Goal: Task Accomplishment & Management: Use online tool/utility

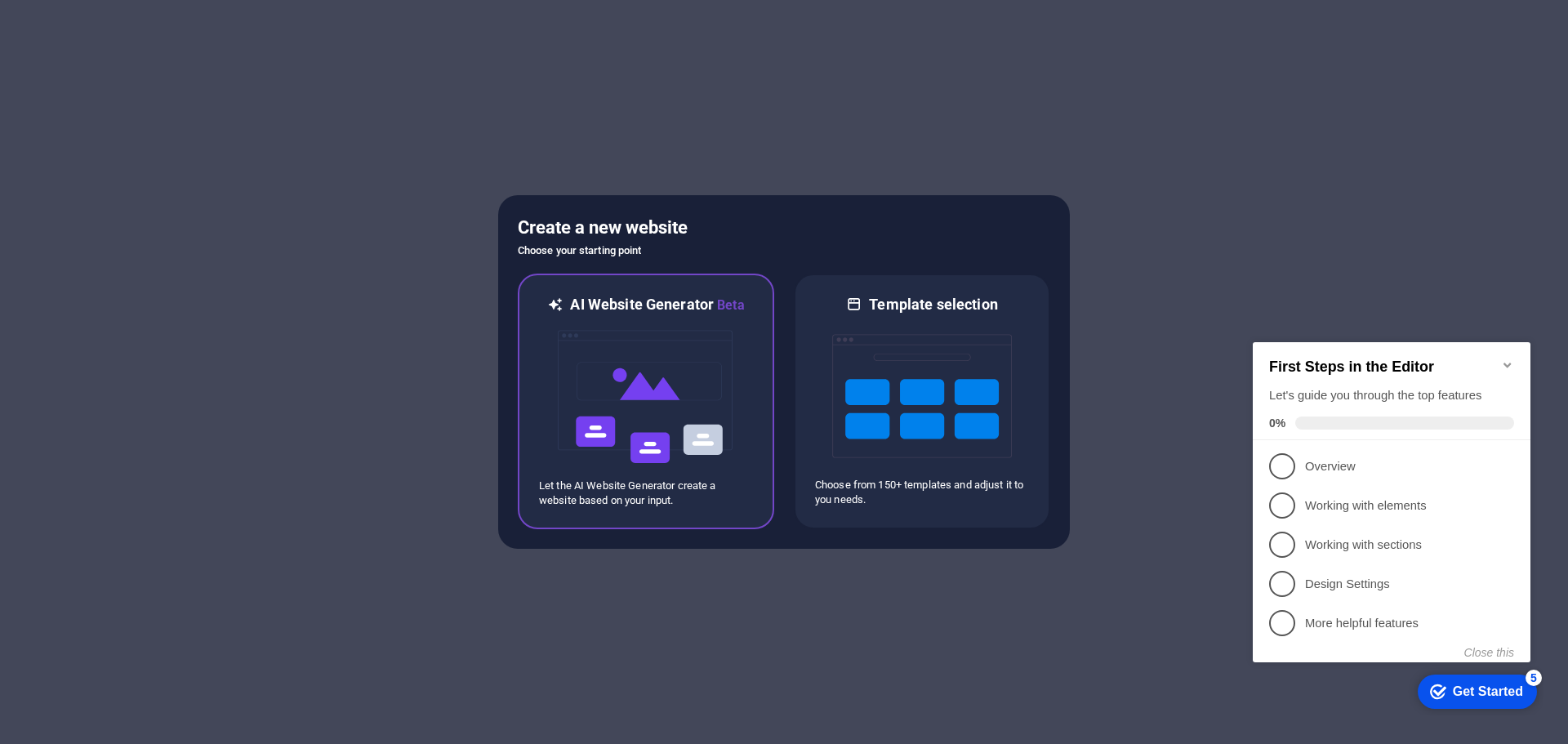
click at [668, 372] on img at bounding box center [646, 396] width 180 height 164
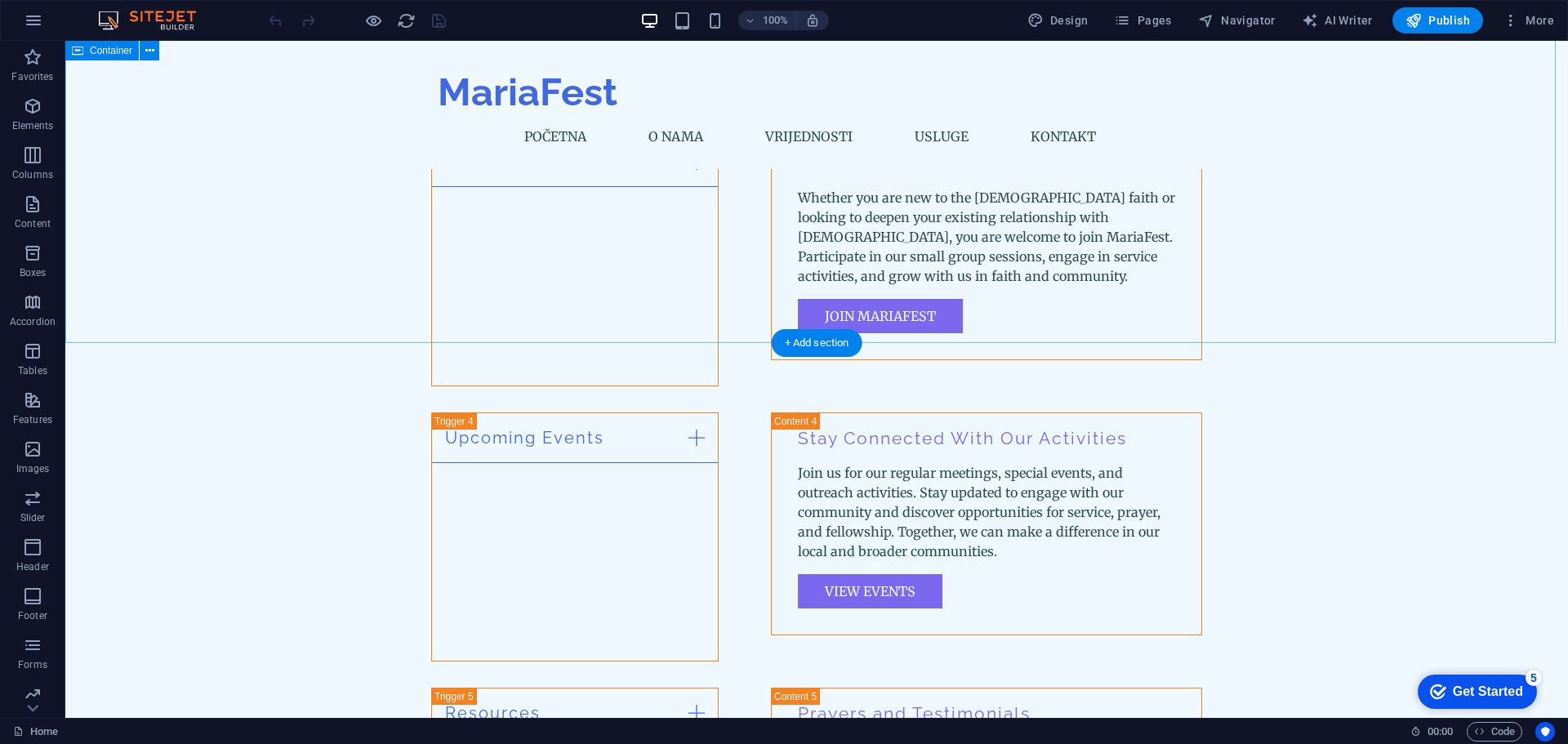
scroll to position [3268, 0]
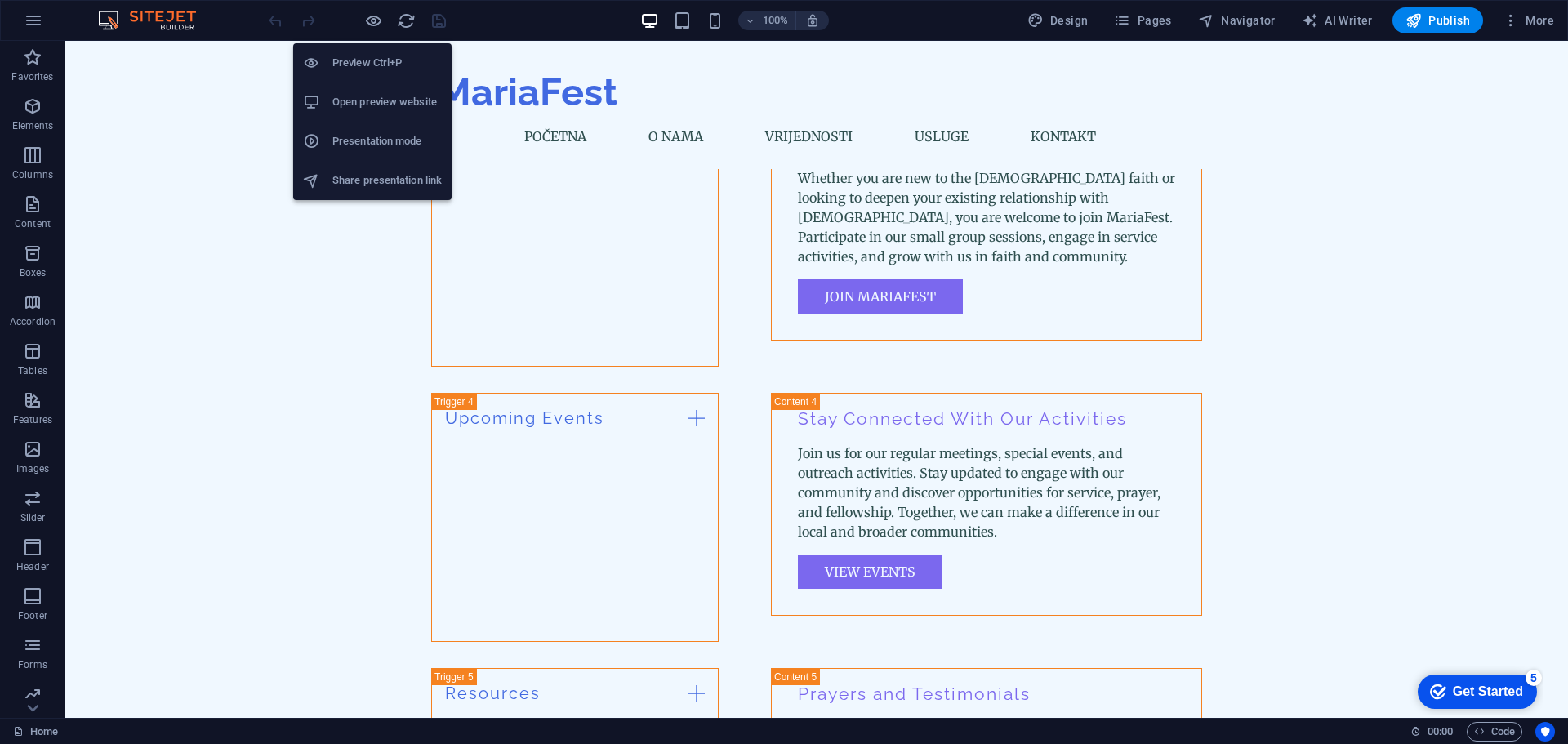
click at [348, 98] on h6 "Open preview website" at bounding box center [387, 102] width 110 height 20
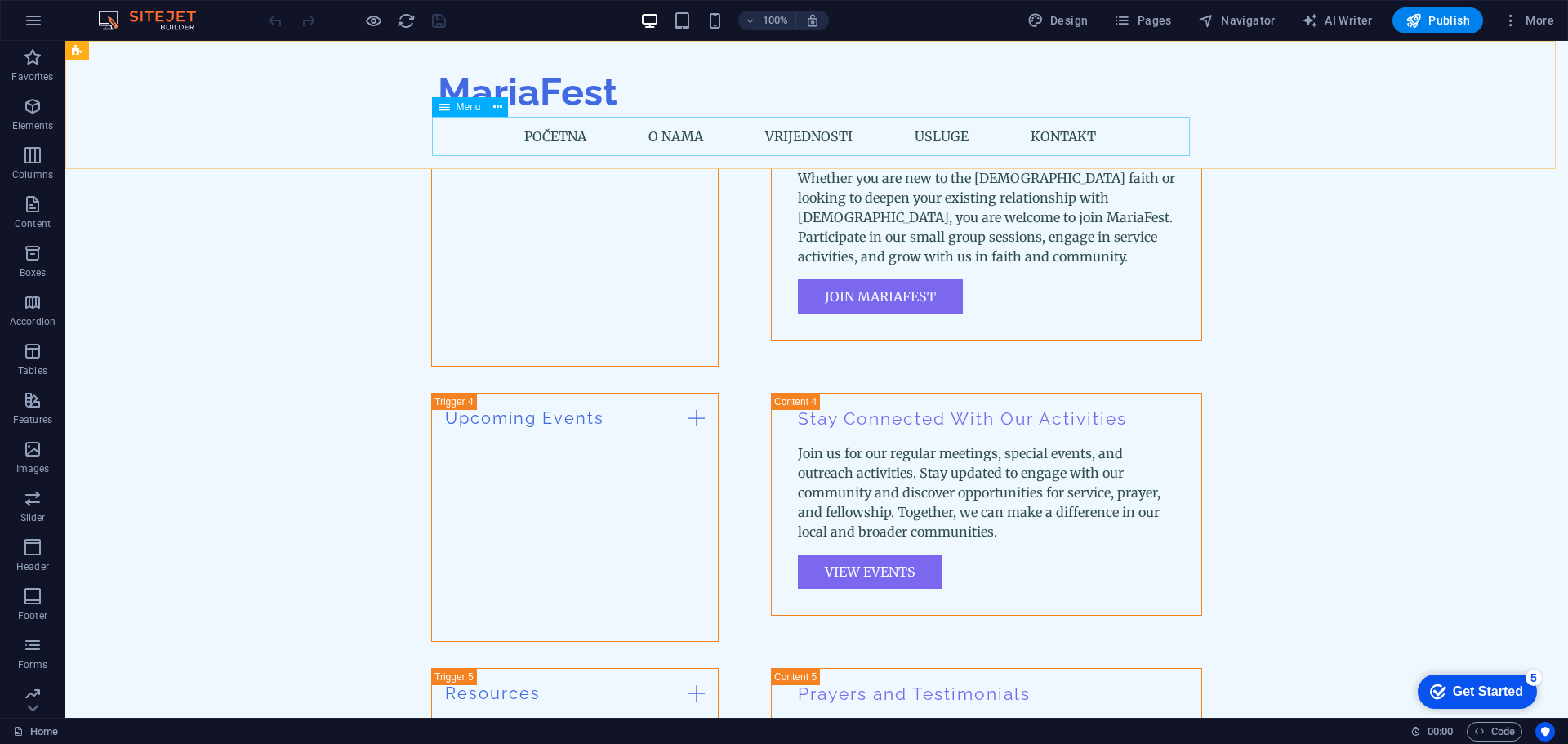
click at [934, 136] on nav "Početna O nama Vrijednosti Usluge Kontakt" at bounding box center [816, 136] width 757 height 39
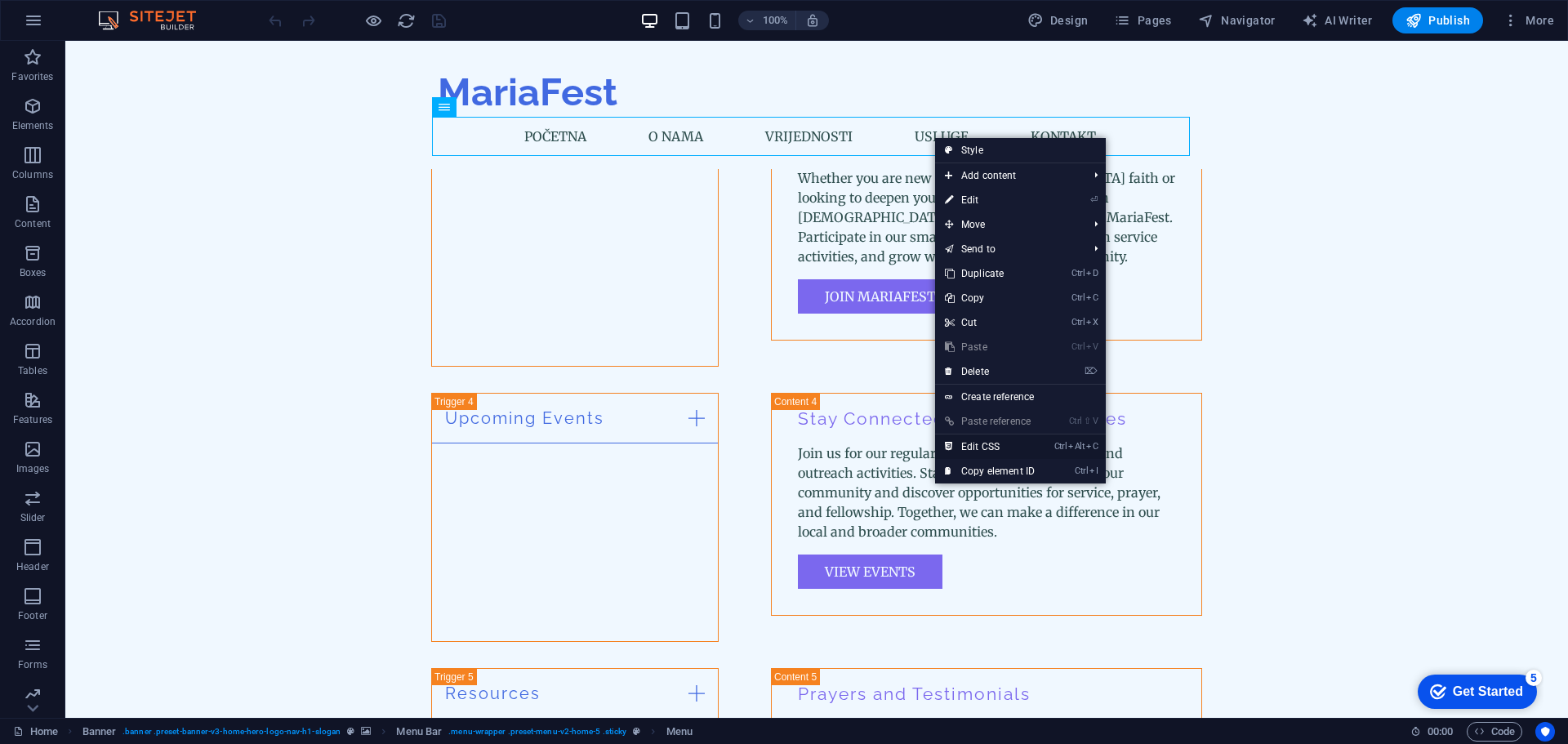
click at [1000, 443] on link "Ctrl Alt C Edit CSS" at bounding box center [989, 447] width 110 height 25
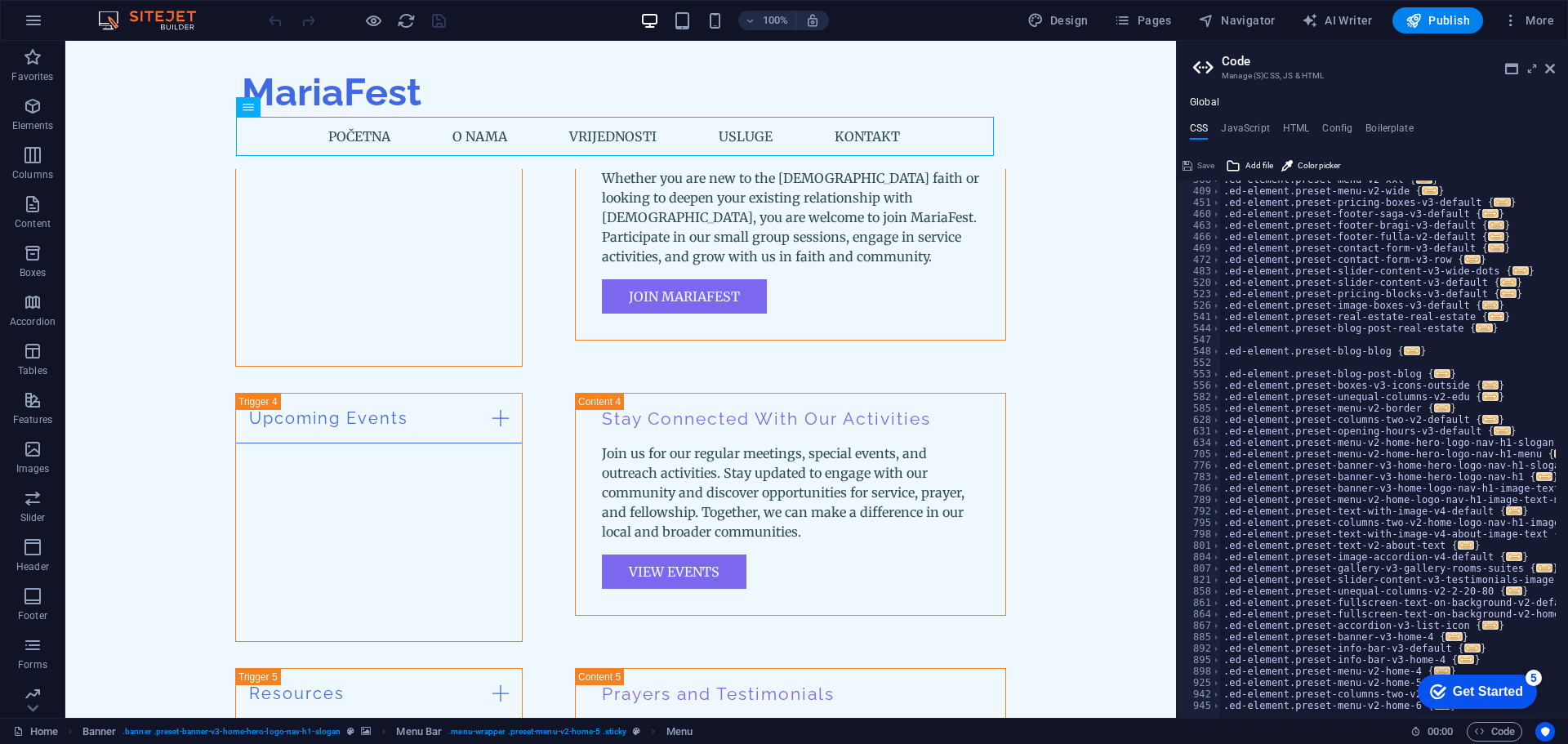
scroll to position [515, 0]
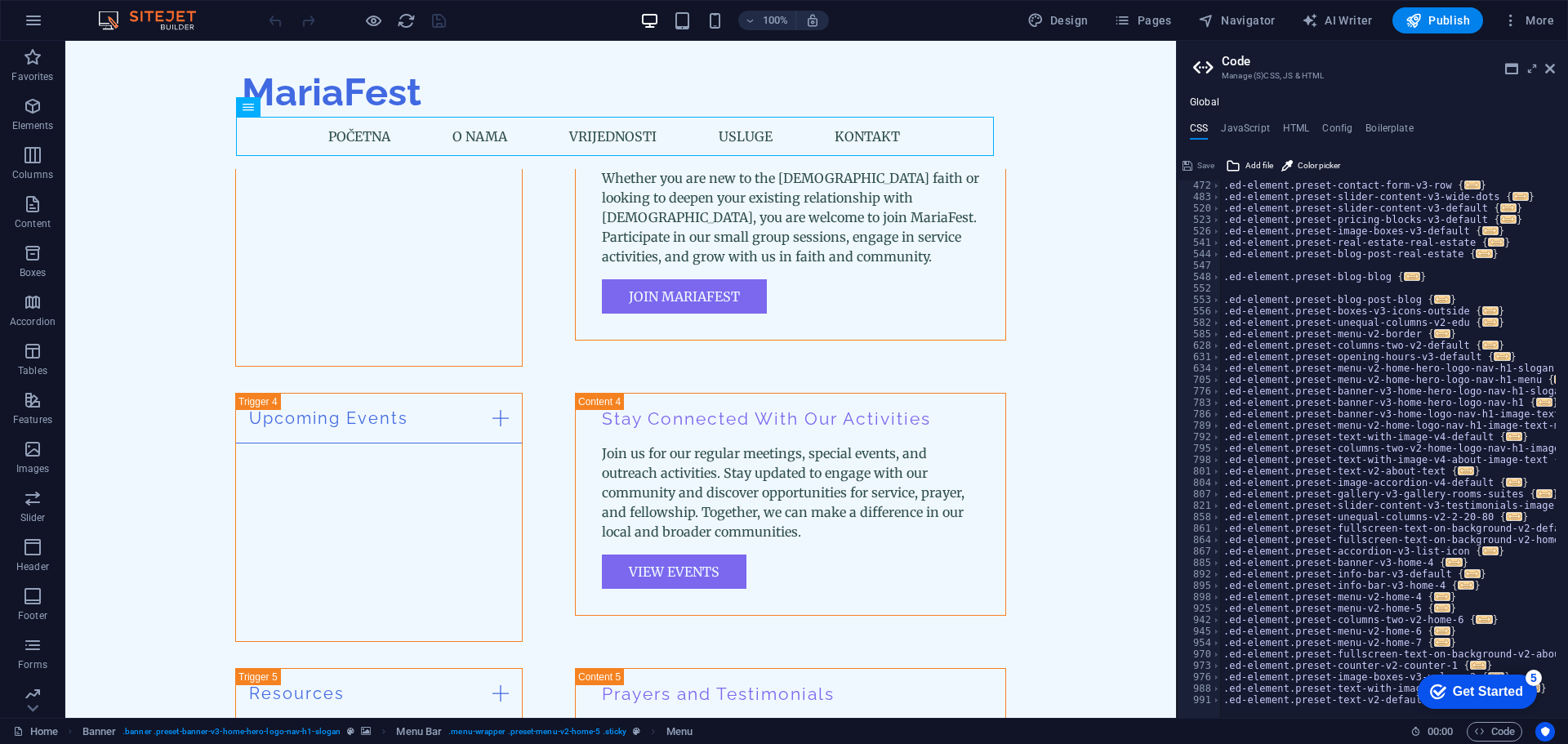
click at [1285, 121] on div "Global CSS JavaScript HTML Config Boilerplate /* Custom */ 472 483 520 523 526 …" at bounding box center [1372, 408] width 391 height 622
click at [1295, 131] on h4 "HTML" at bounding box center [1296, 131] width 27 height 18
type textarea "<a href="#main-content" class="wv-link-content button">Skip to main content</a>"
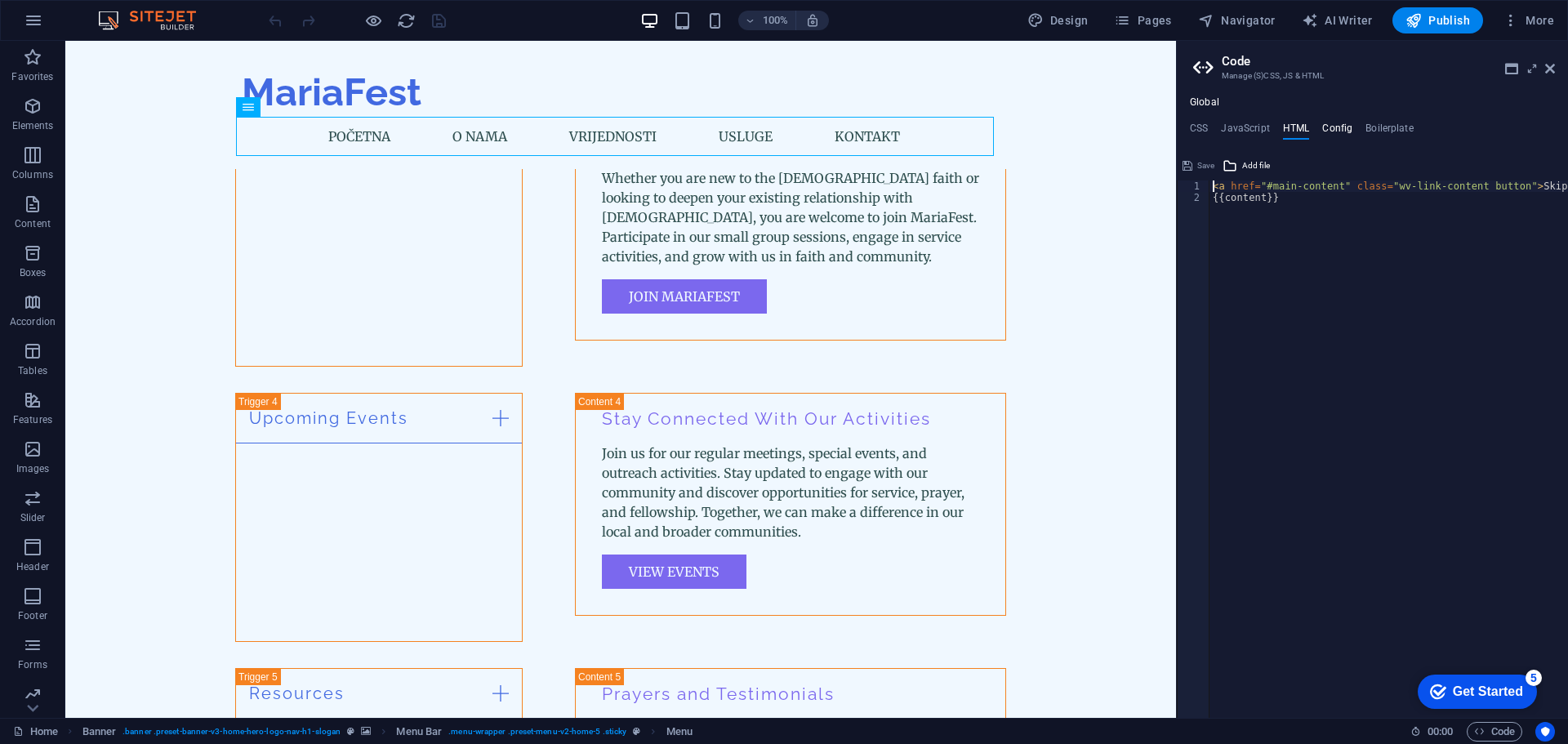
click at [1335, 129] on h4 "Config" at bounding box center [1337, 131] width 30 height 18
type textarea "$color-background: #F0F8FF;"
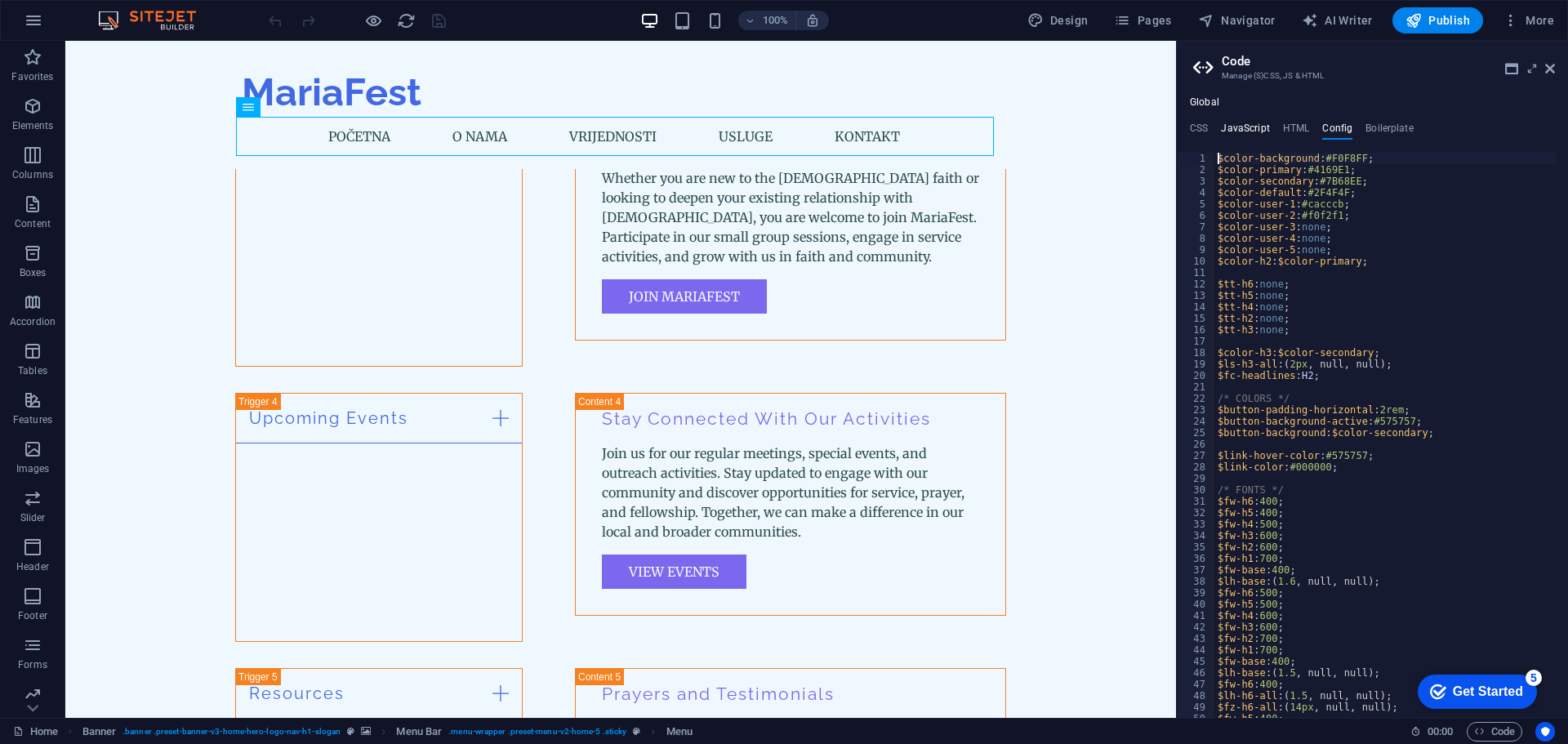
click at [1257, 134] on h4 "JavaScript" at bounding box center [1244, 131] width 48 height 18
type textarea "/* JS for preset "Menu V2" */"
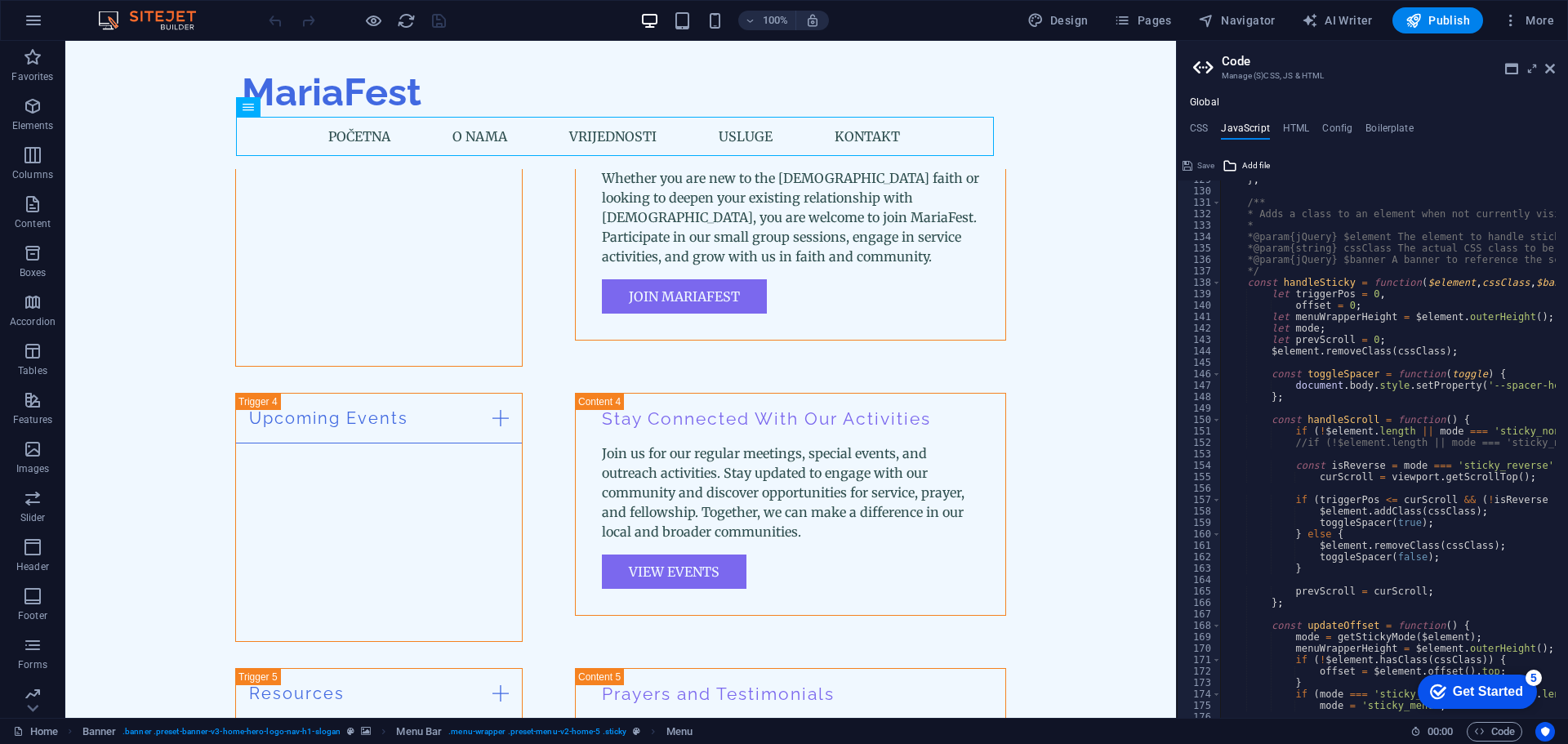
scroll to position [1470, 0]
click at [722, 129] on nav "Početna O nama Vrijednosti Usluge Kontakt" at bounding box center [620, 136] width 757 height 39
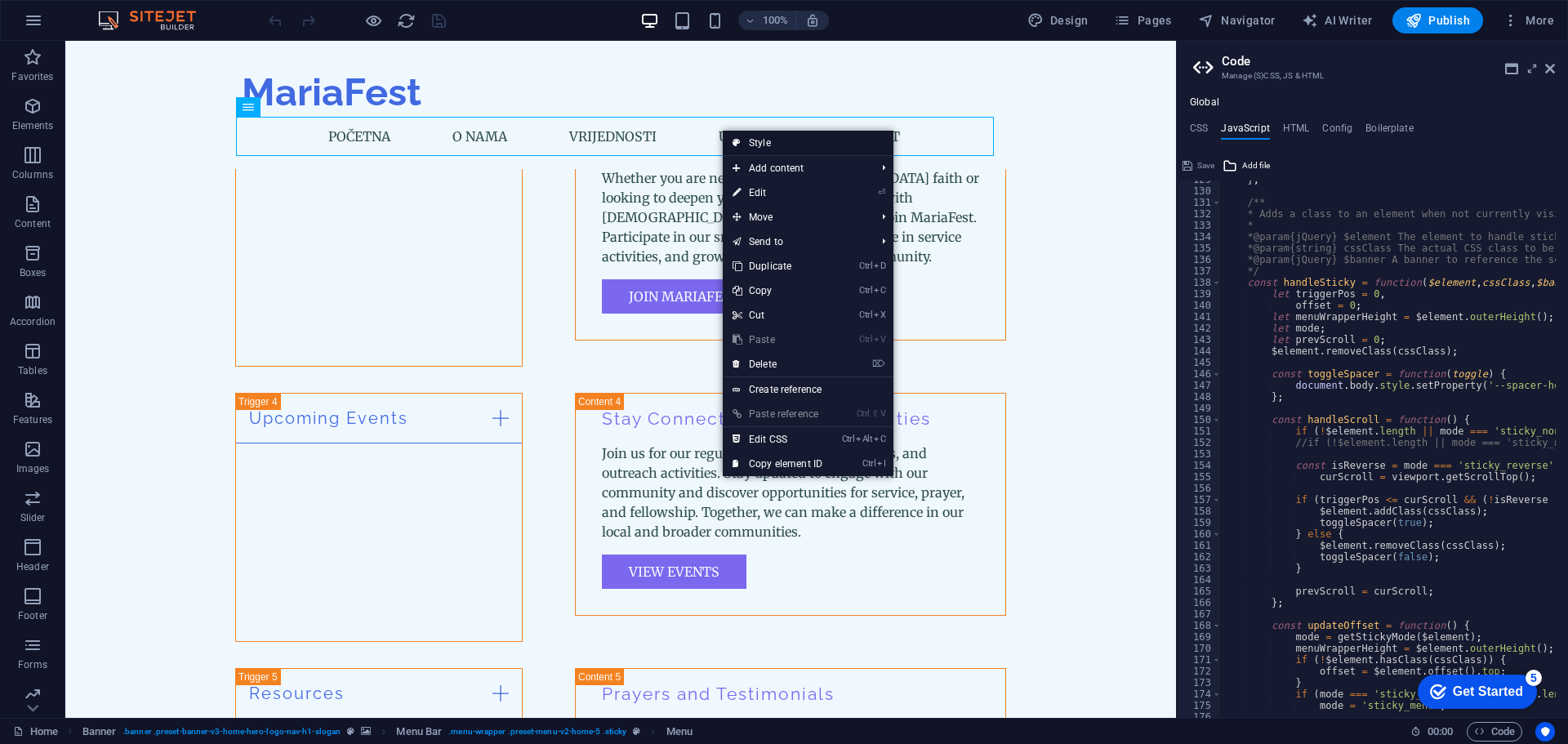
click at [762, 140] on link "Style" at bounding box center [807, 143] width 170 height 25
select select "rem"
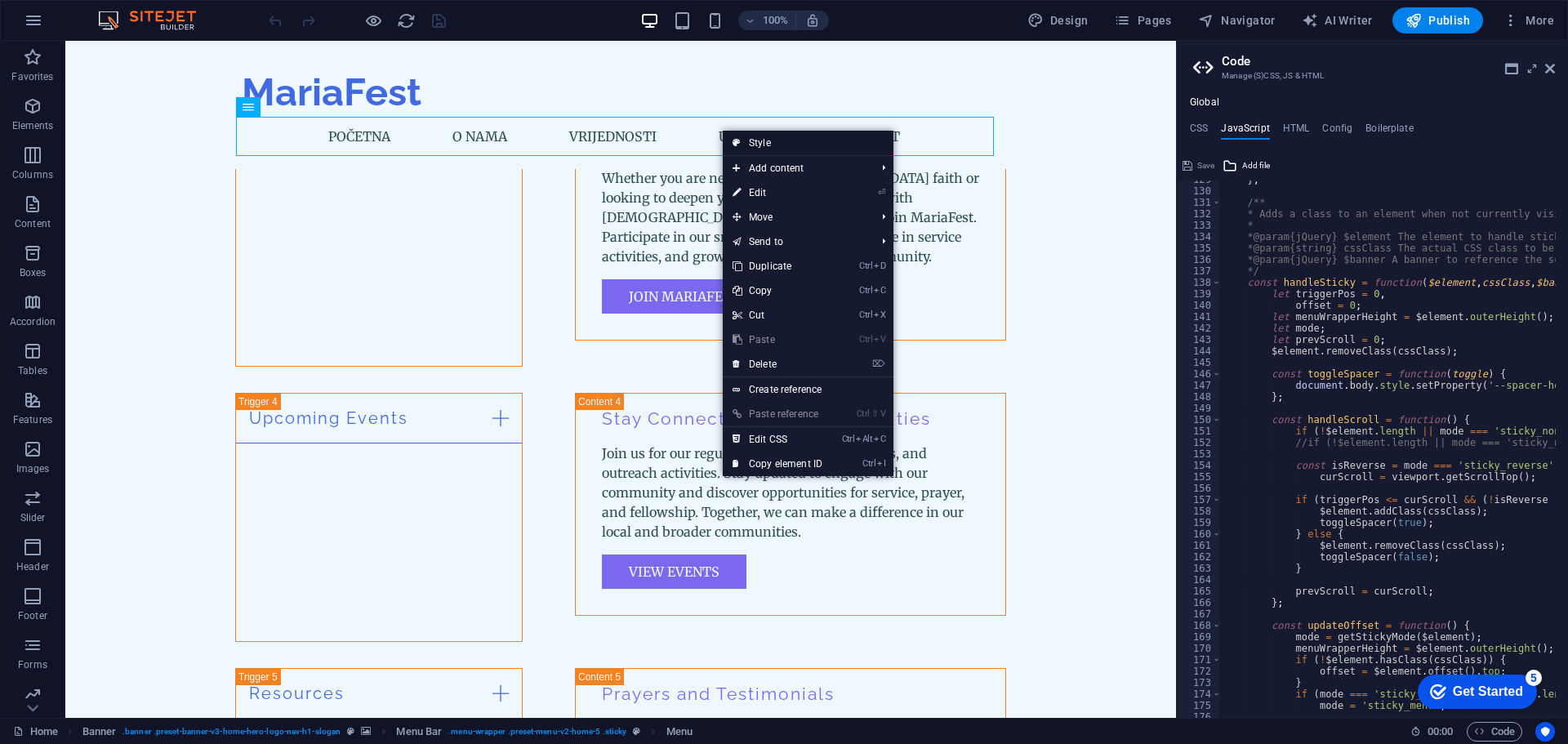
select select "preset-menu-v2-home-5"
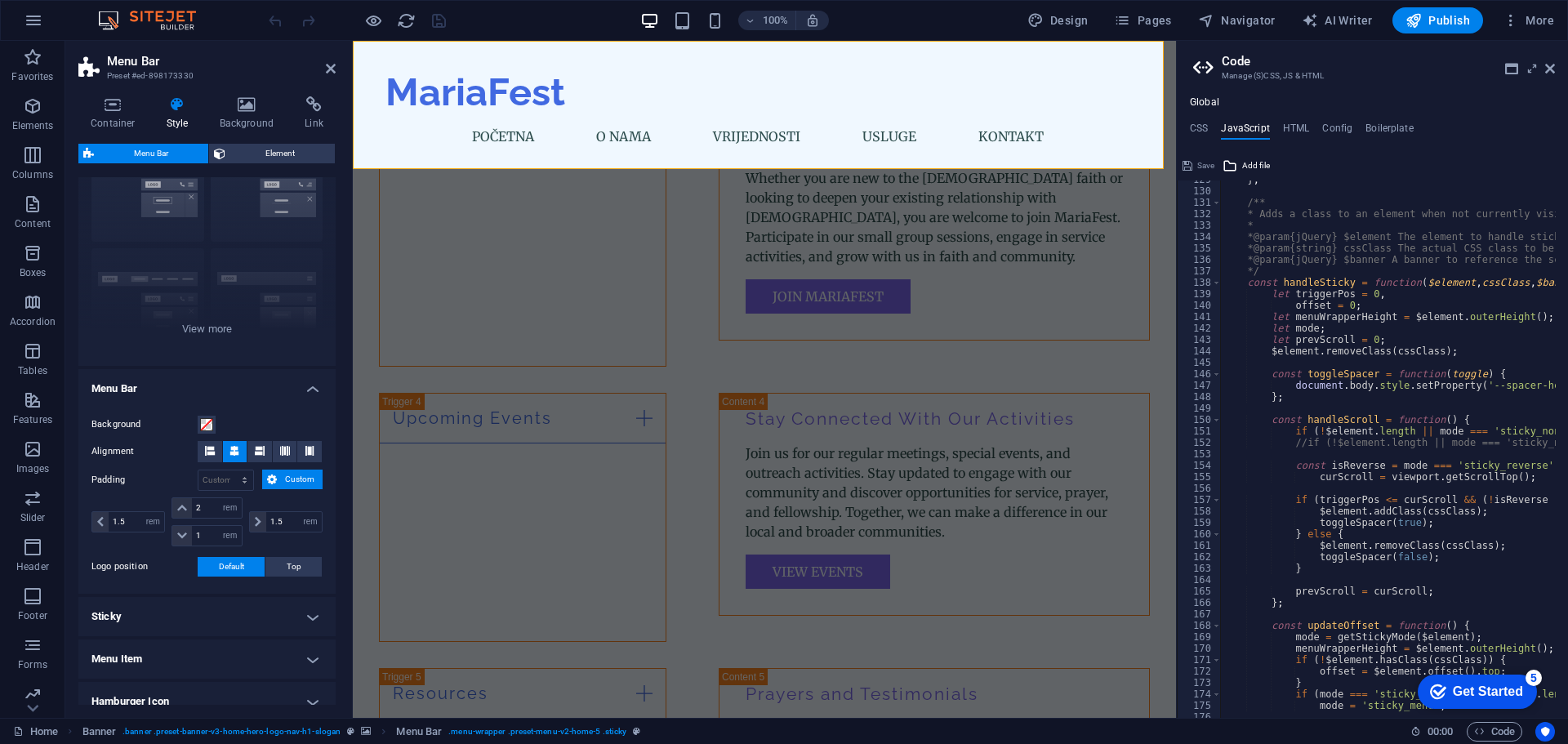
scroll to position [253, 0]
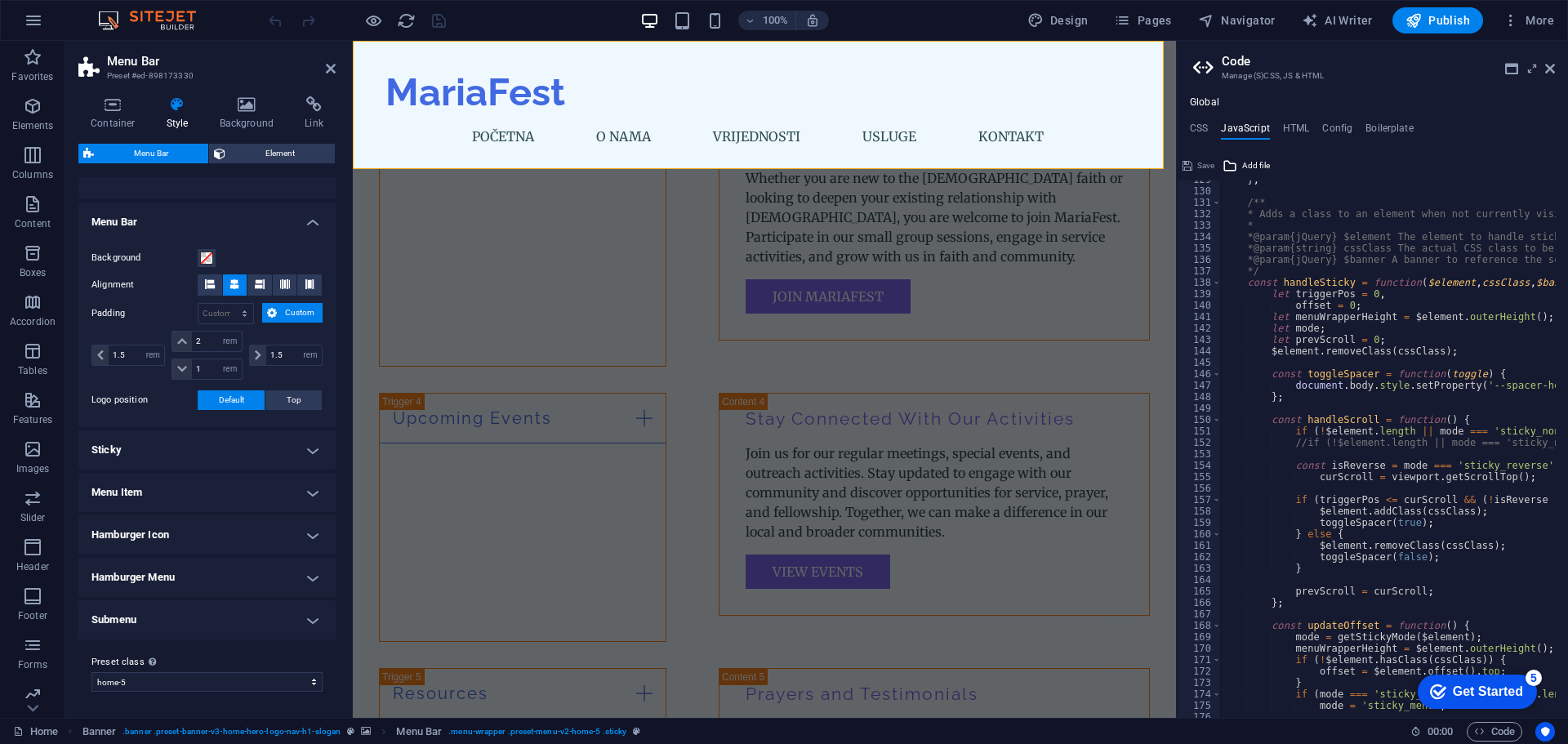
click at [128, 485] on h4 "Menu Item" at bounding box center [207, 492] width 258 height 39
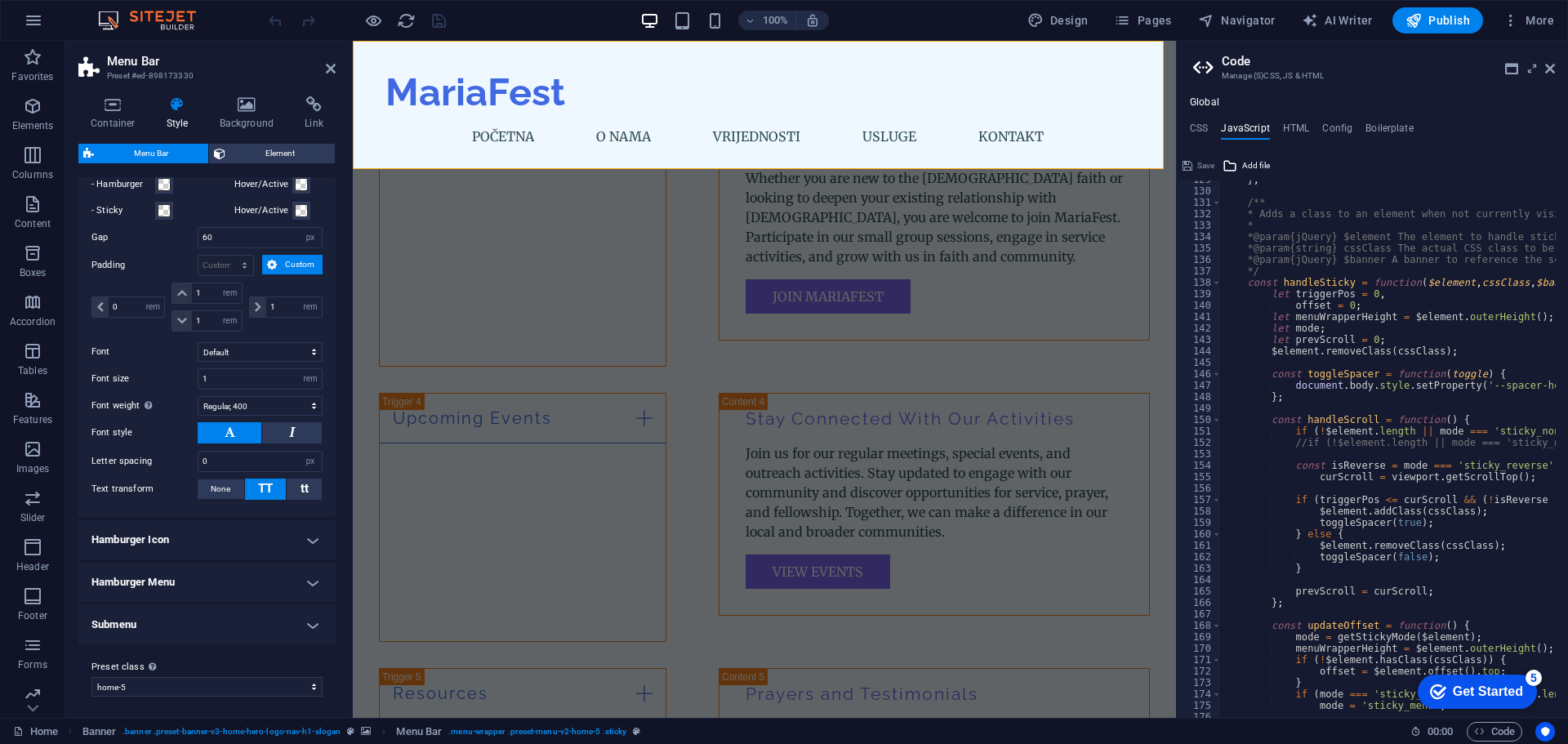
scroll to position [681, 0]
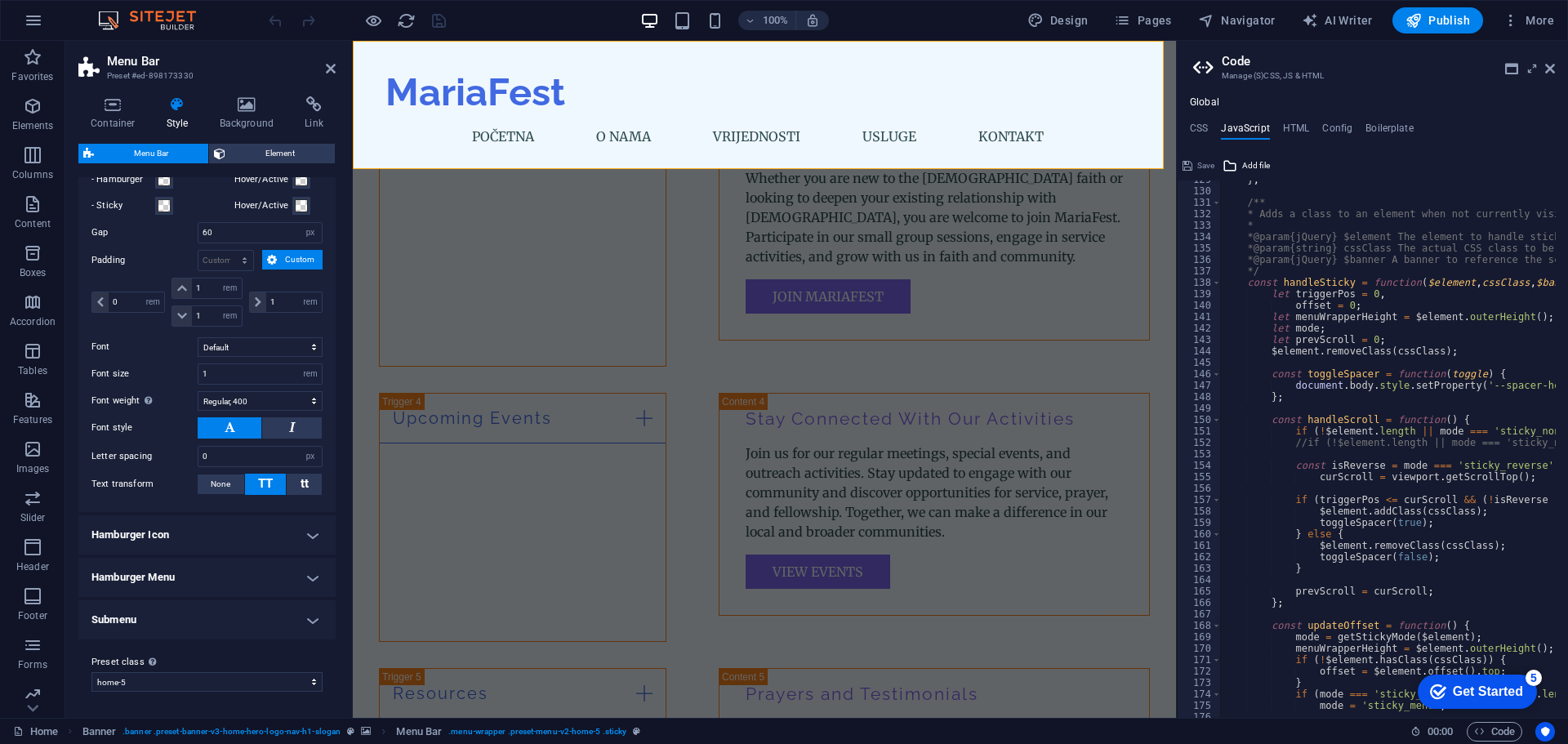
click at [159, 570] on h4 "Hamburger Menu" at bounding box center [207, 578] width 258 height 39
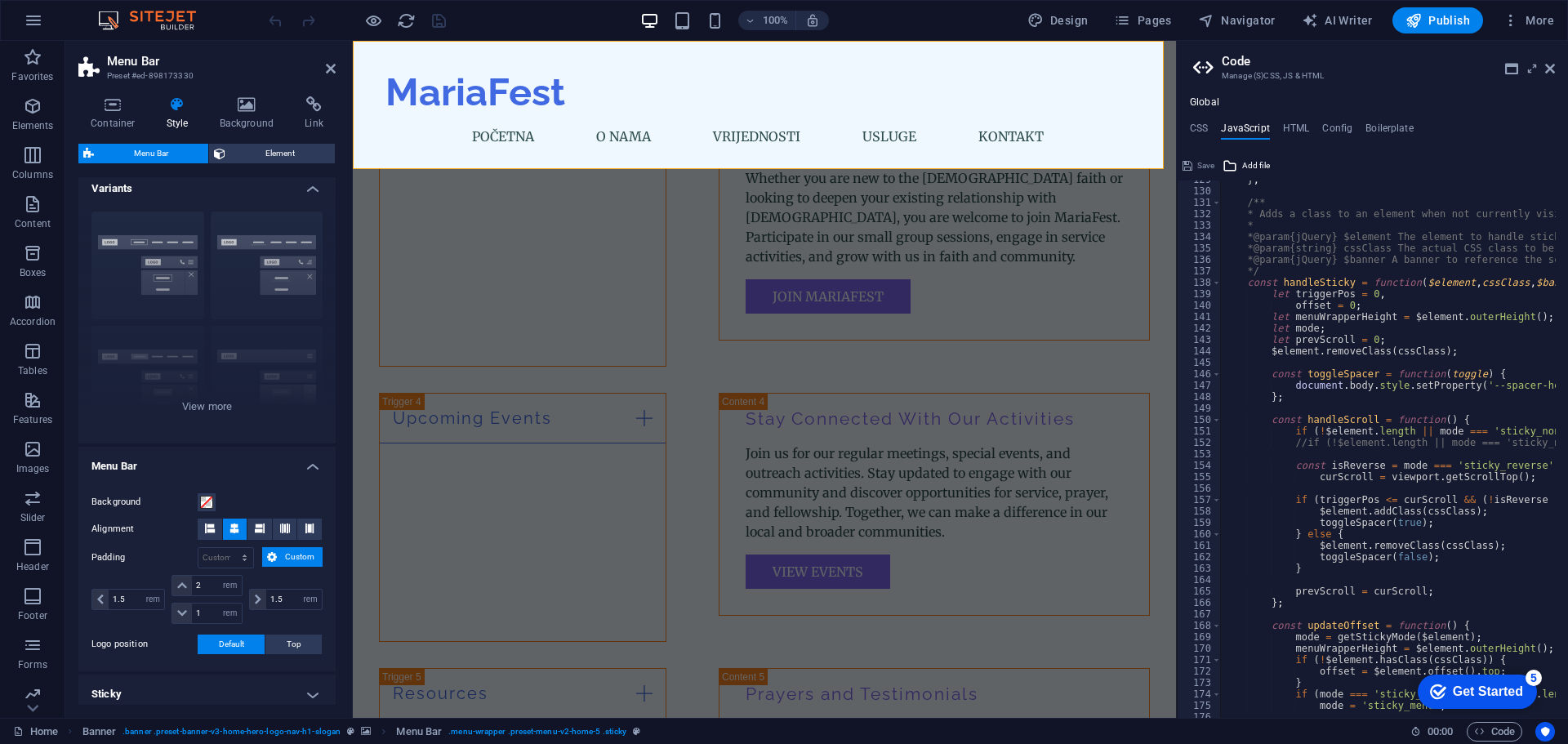
scroll to position [0, 0]
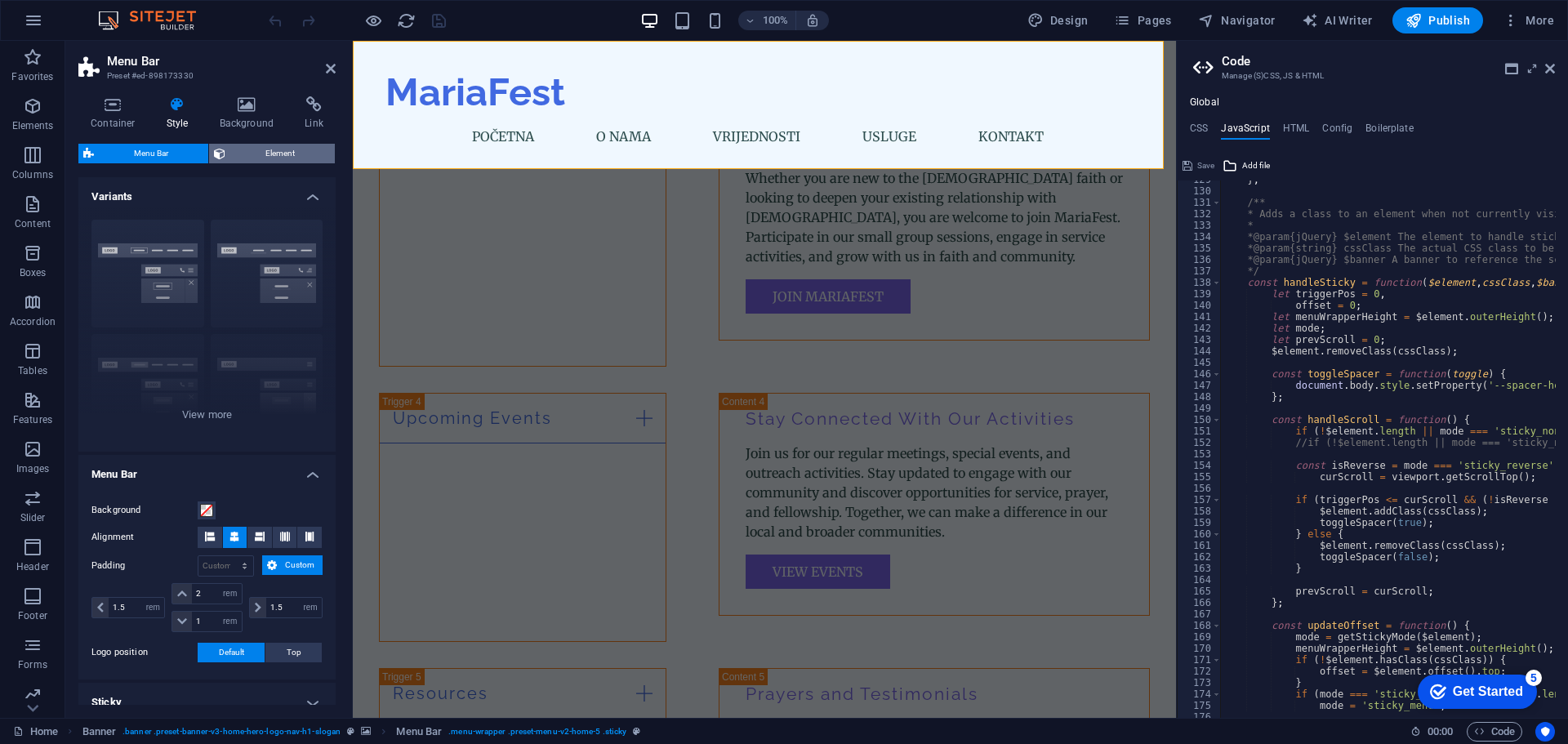
click at [258, 156] on span "Element" at bounding box center [280, 153] width 99 height 20
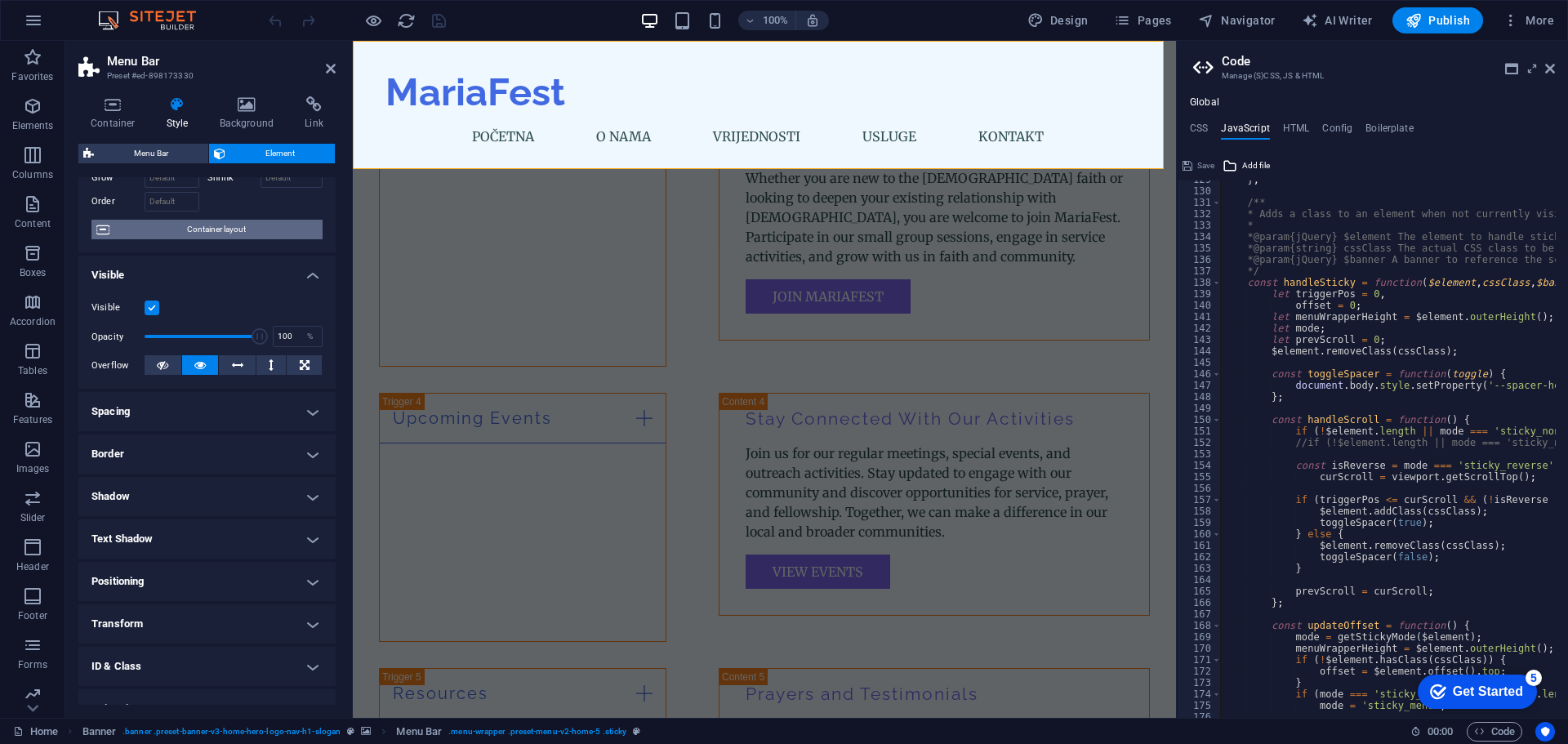
scroll to position [163, 0]
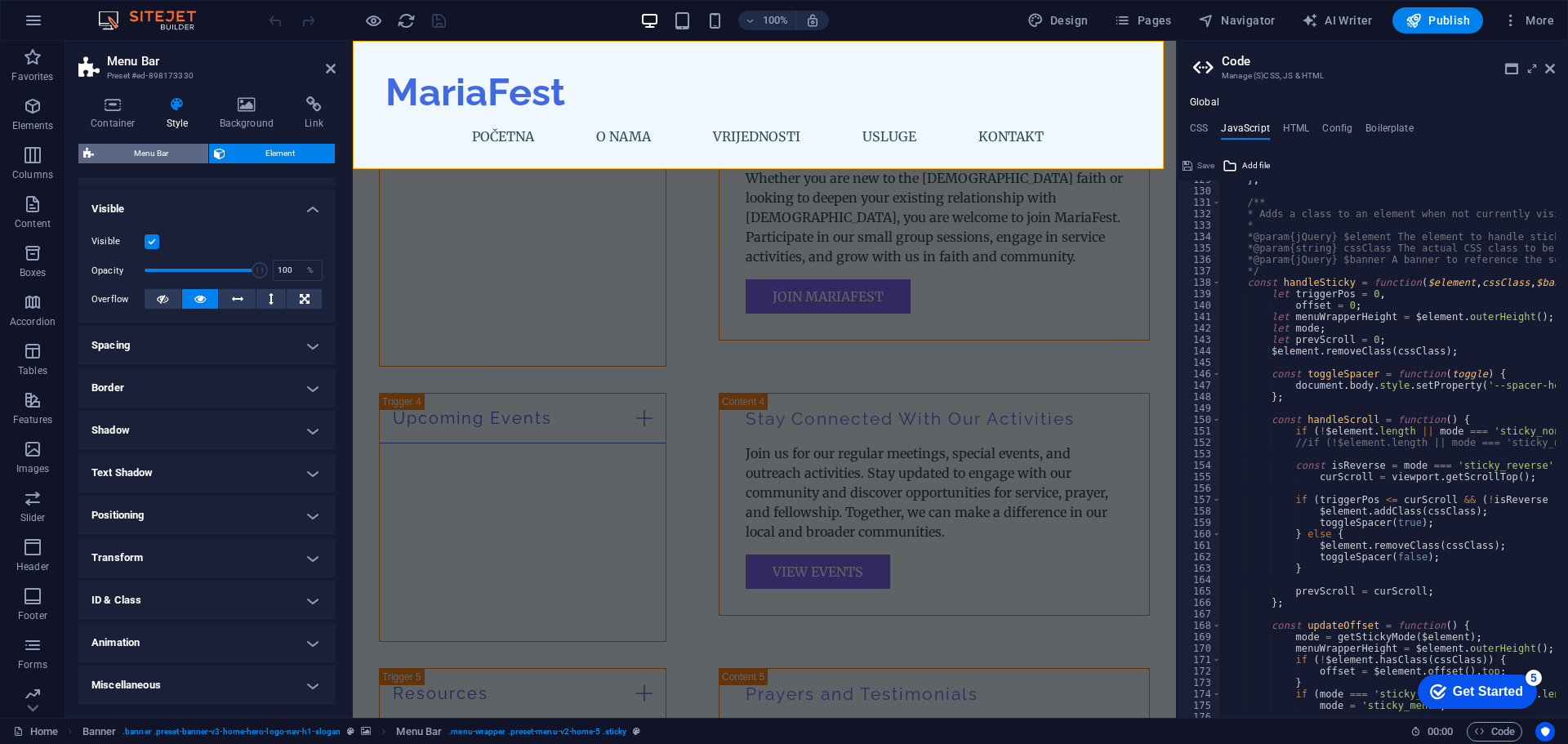
click at [168, 147] on span "Menu Bar" at bounding box center [151, 153] width 104 height 20
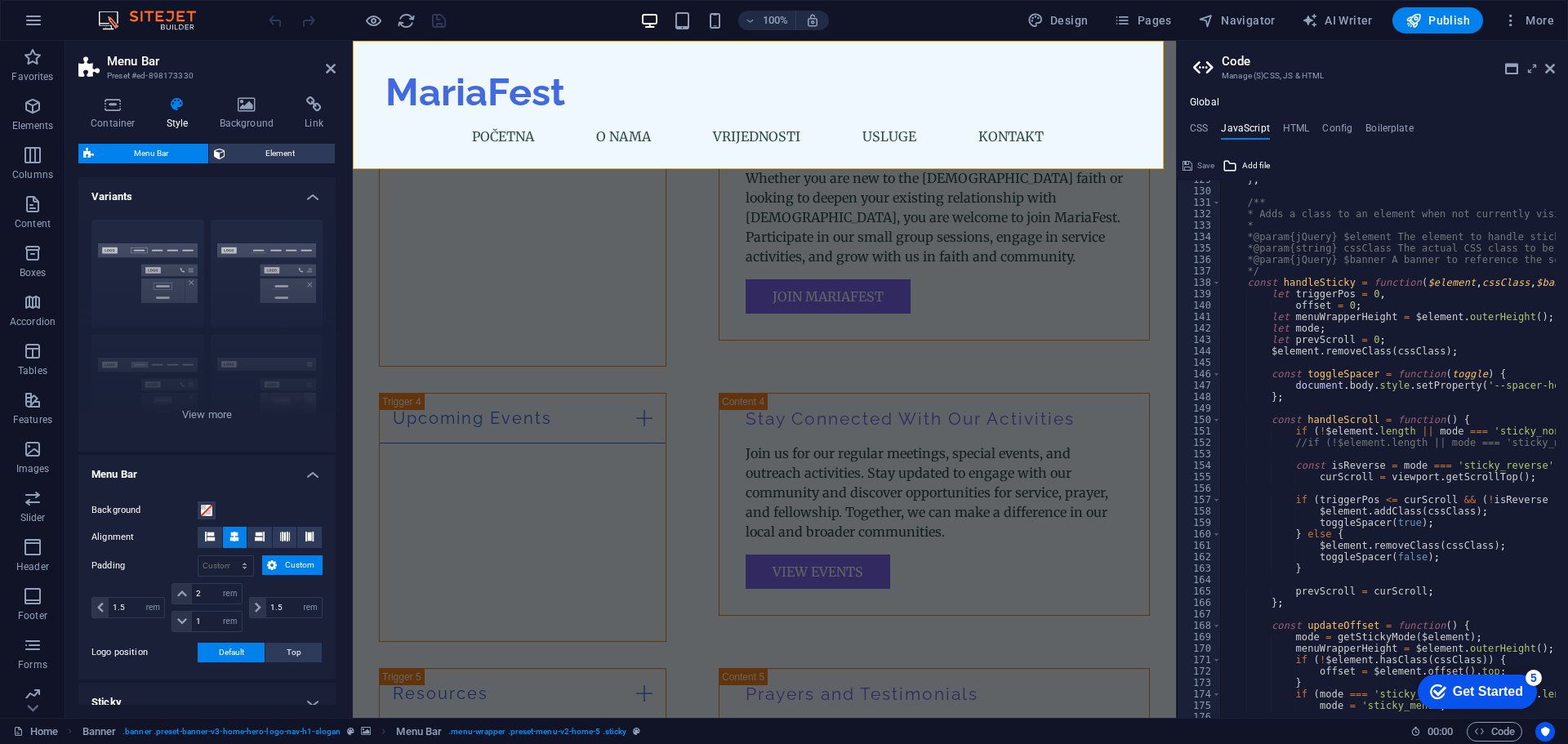
click at [274, 561] on icon at bounding box center [271, 565] width 9 height 20
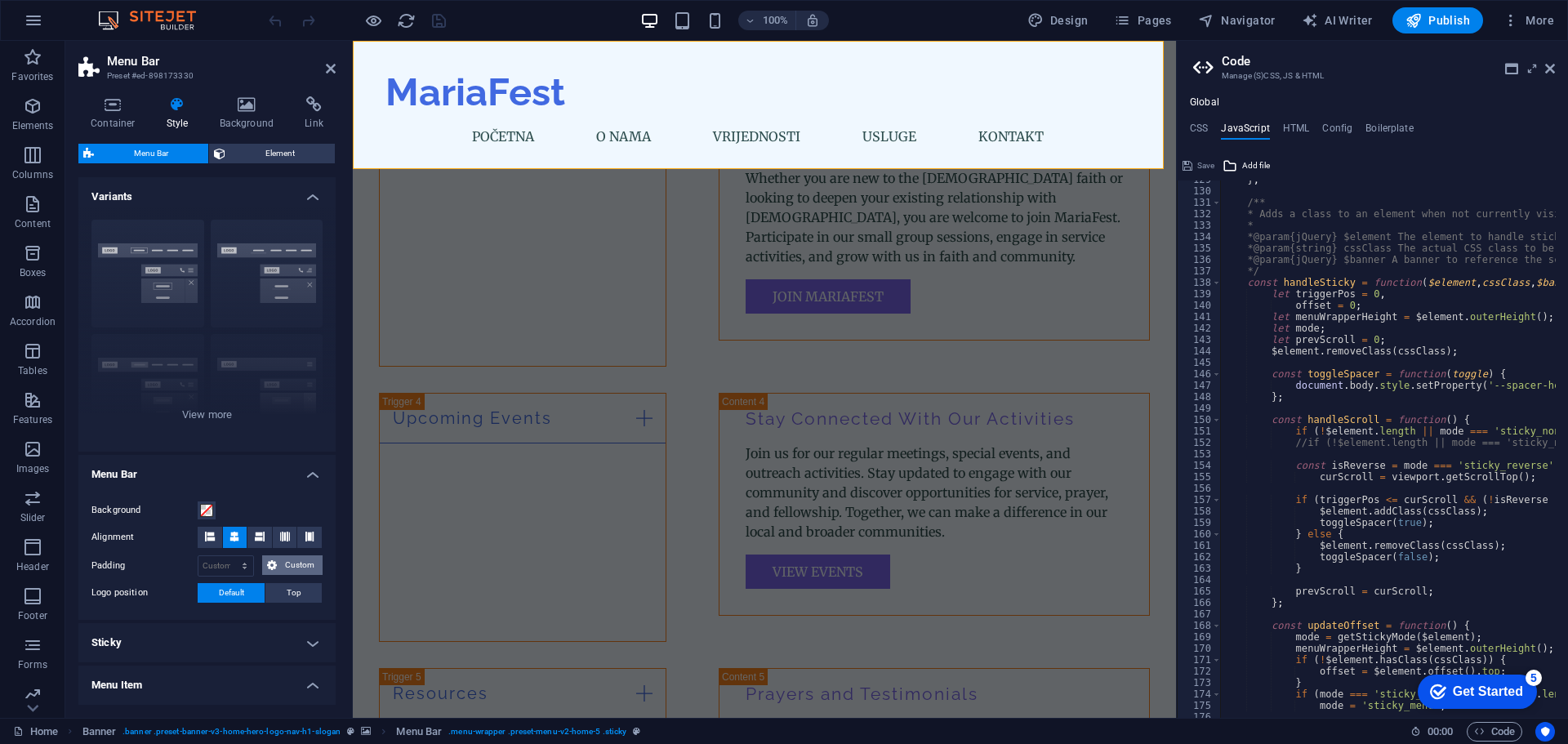
click at [274, 561] on icon at bounding box center [271, 565] width 9 height 20
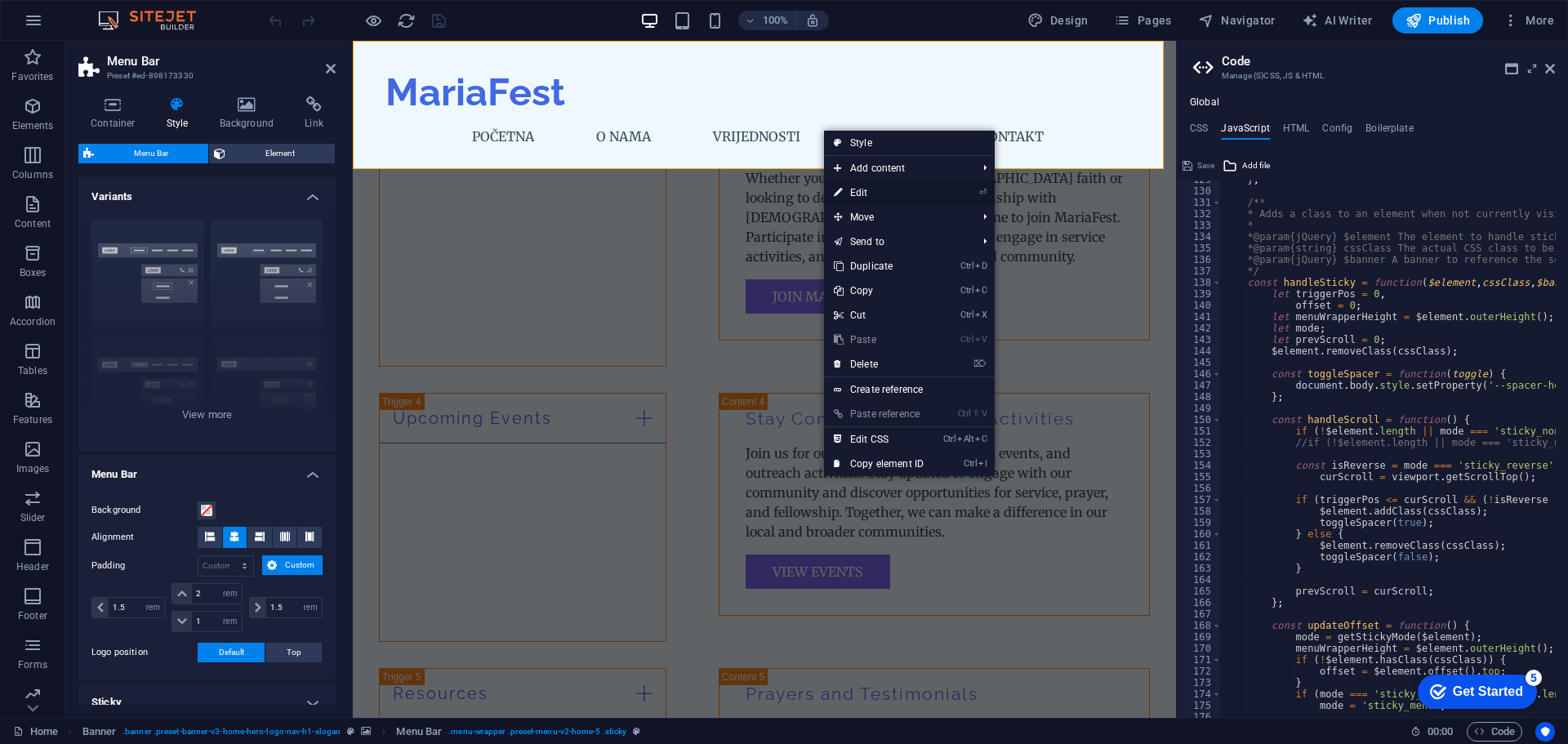
click at [871, 186] on link "⏎ Edit" at bounding box center [879, 193] width 110 height 25
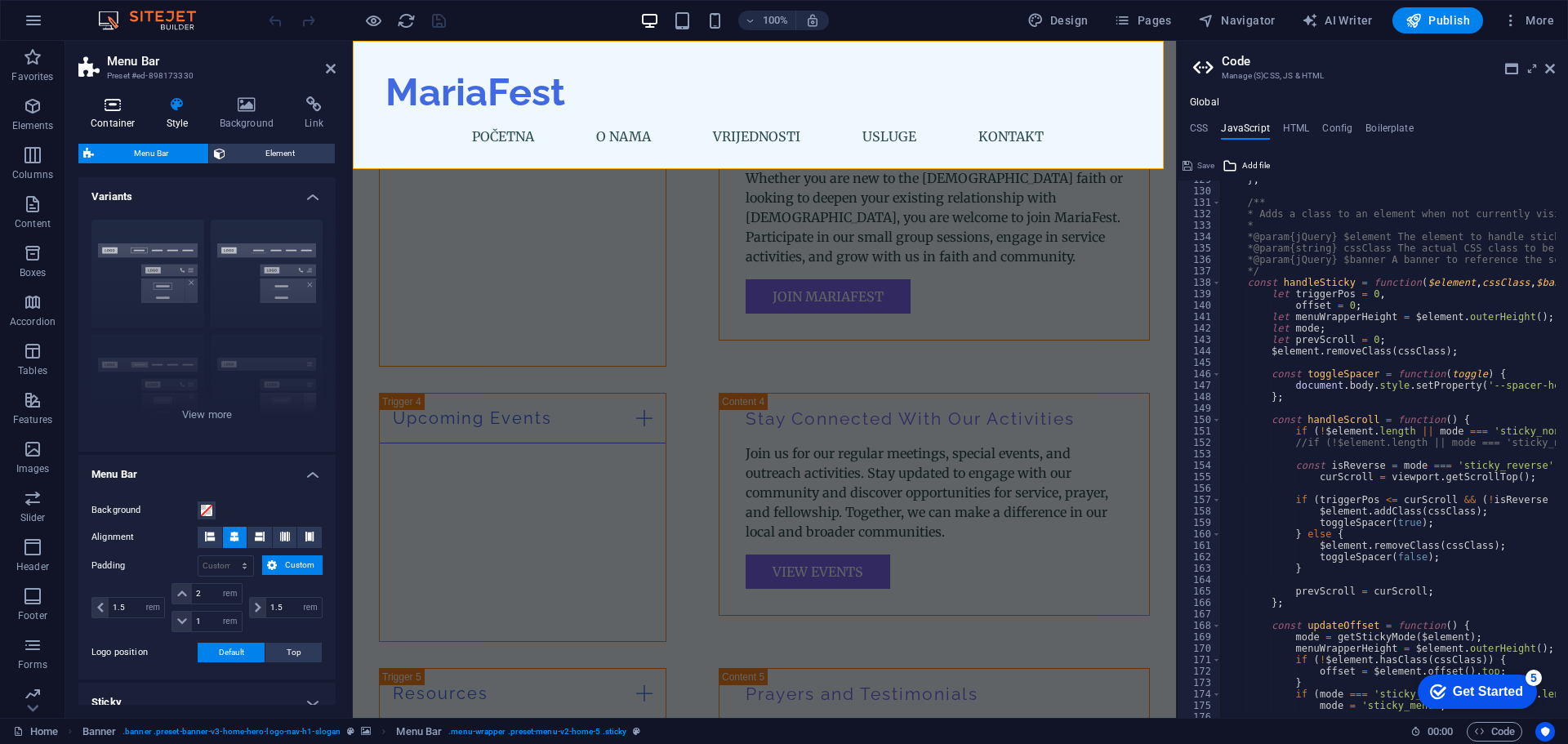
click at [134, 100] on icon at bounding box center [113, 104] width 69 height 16
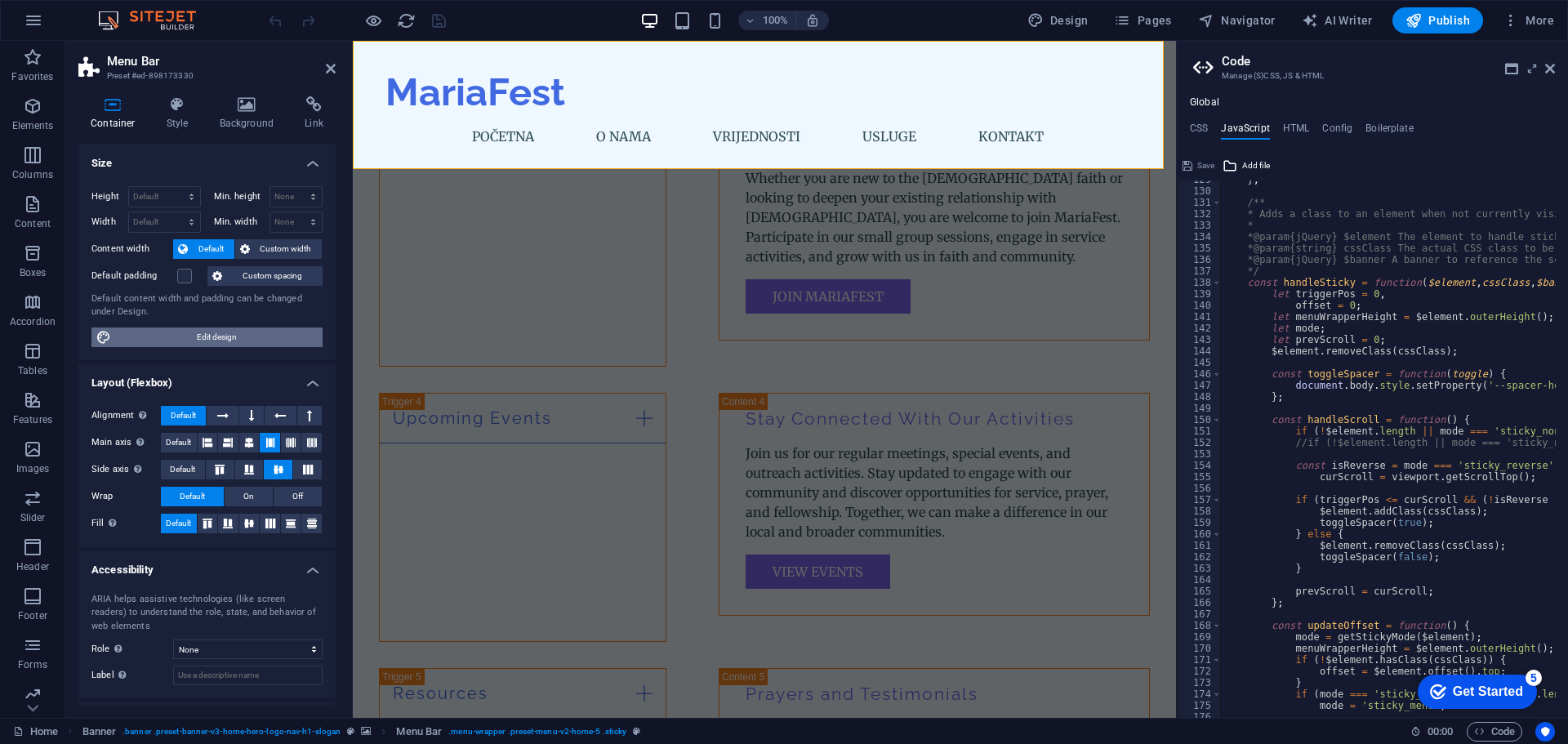
click at [219, 341] on span "Edit design" at bounding box center [217, 337] width 202 height 20
select select "rem"
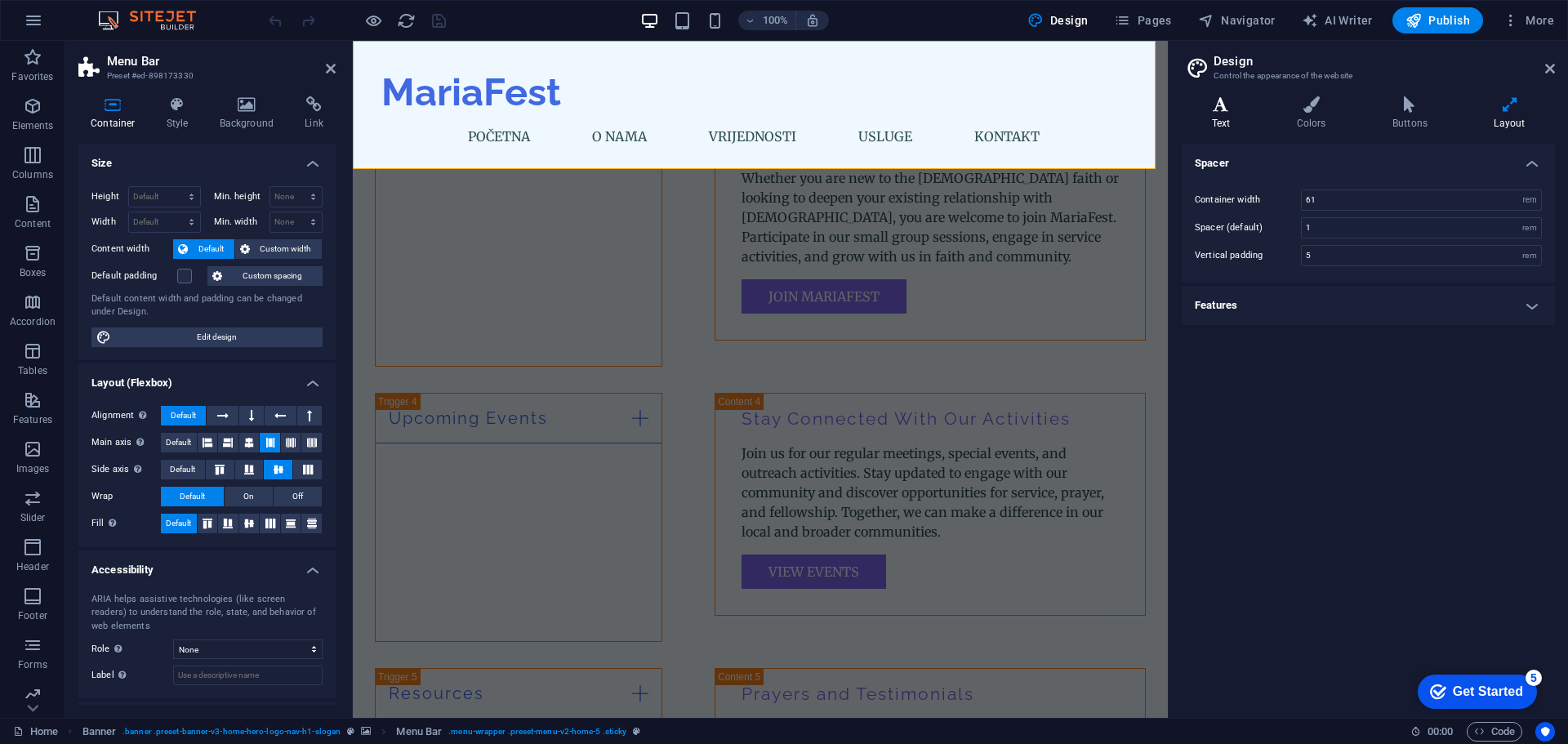
click at [1252, 119] on h4 "Text" at bounding box center [1224, 114] width 85 height 34
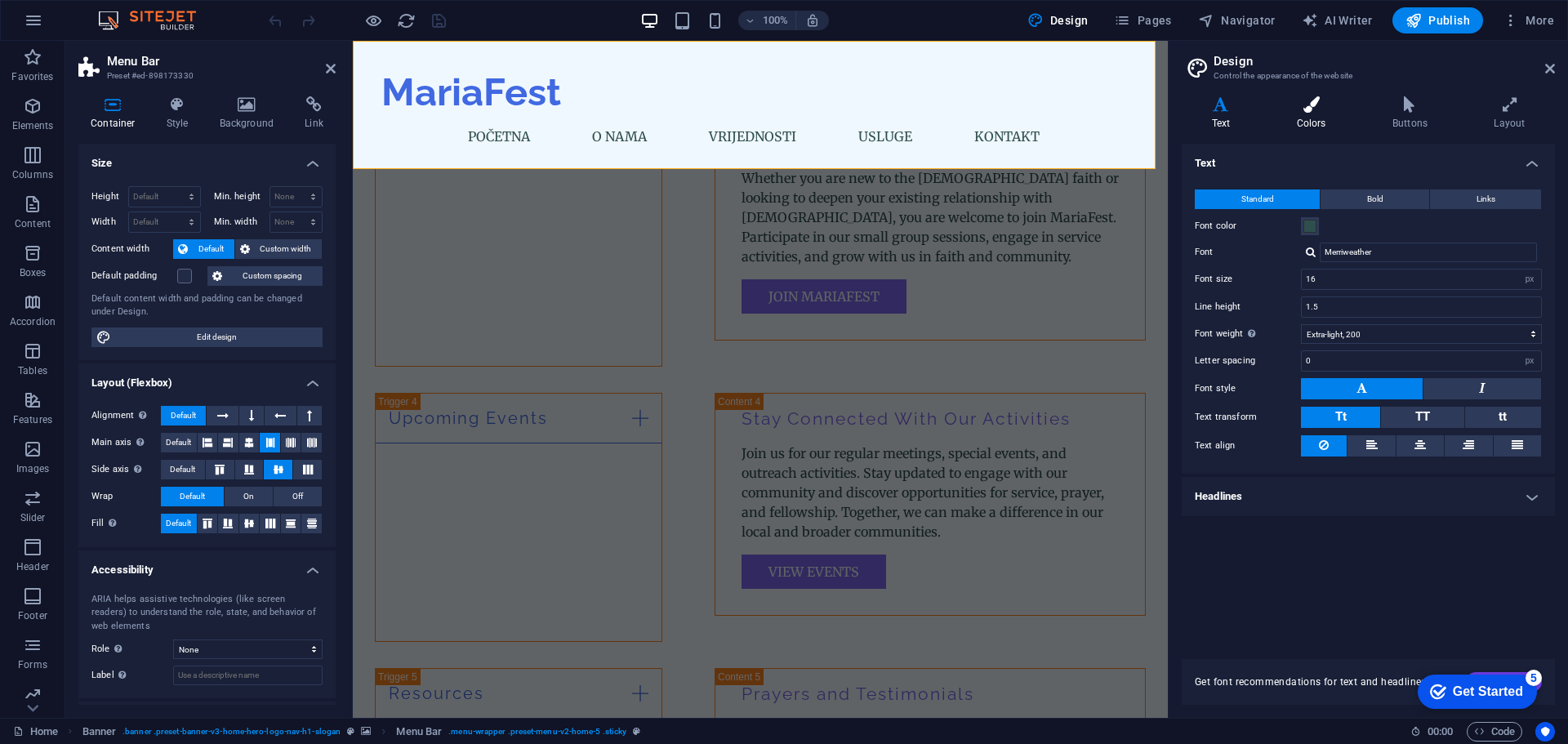
click at [1319, 104] on icon at bounding box center [1311, 104] width 89 height 16
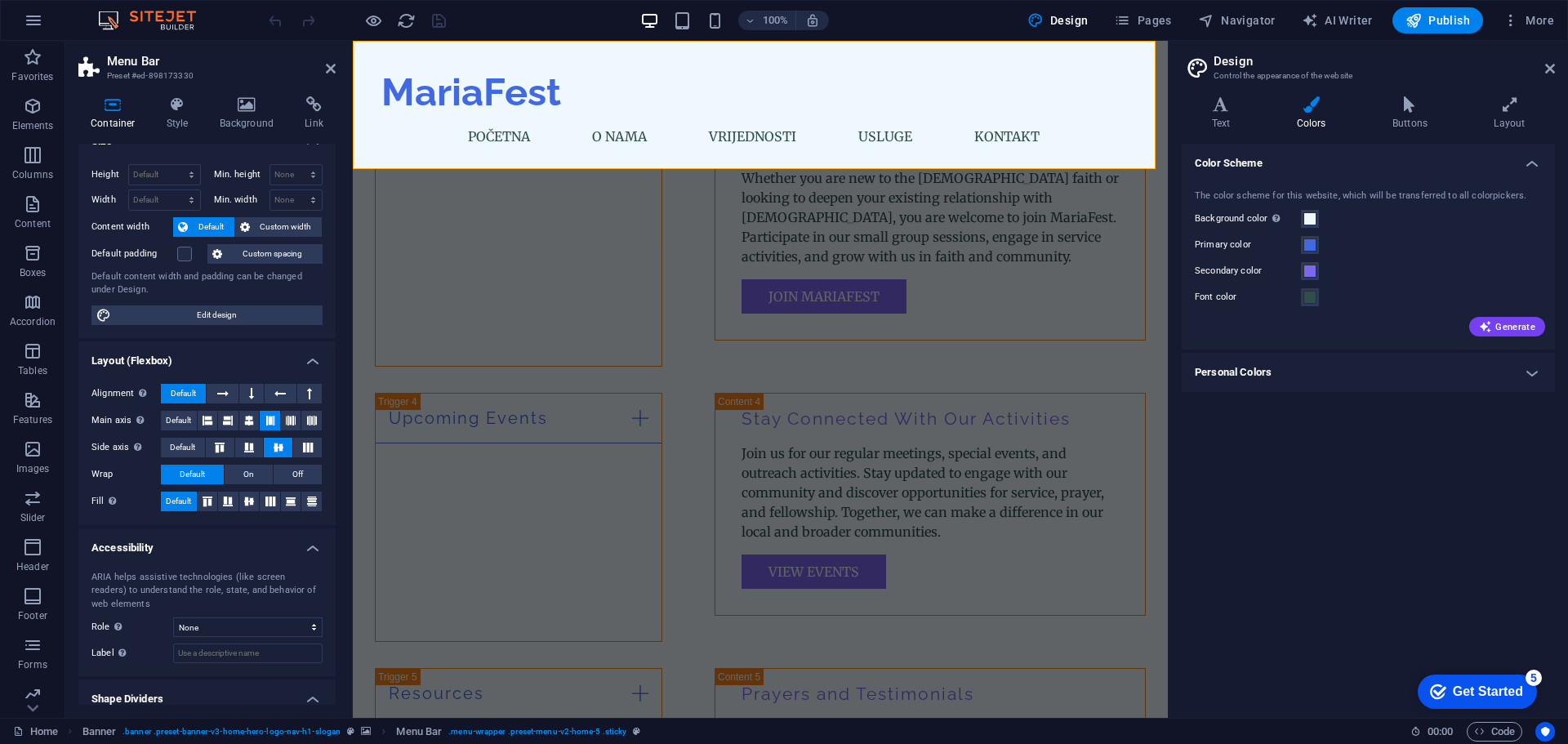
scroll to position [0, 0]
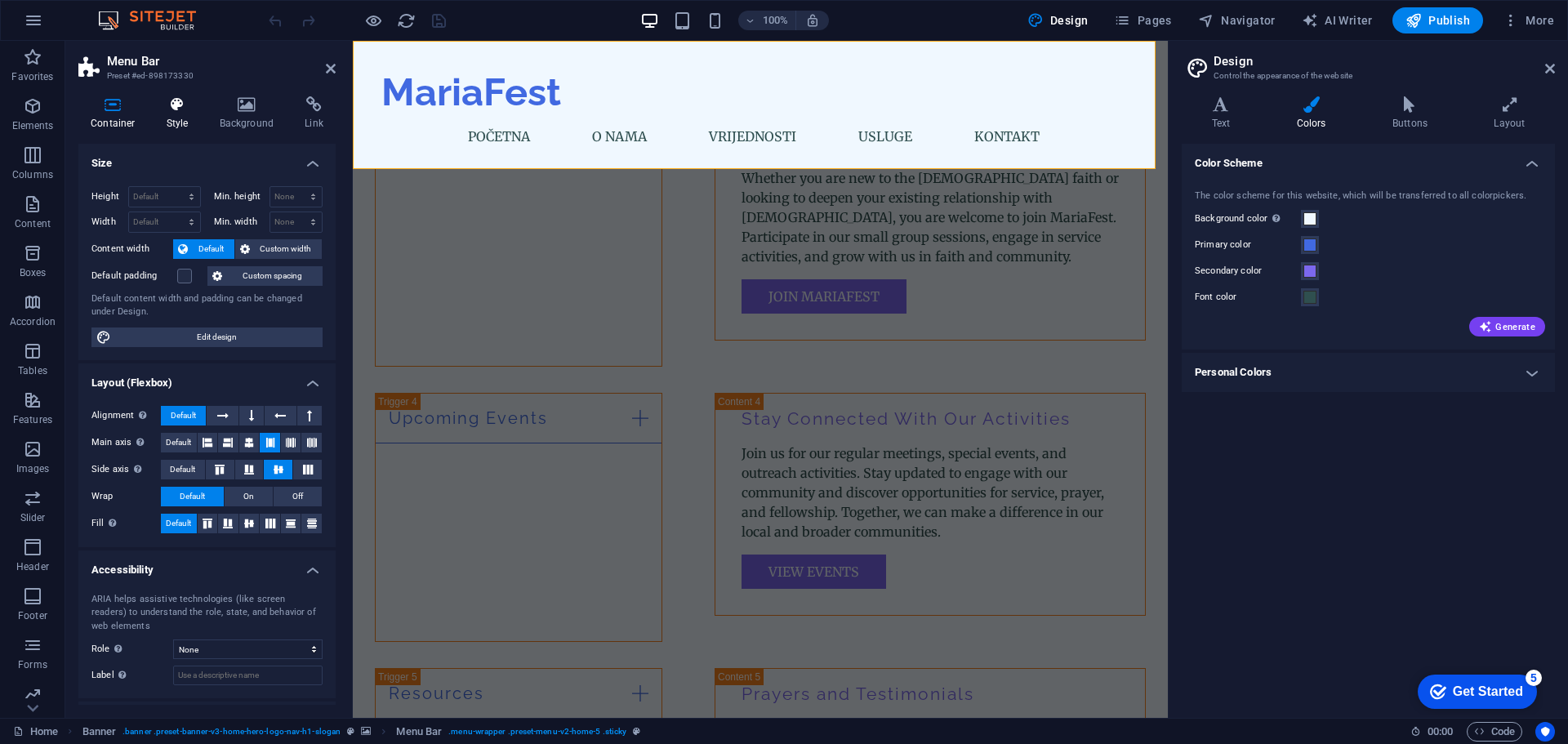
click at [183, 116] on h4 "Style" at bounding box center [181, 114] width 53 height 34
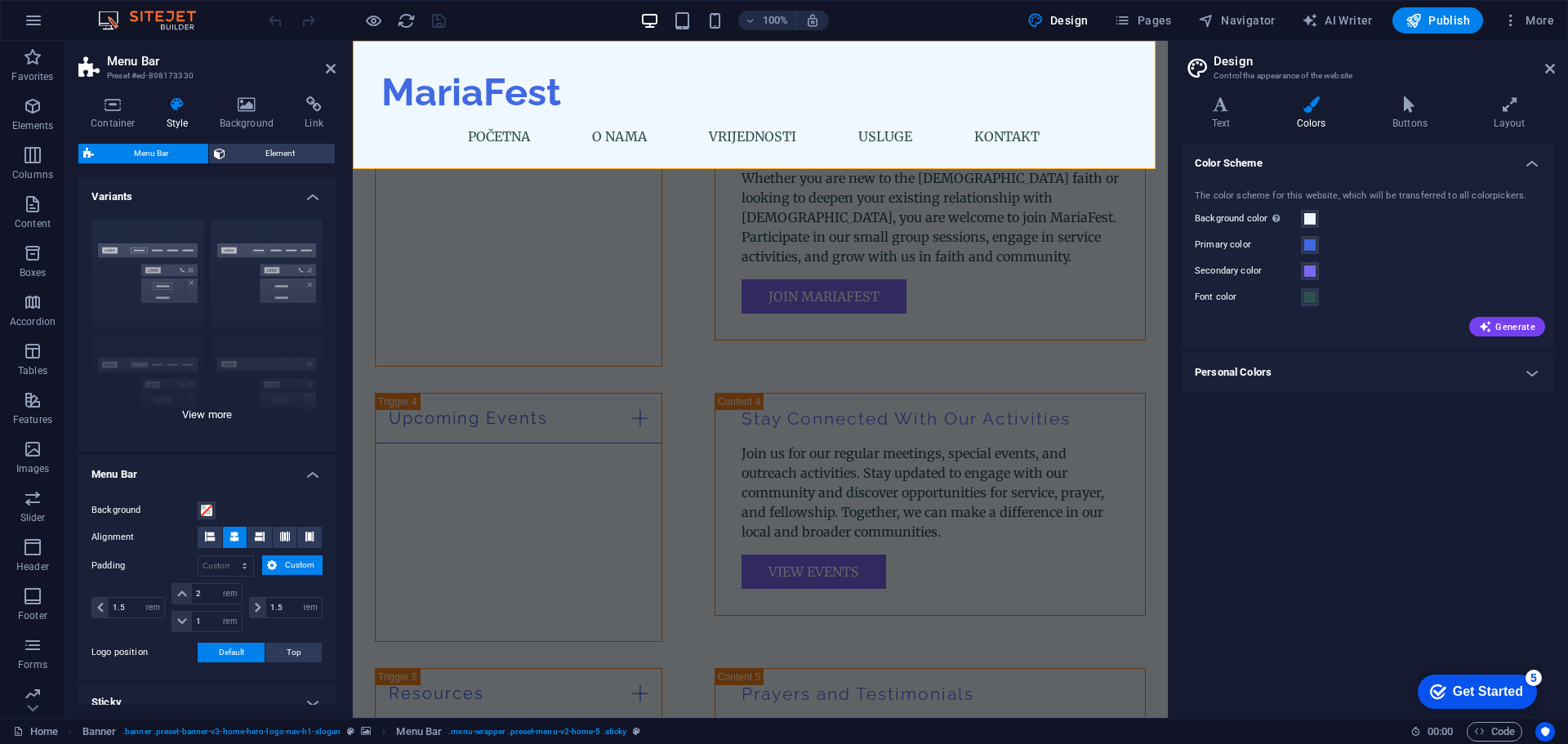
click at [222, 417] on div "Border Centered Default Fixed Loki Trigger Wide XXL" at bounding box center [207, 329] width 258 height 245
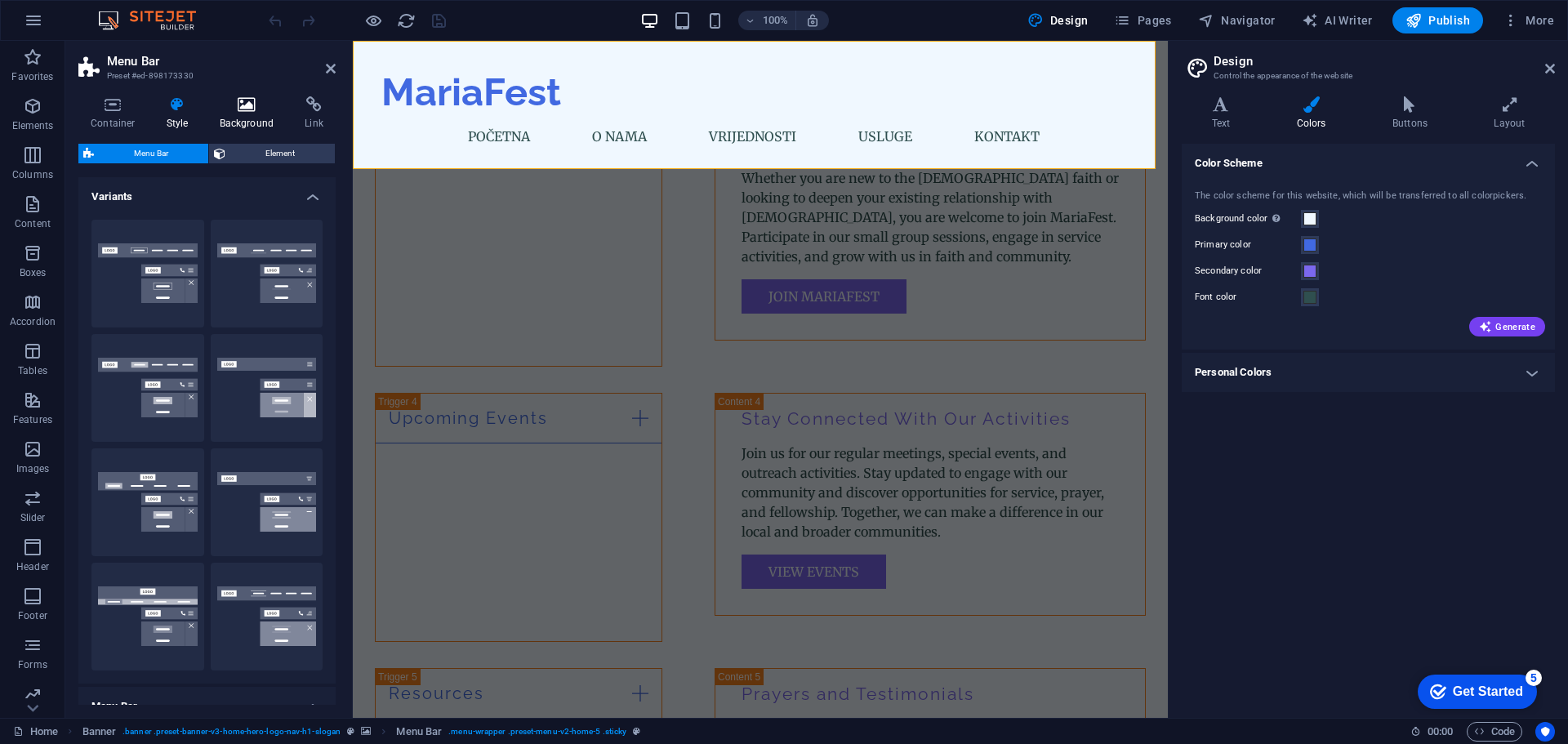
click at [233, 101] on icon at bounding box center [246, 104] width 80 height 16
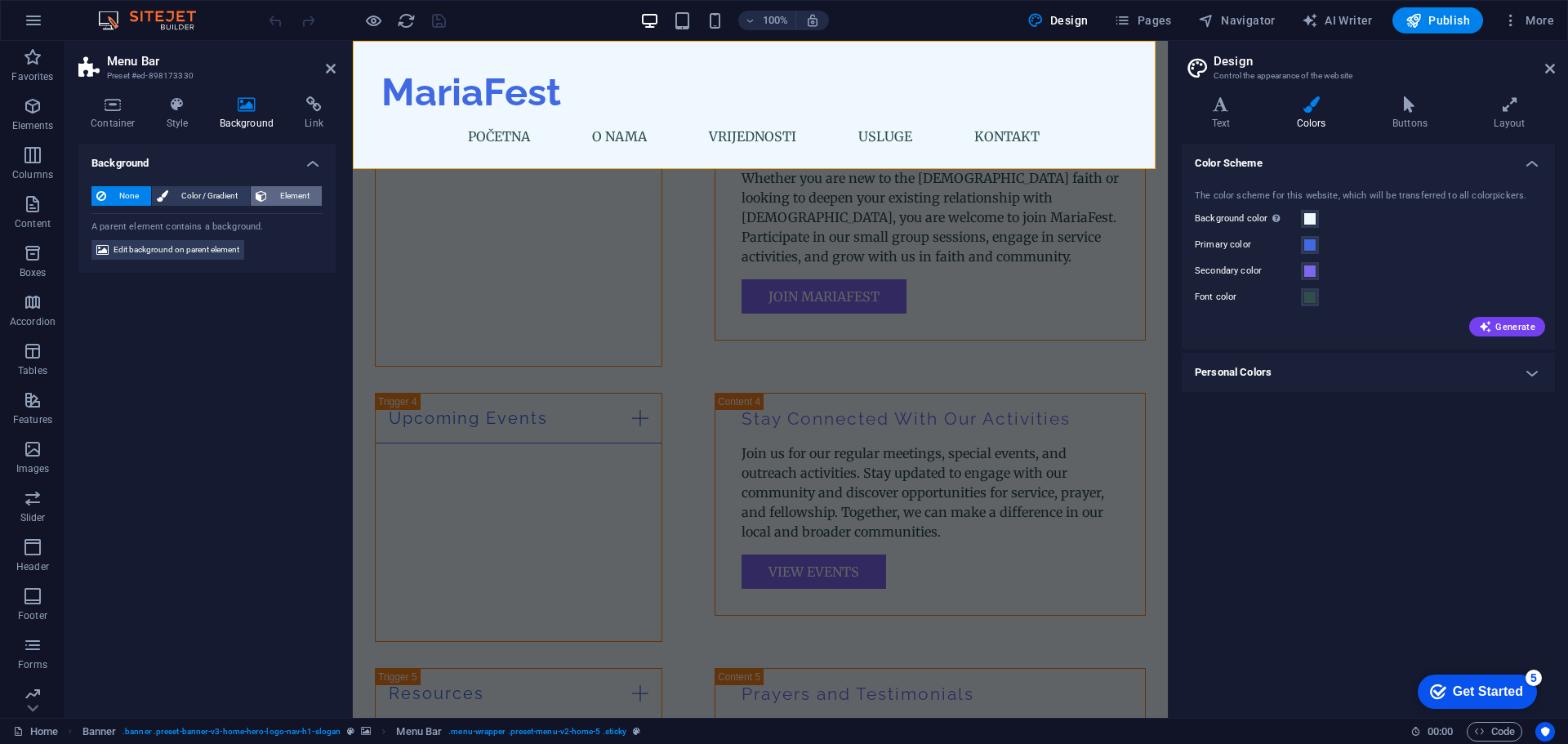
click at [279, 202] on span "Element" at bounding box center [294, 196] width 45 height 20
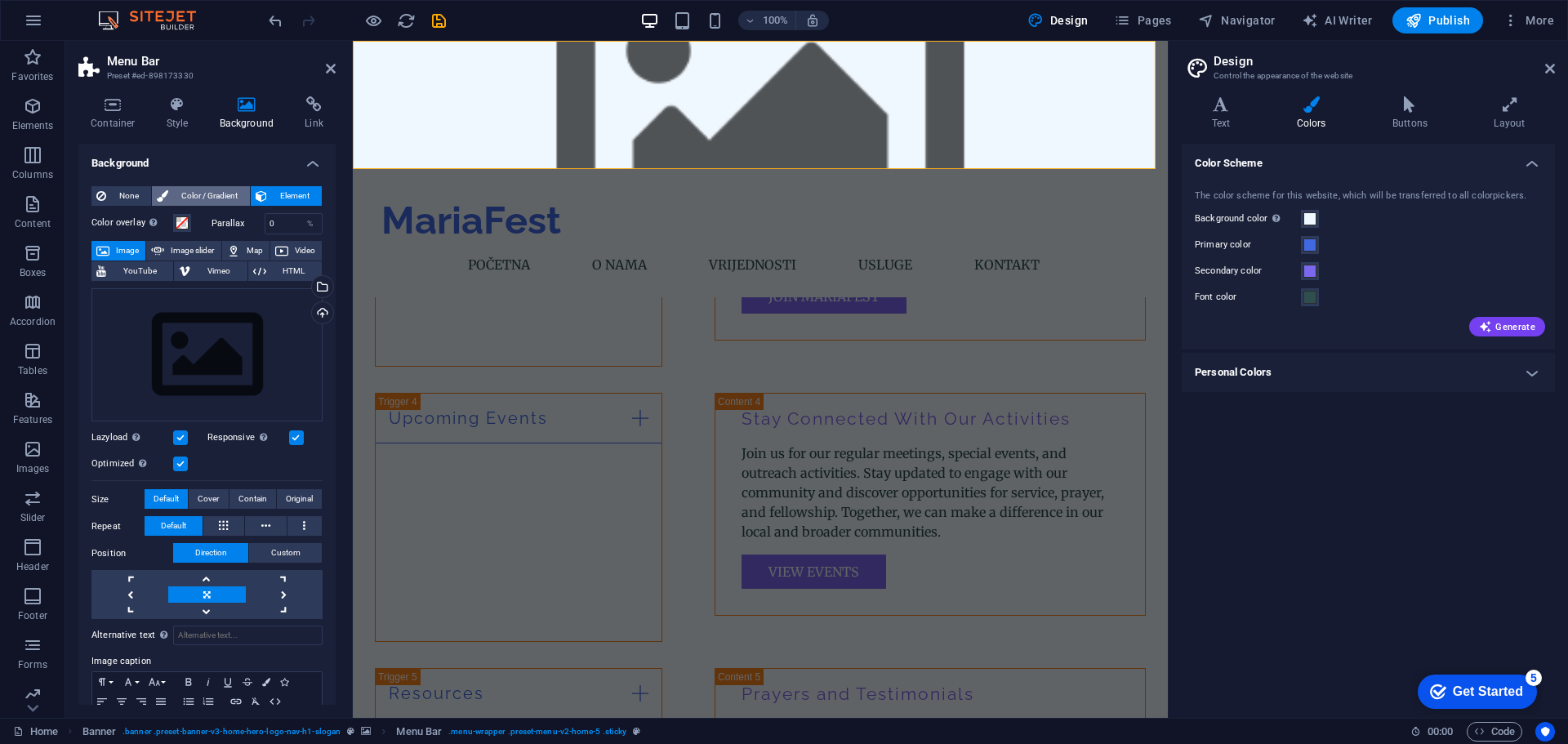
click at [195, 202] on span "Color / Gradient" at bounding box center [209, 196] width 72 height 20
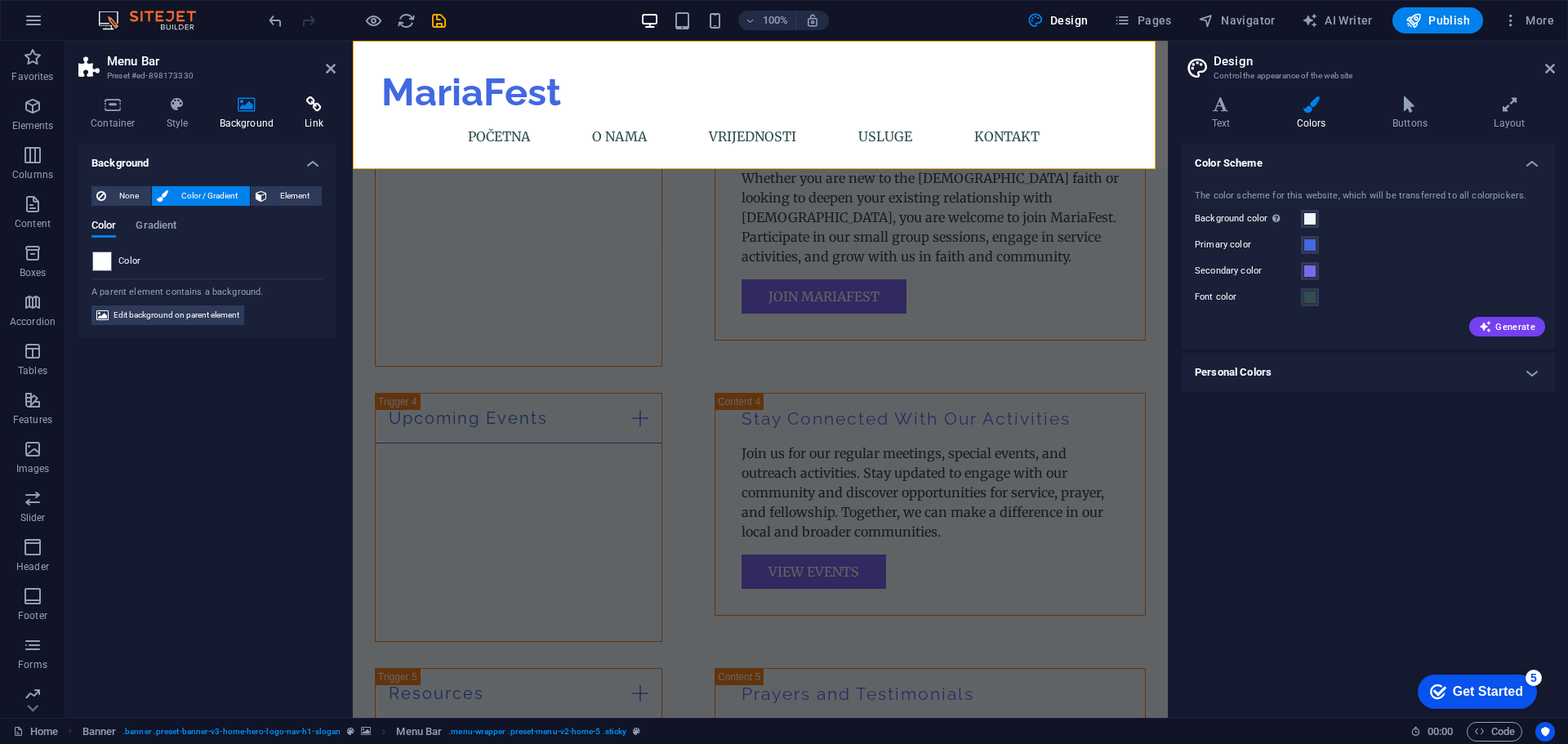
click at [304, 105] on icon at bounding box center [314, 104] width 44 height 16
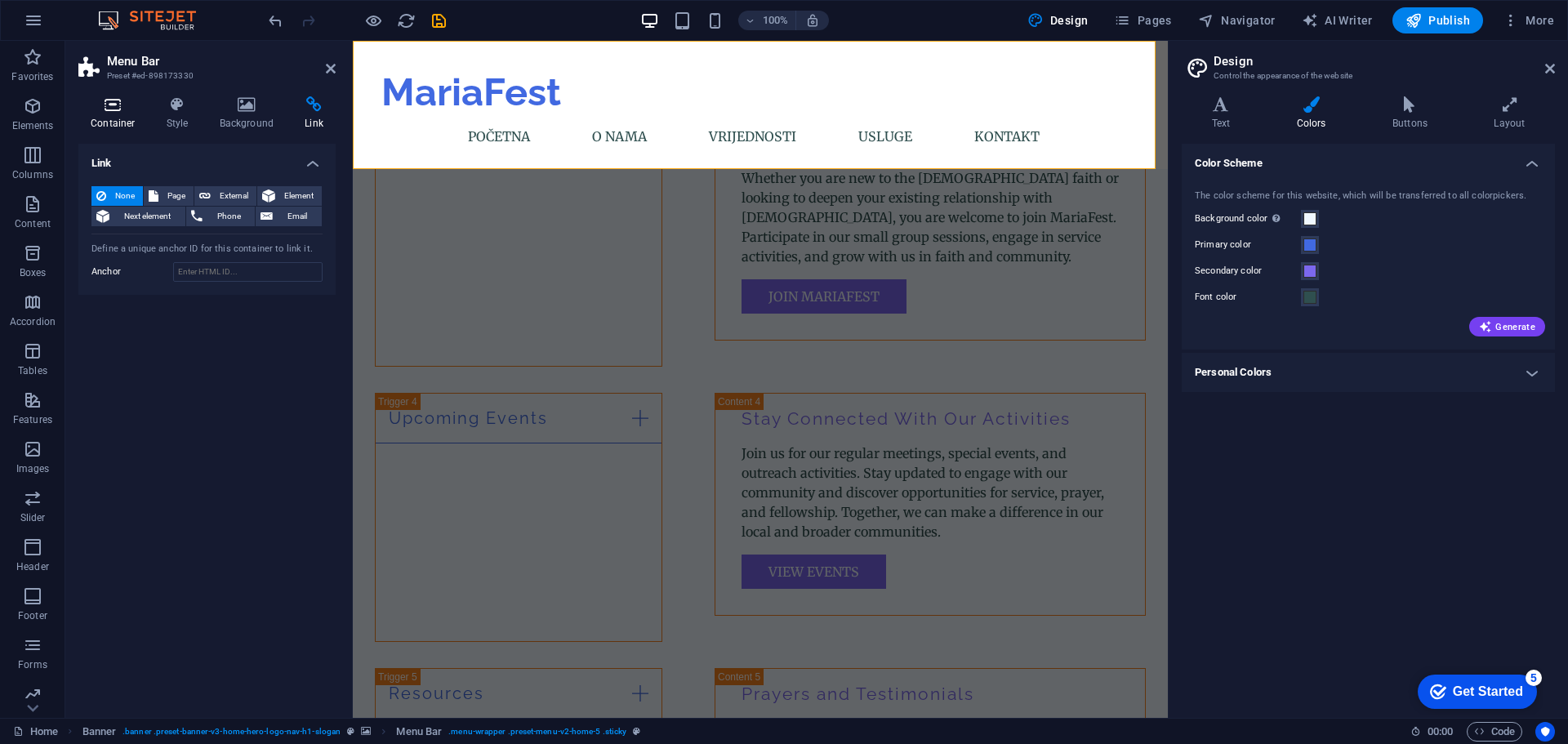
click at [115, 127] on h4 "Container" at bounding box center [116, 114] width 76 height 34
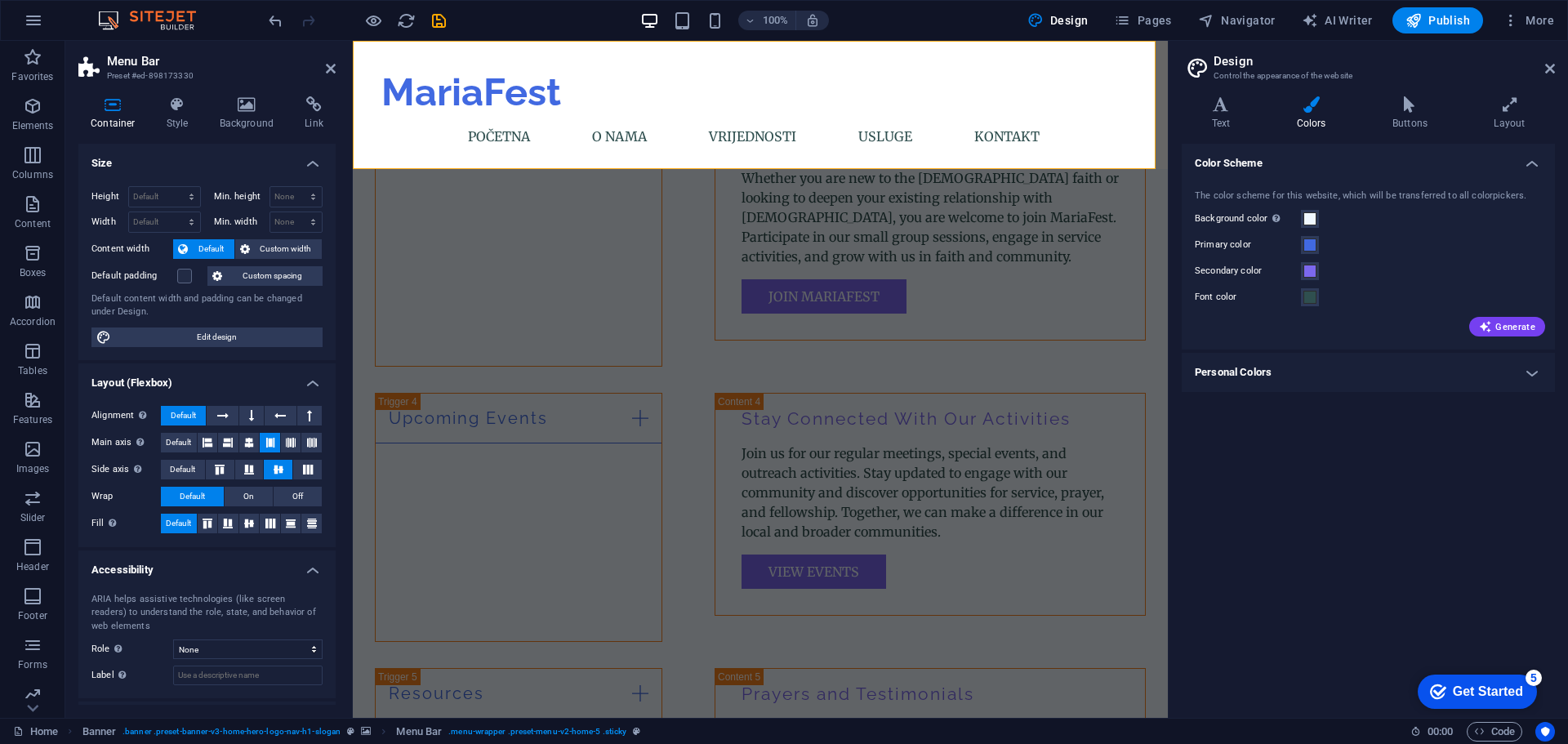
scroll to position [72, 0]
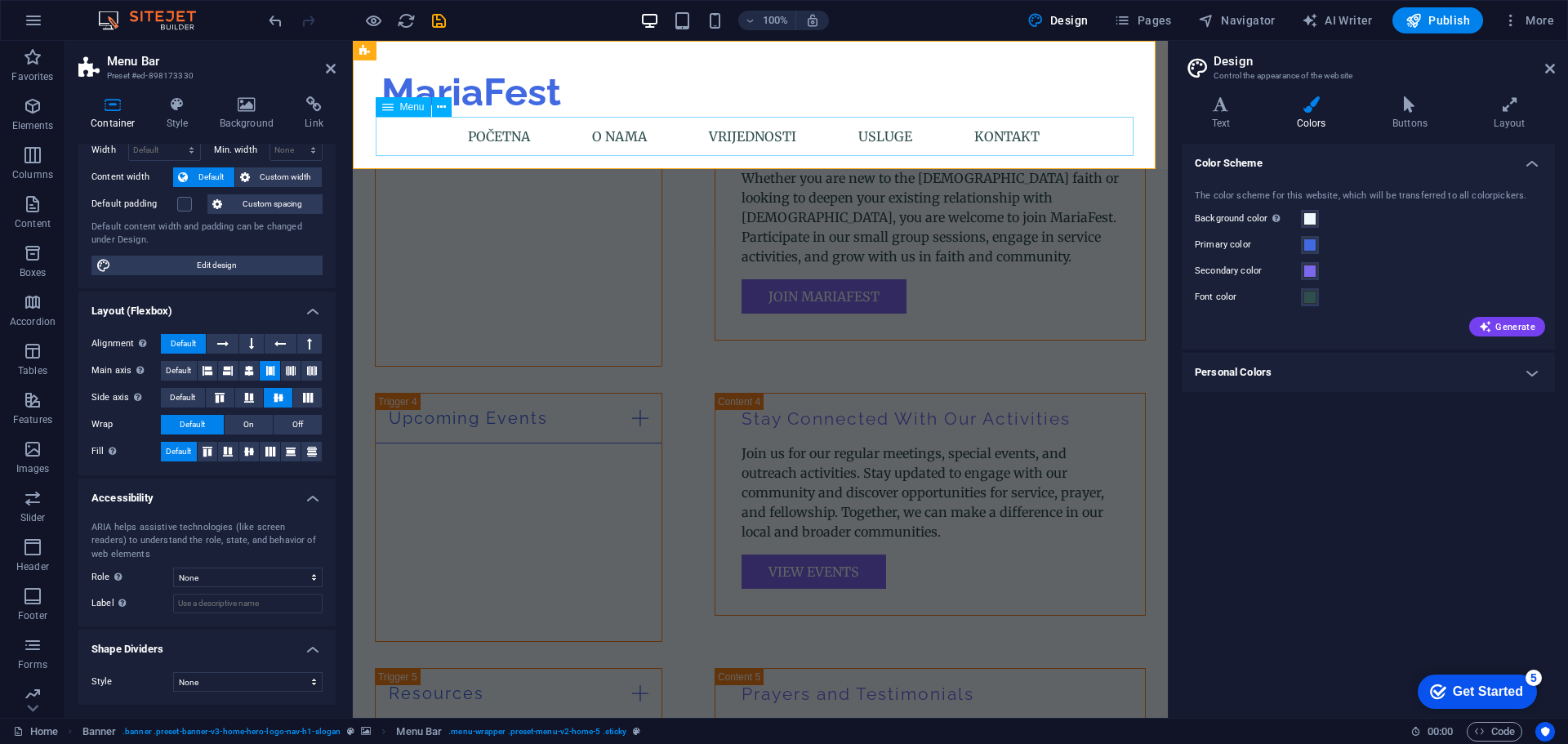
click at [383, 113] on icon at bounding box center [388, 107] width 11 height 20
click at [442, 106] on icon at bounding box center [441, 107] width 9 height 17
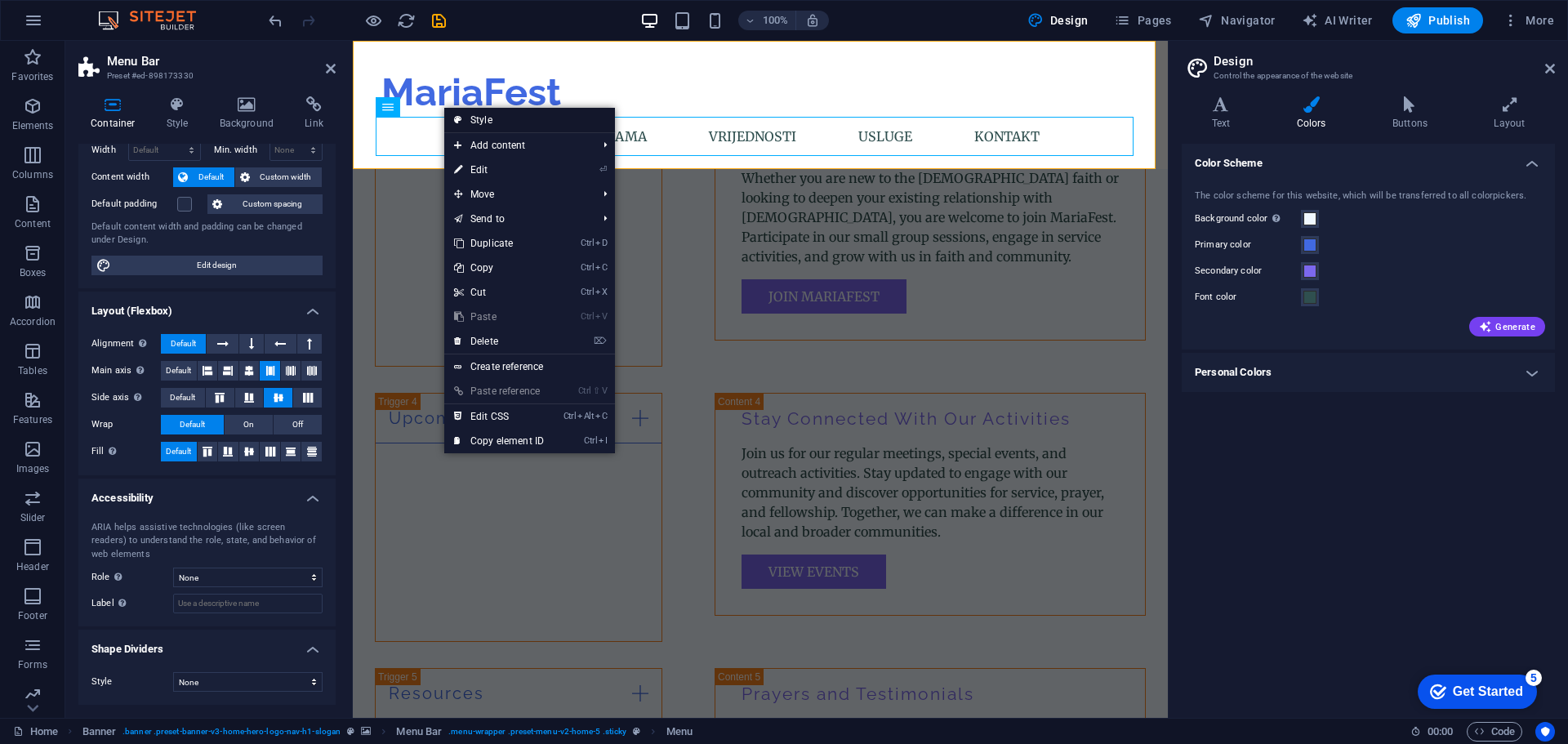
click at [501, 122] on link "Style" at bounding box center [529, 120] width 170 height 25
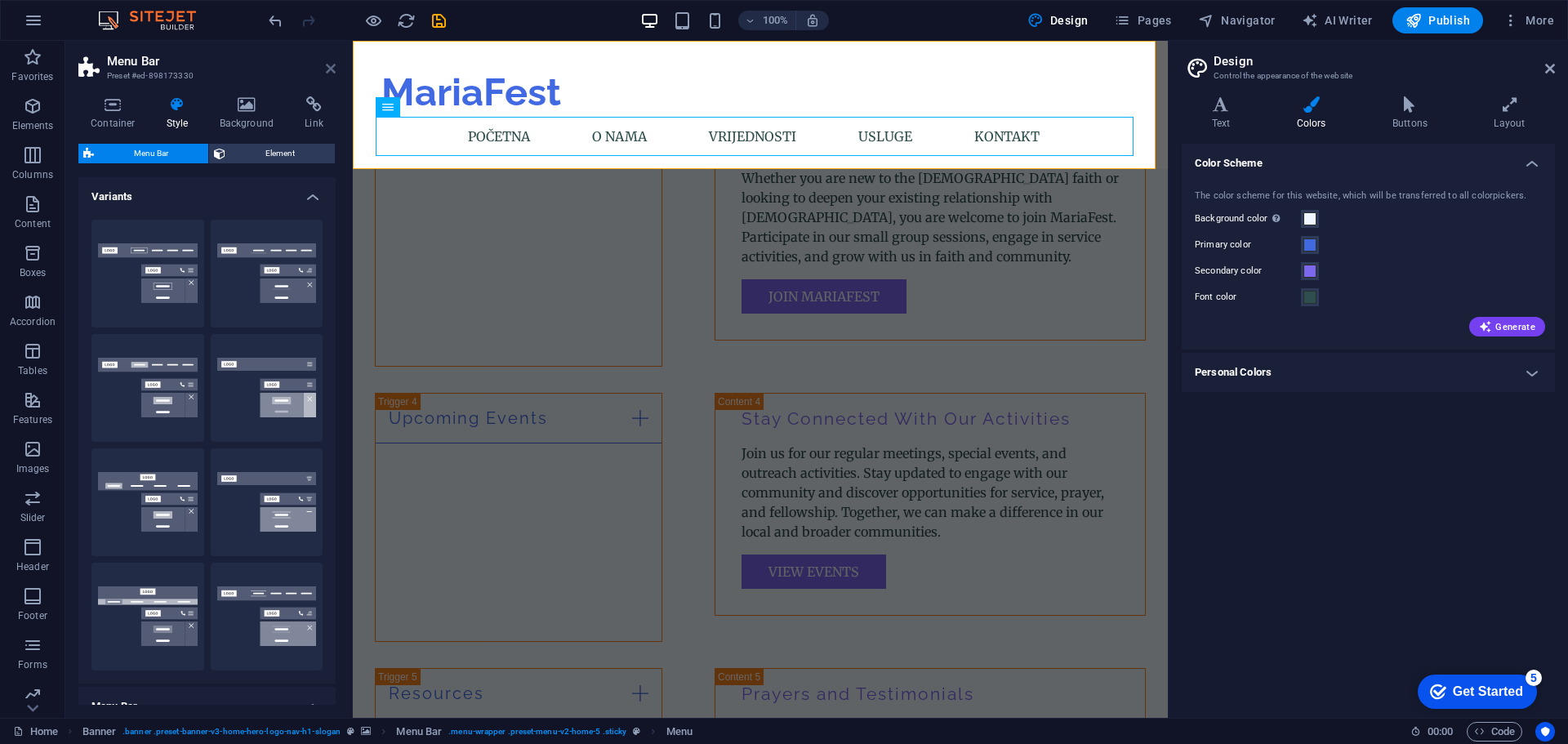
click at [328, 68] on icon at bounding box center [330, 68] width 9 height 13
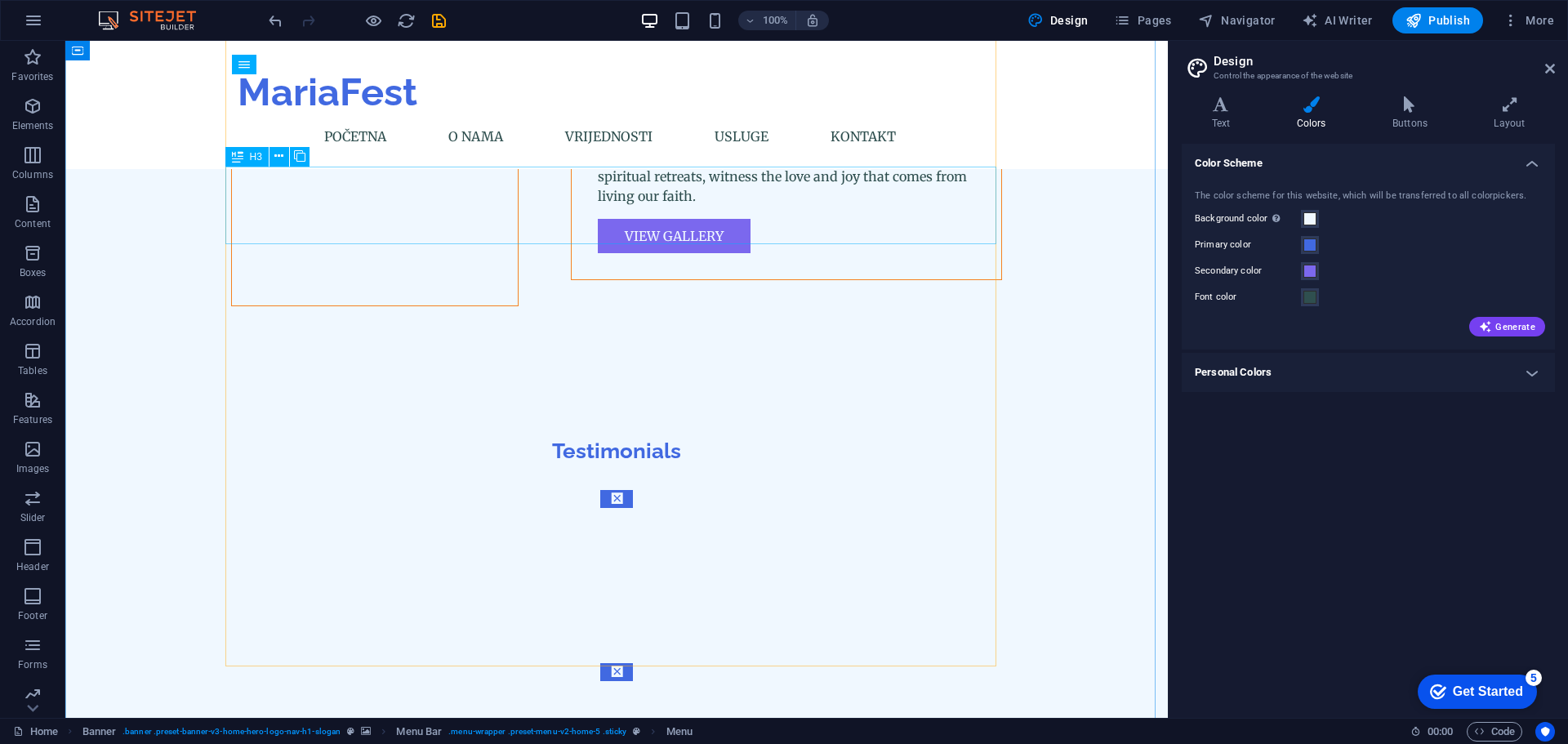
scroll to position [4166, 0]
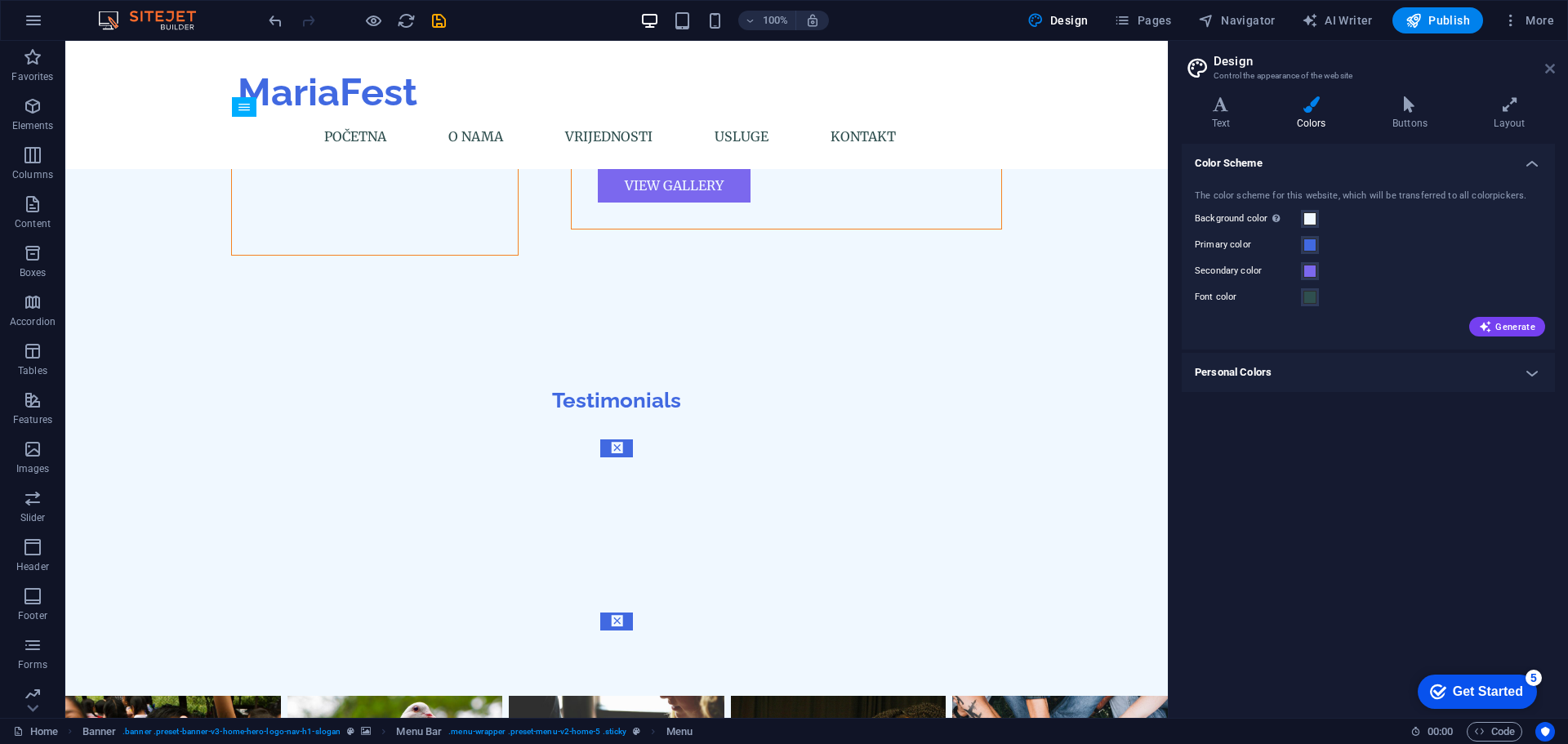
click at [1548, 64] on icon at bounding box center [1549, 68] width 9 height 13
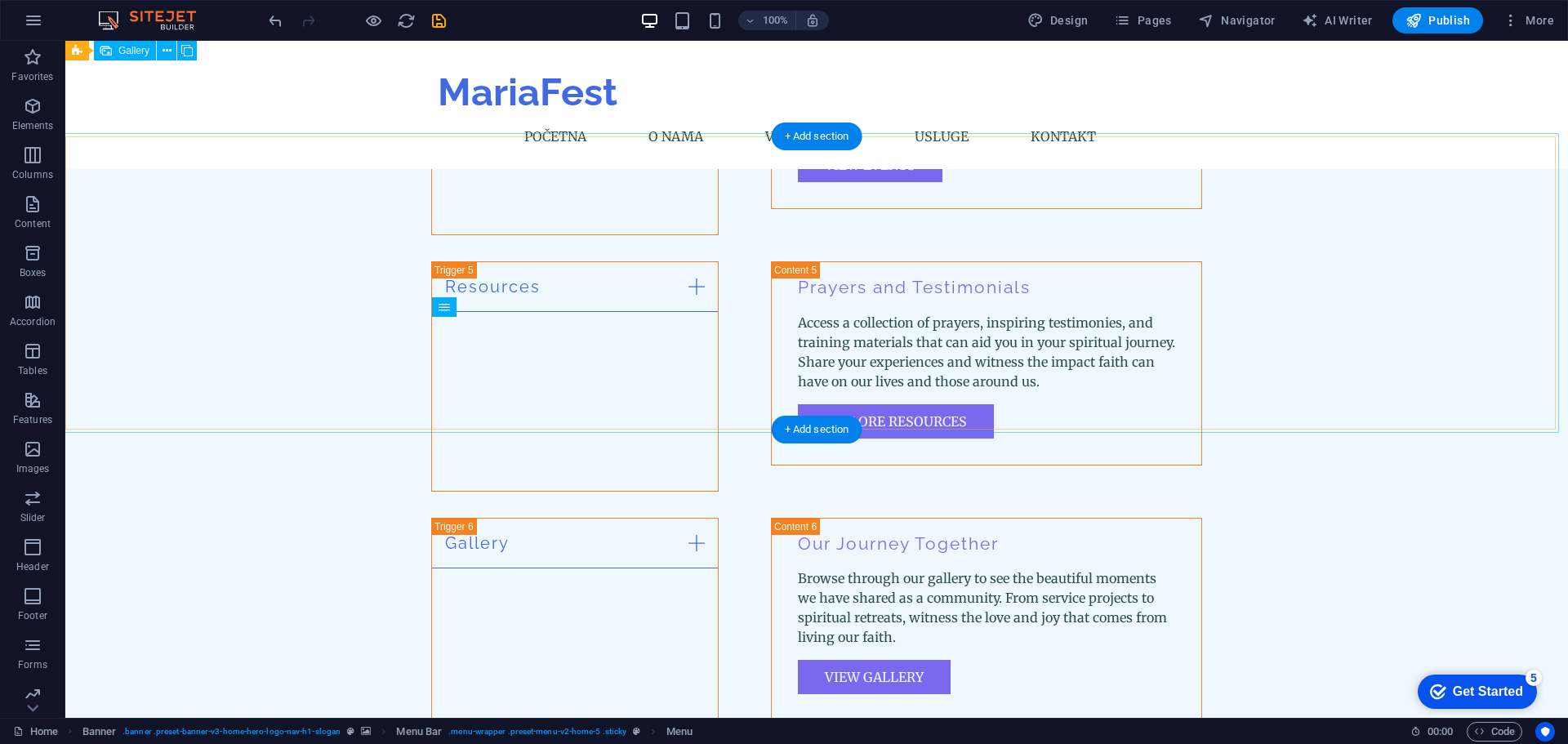
scroll to position [2939, 0]
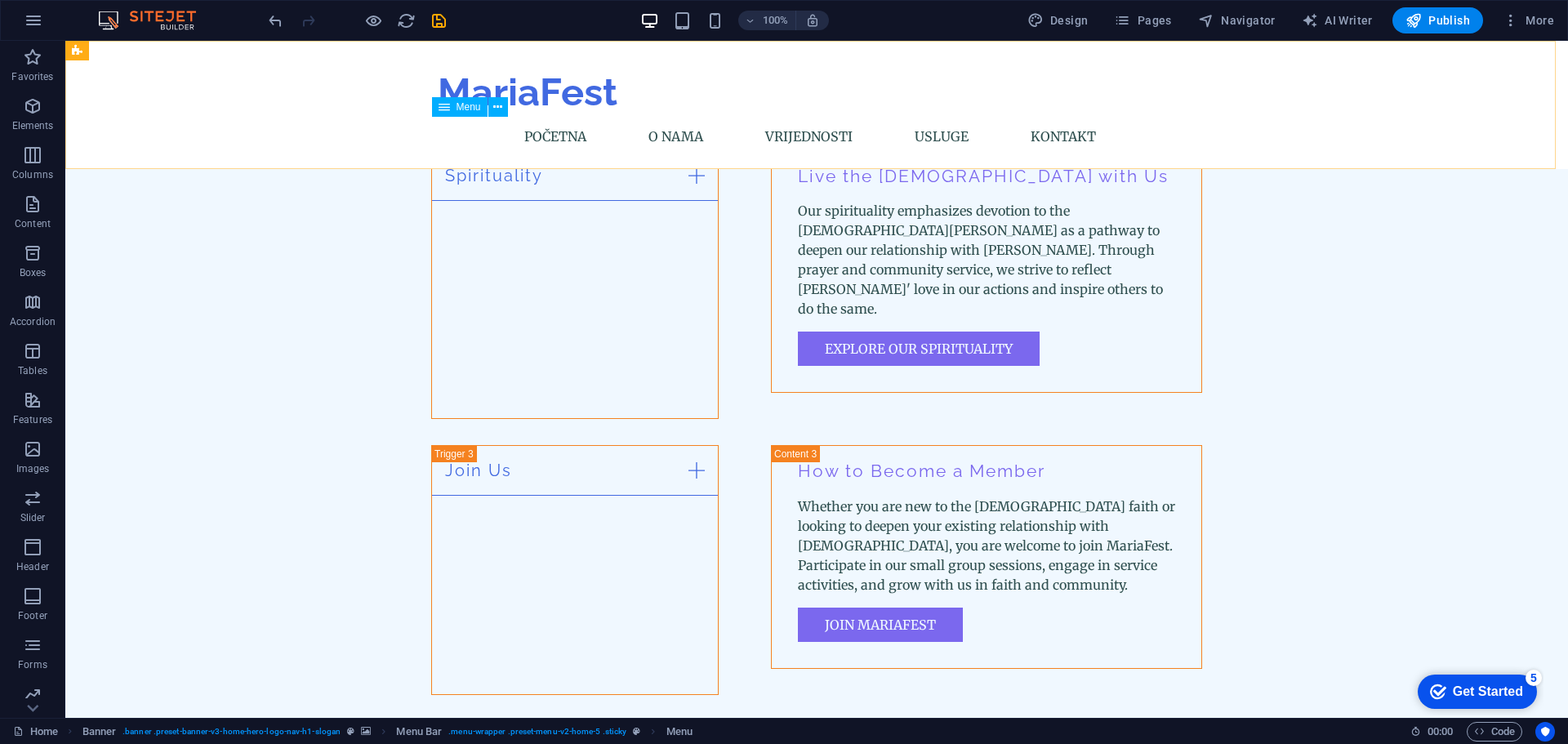
click at [941, 138] on nav "Početna O nama Vrijednosti Usluge Kontakt" at bounding box center [816, 136] width 757 height 39
select select
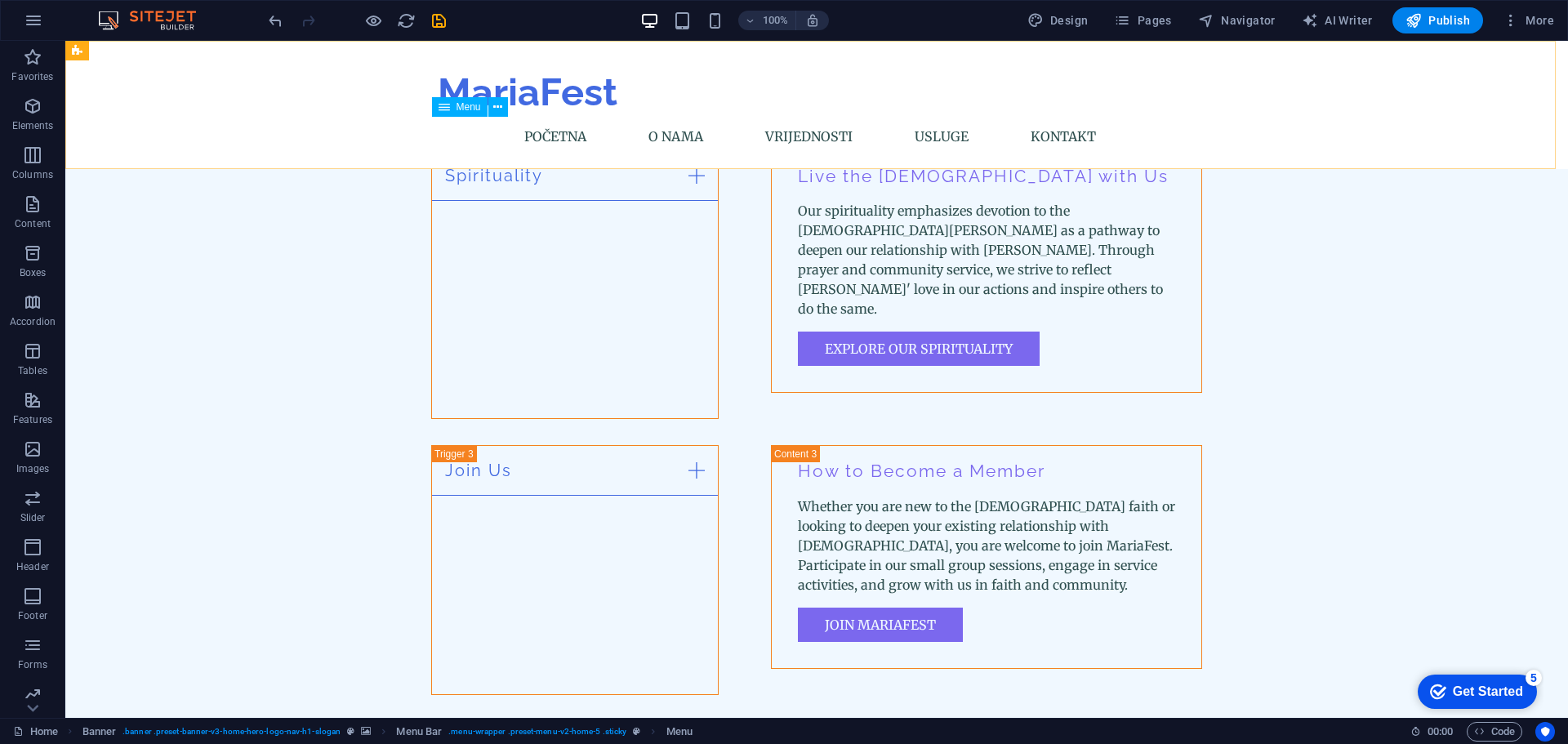
select select
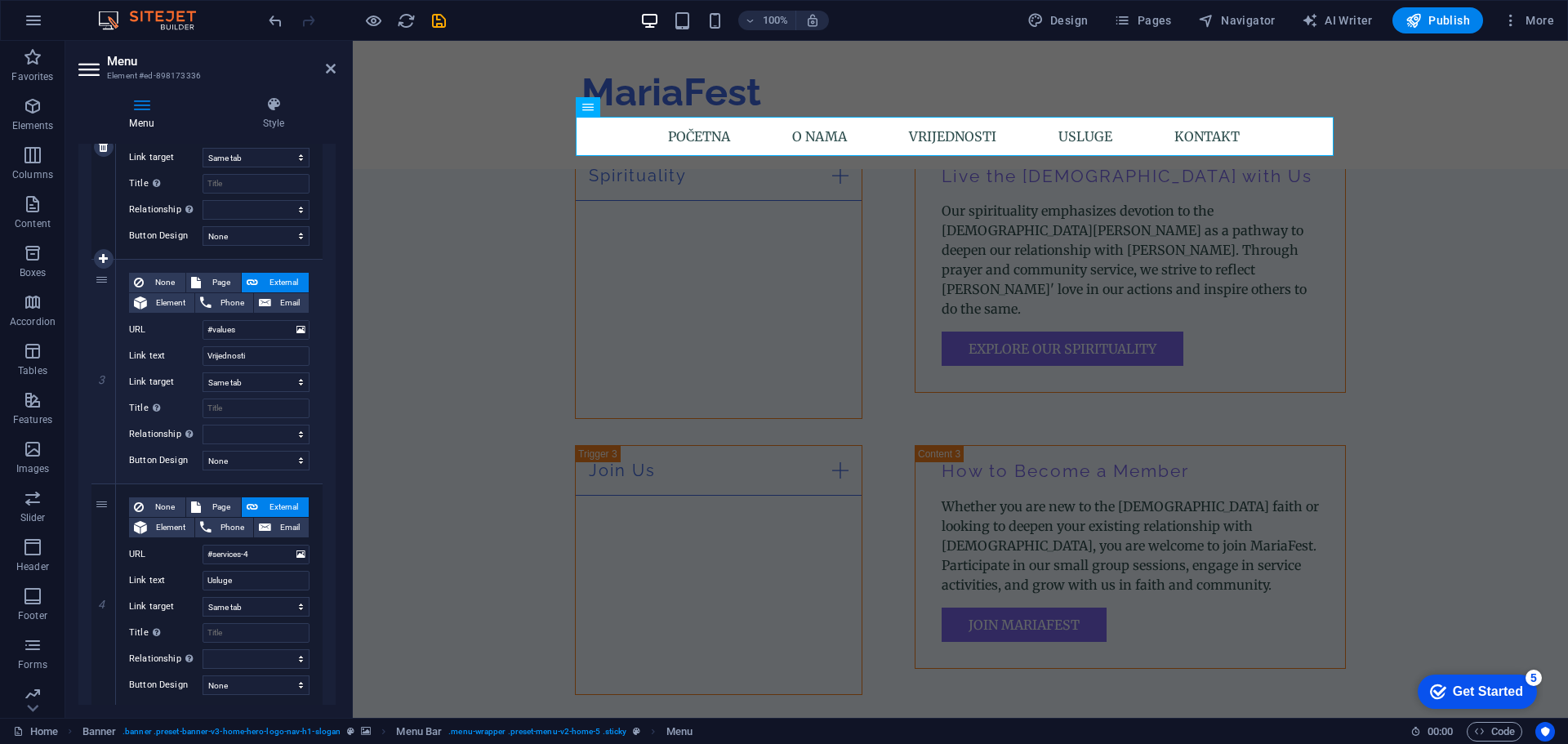
scroll to position [490, 0]
click at [232, 581] on input "Usluge" at bounding box center [256, 579] width 107 height 20
type input "G"
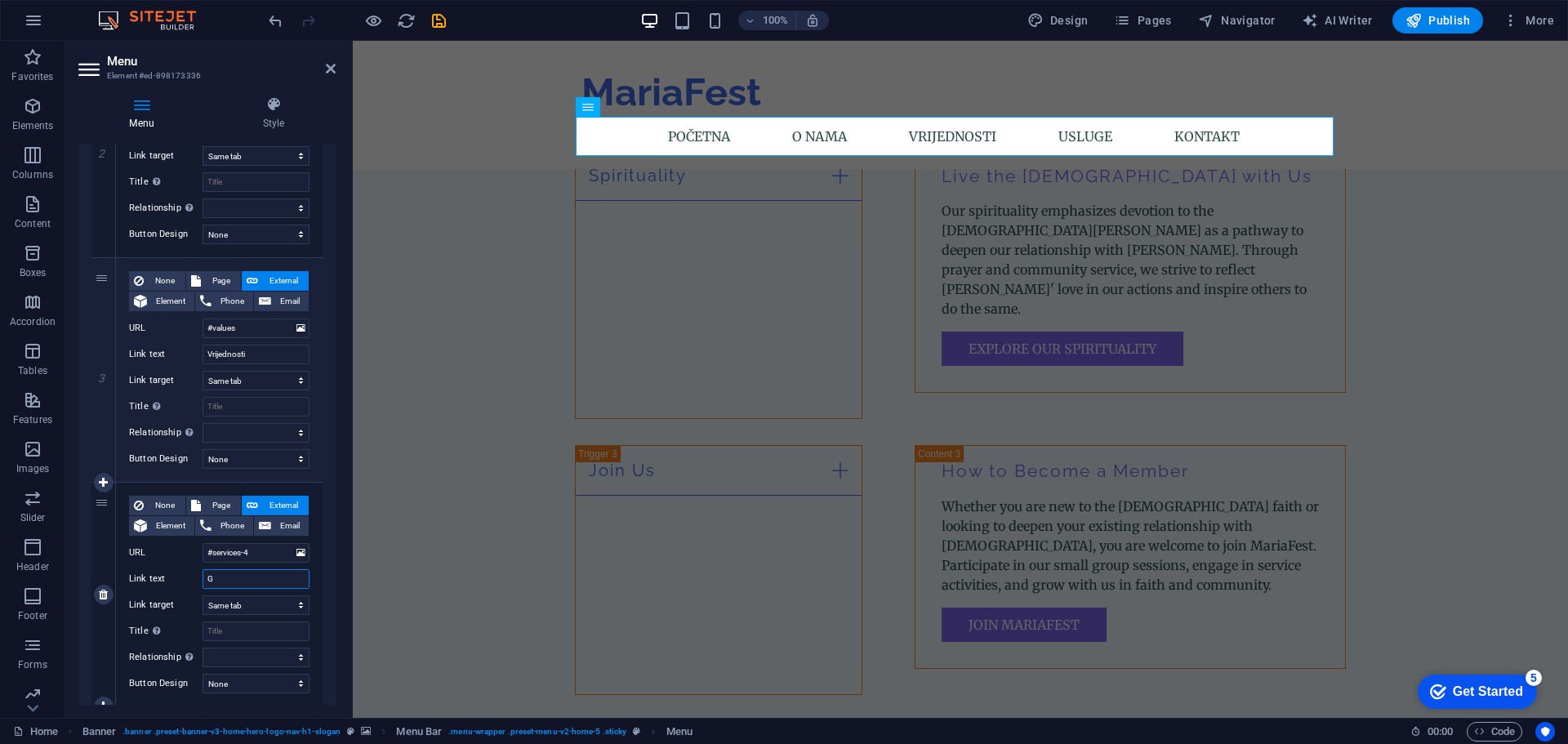
select select
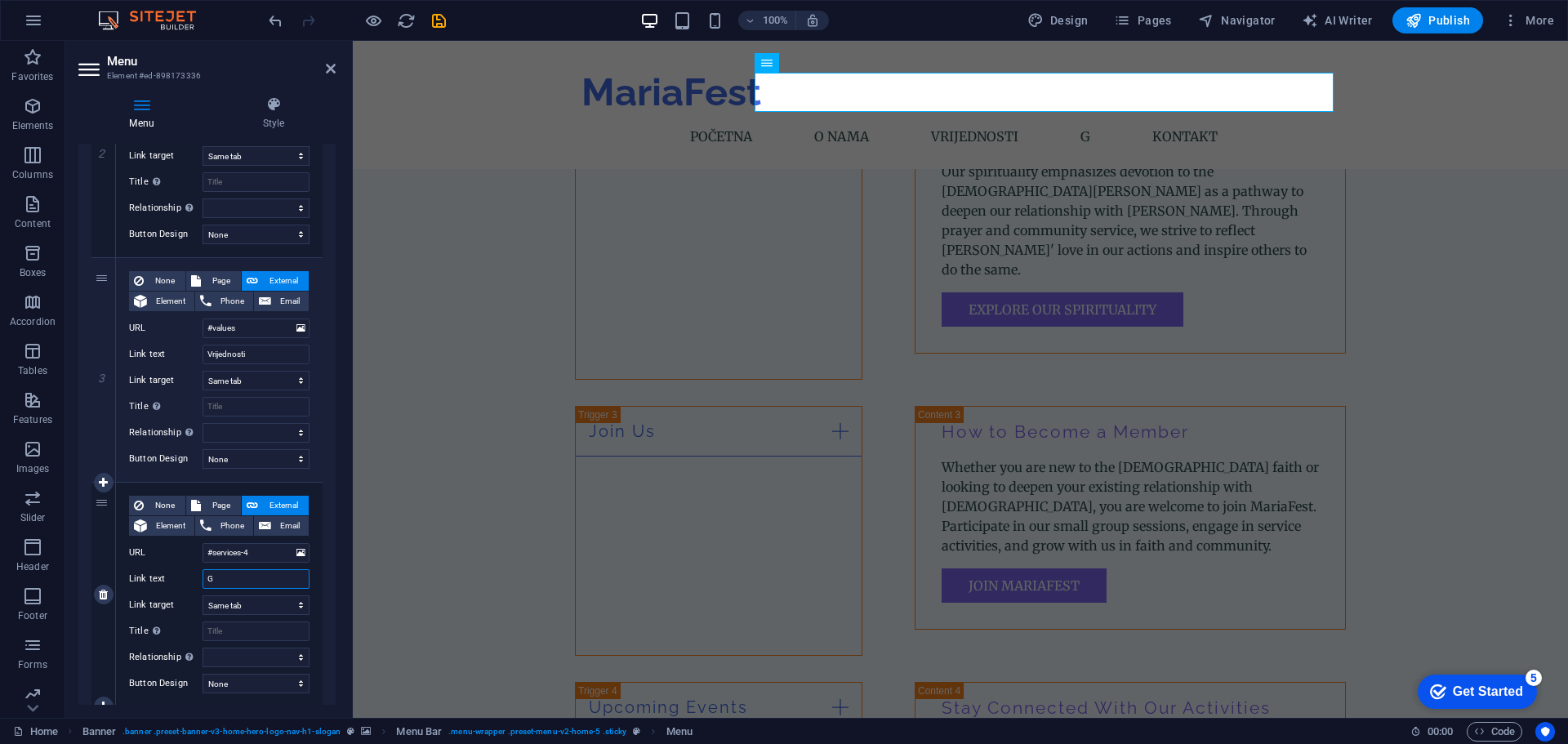
type input "Ga"
select select
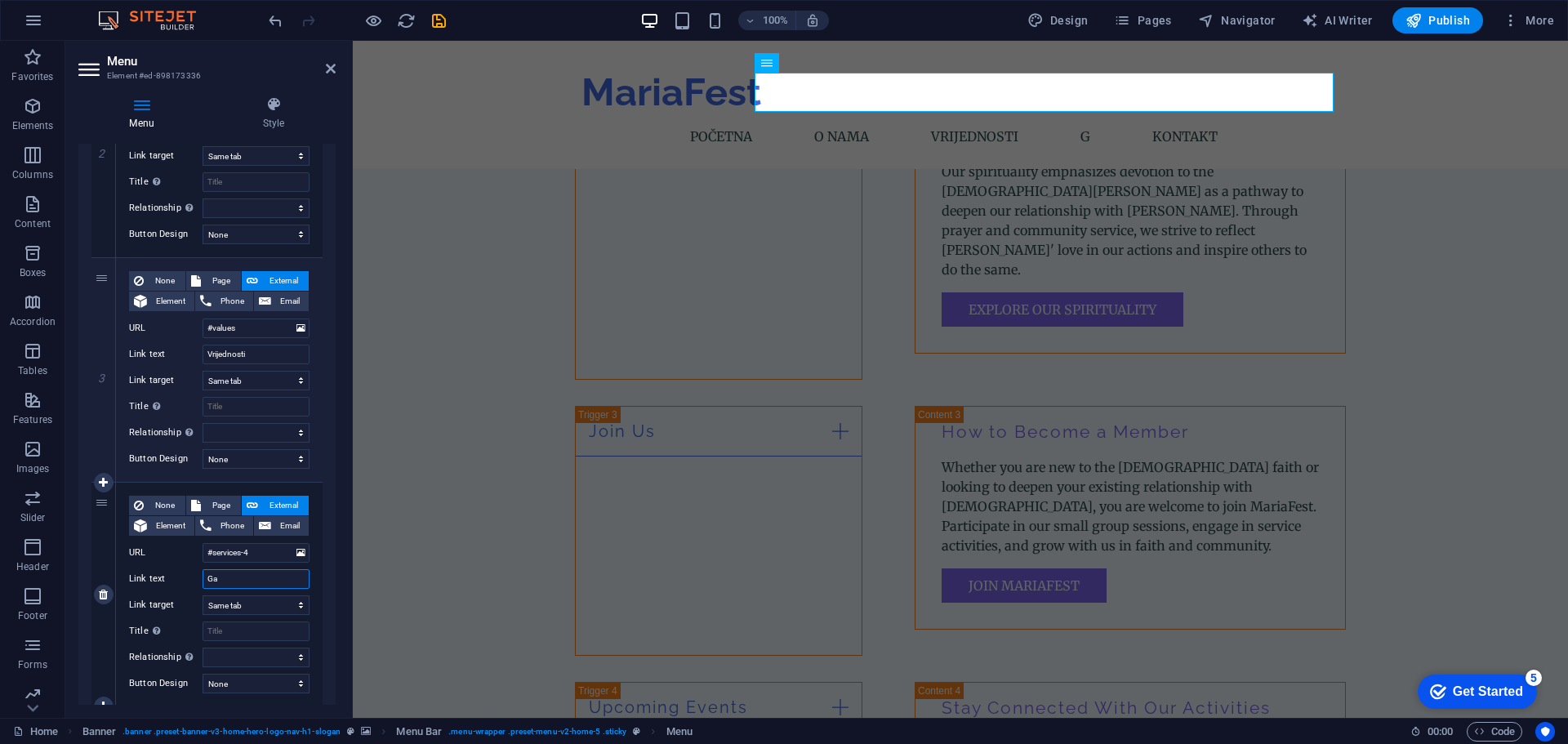
select select
type input "Galerija"
select select
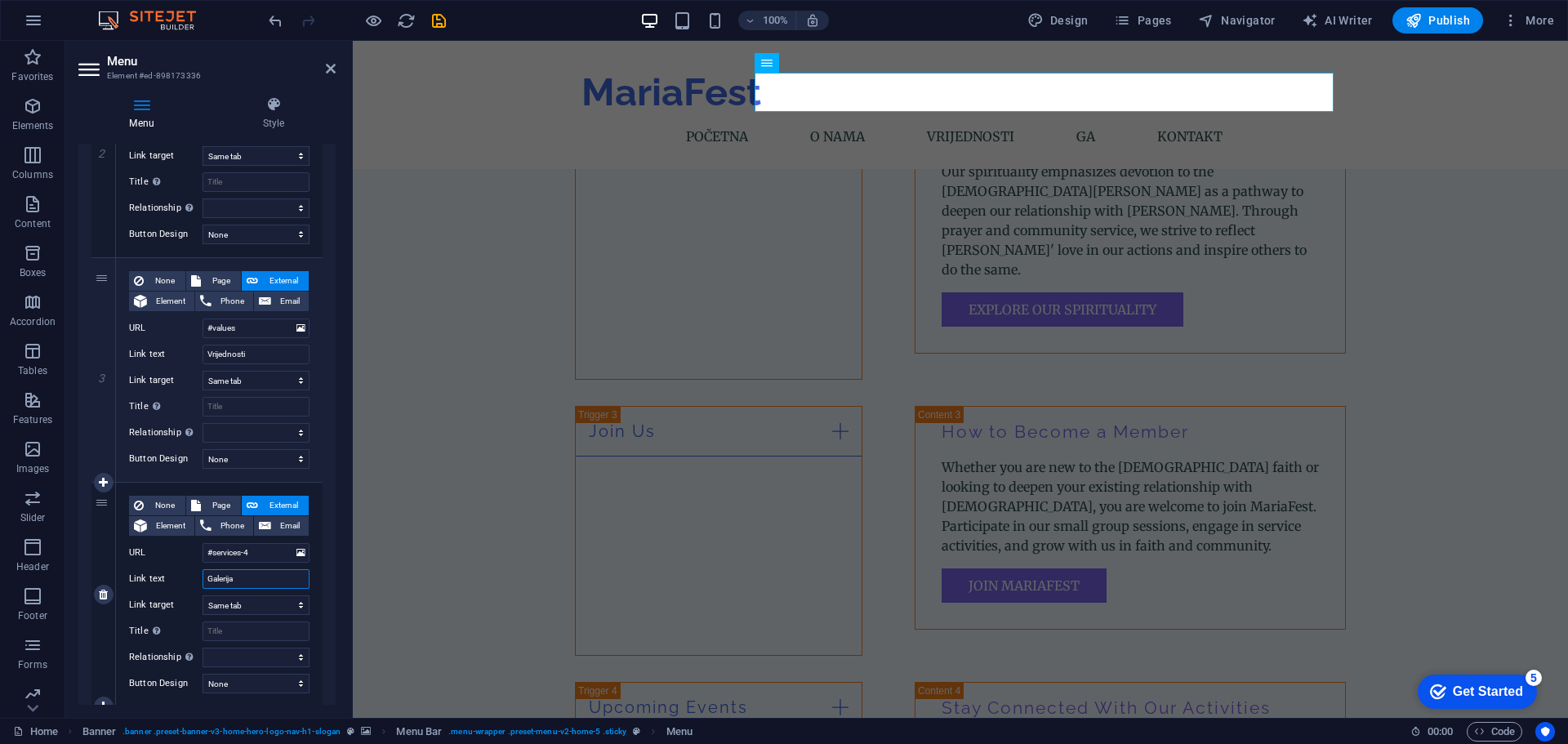
select select
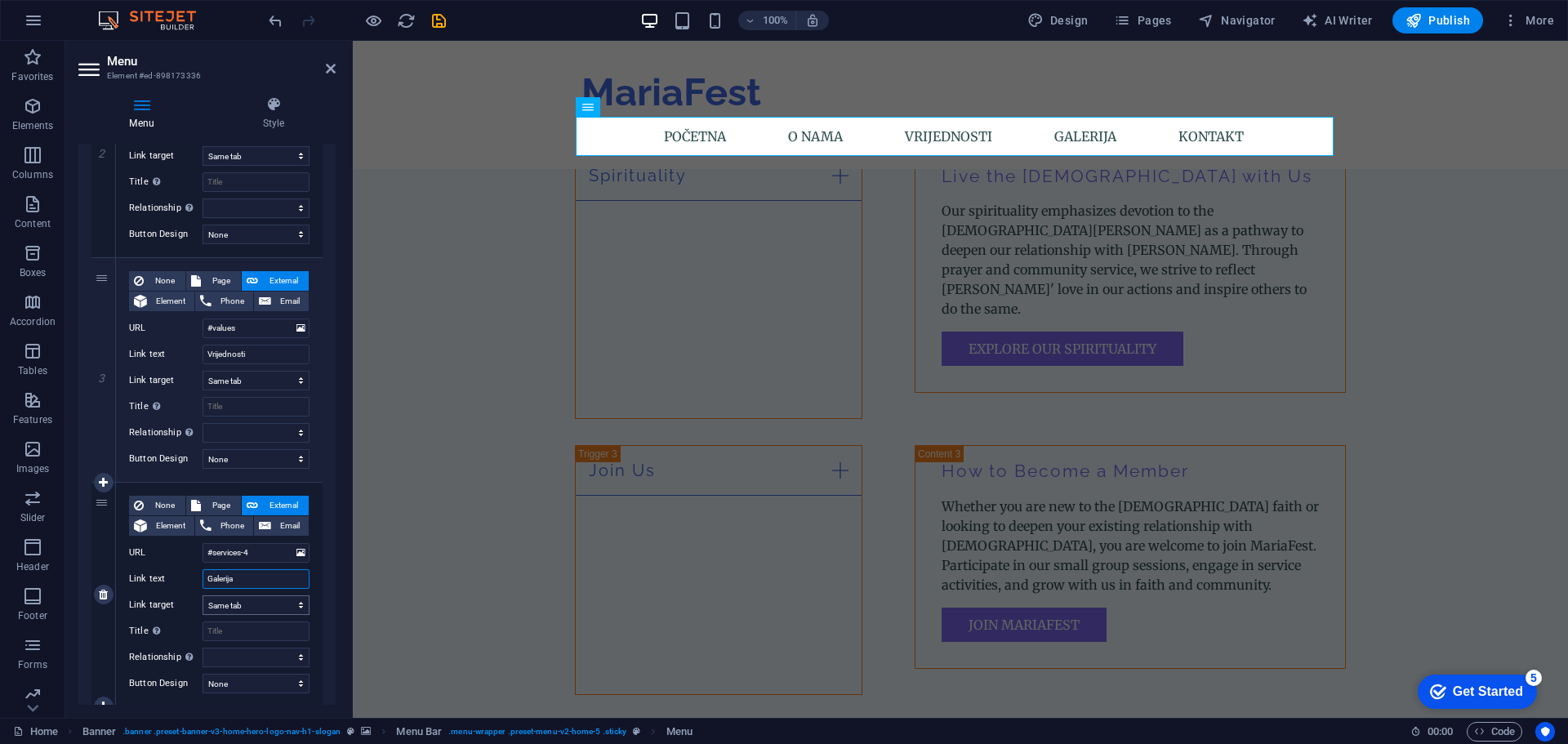
type input "Galerija"
click at [238, 602] on select "New tab Same tab Overlay" at bounding box center [256, 605] width 107 height 20
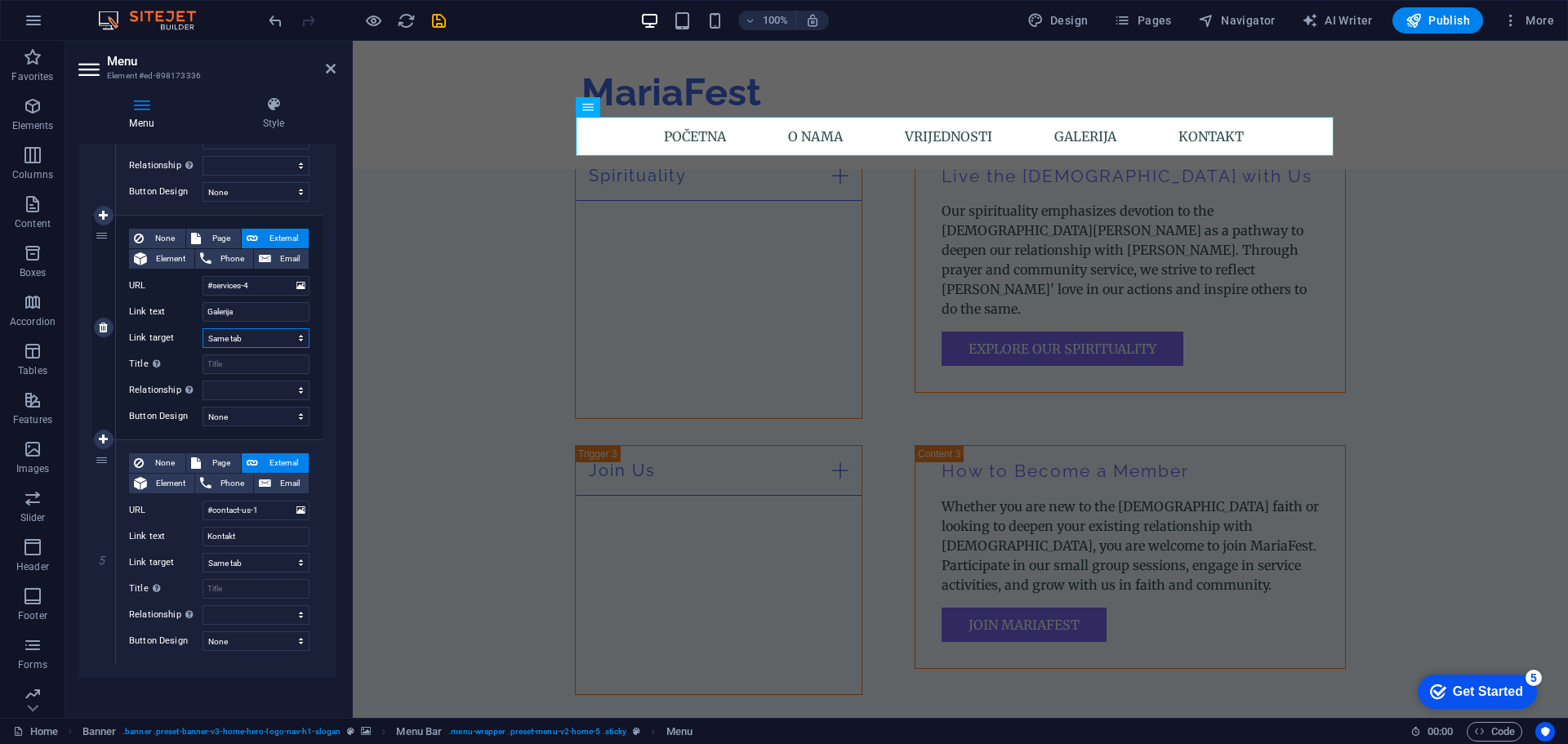
scroll to position [762, 0]
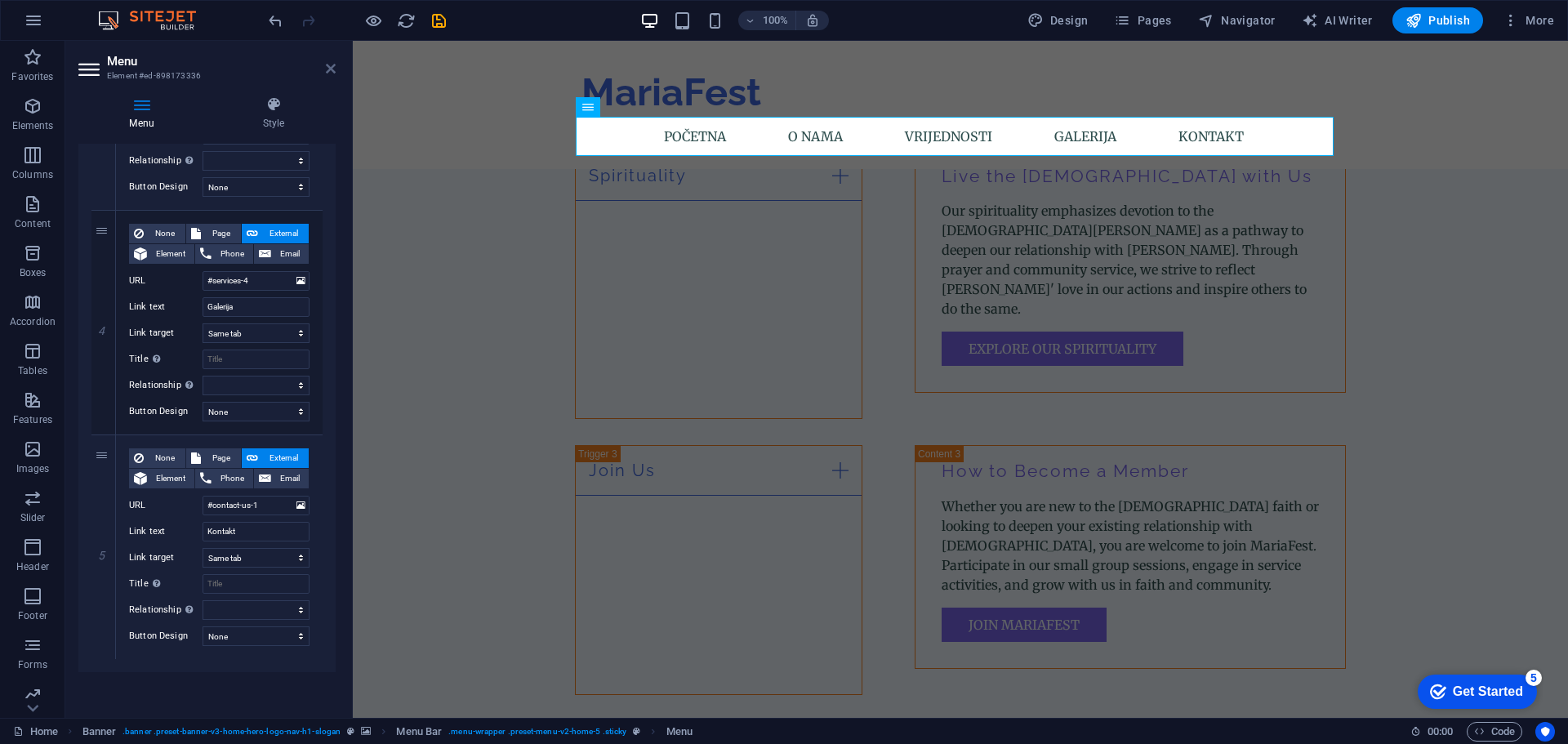
click at [326, 69] on icon at bounding box center [330, 68] width 9 height 13
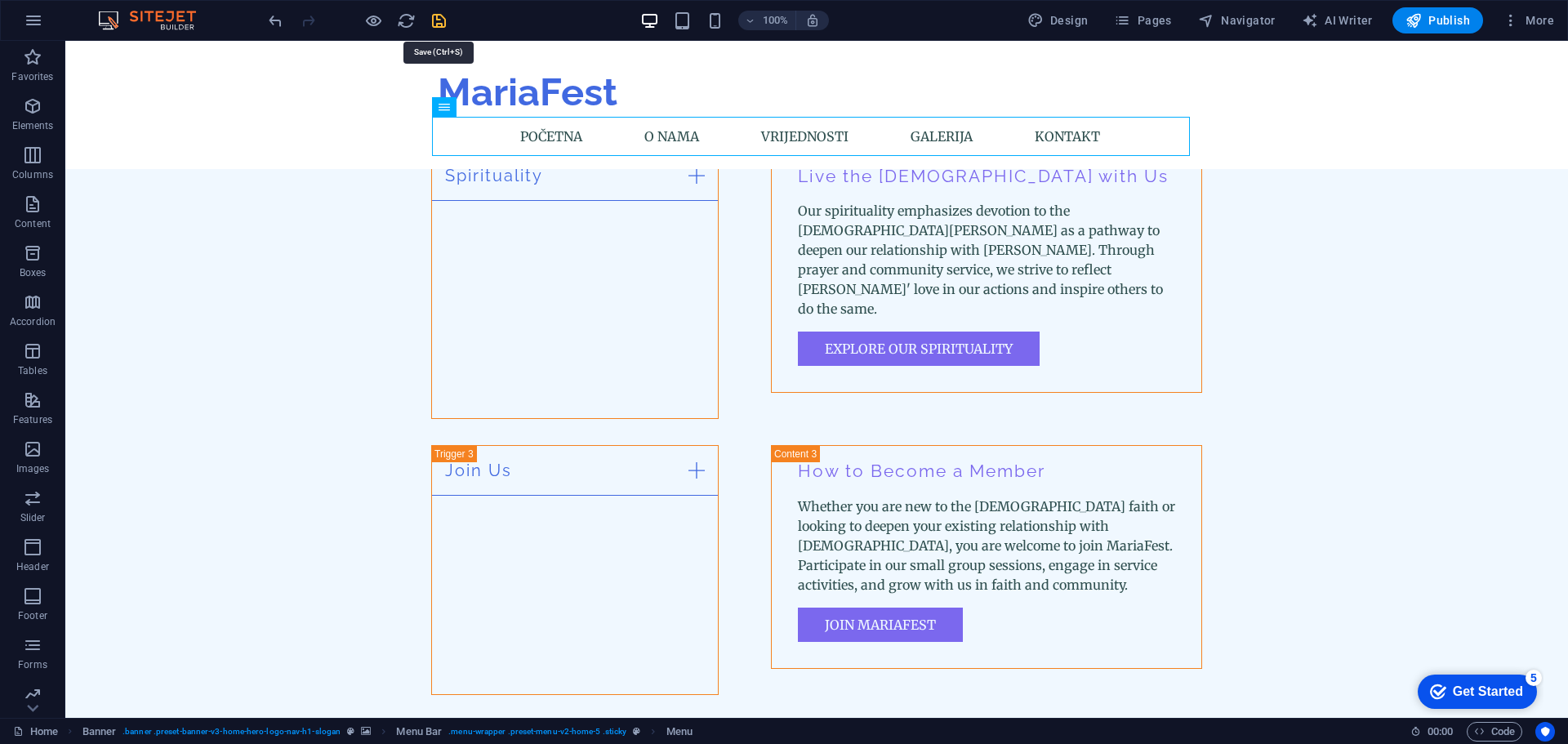
click at [438, 21] on icon "save" at bounding box center [439, 21] width 19 height 19
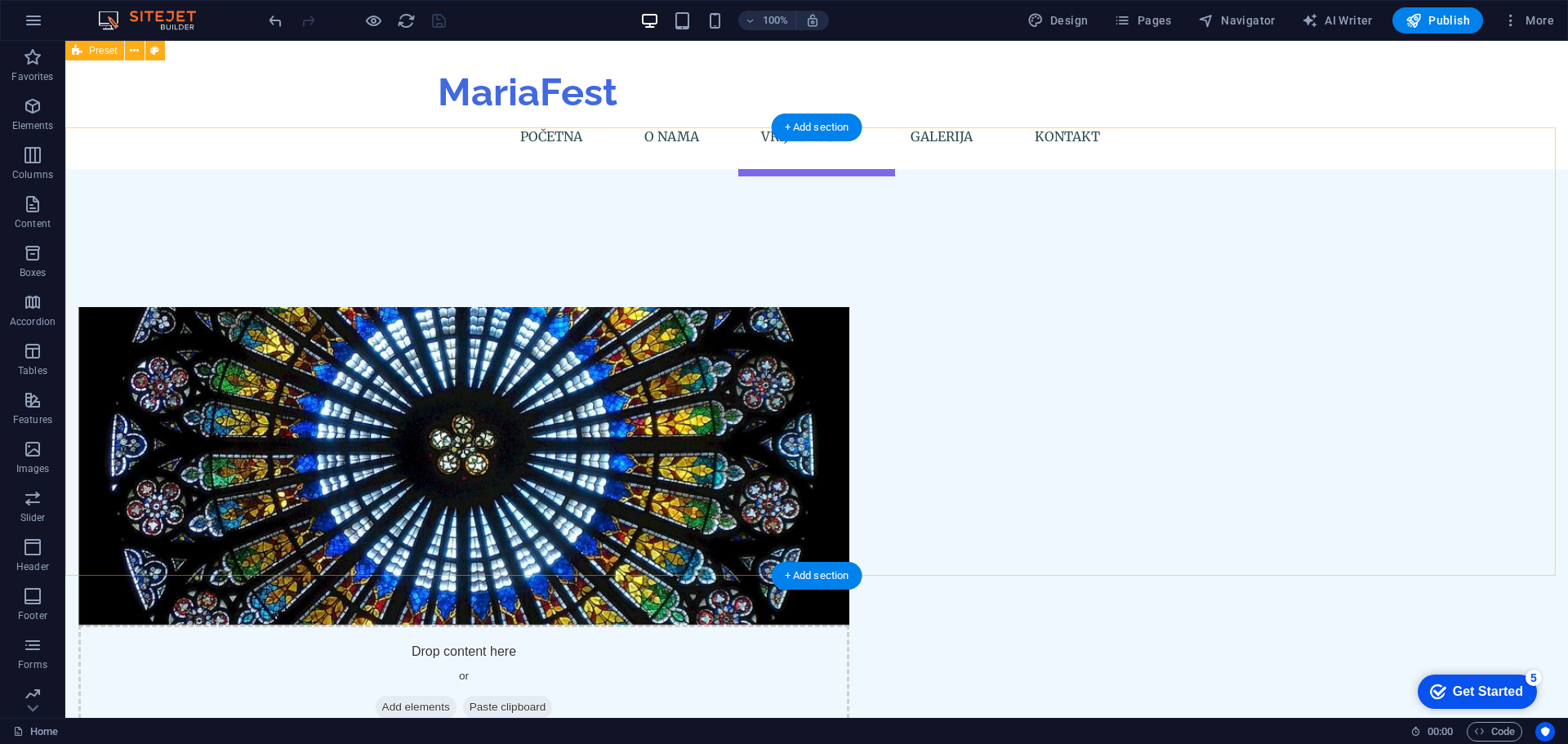
scroll to position [0, 0]
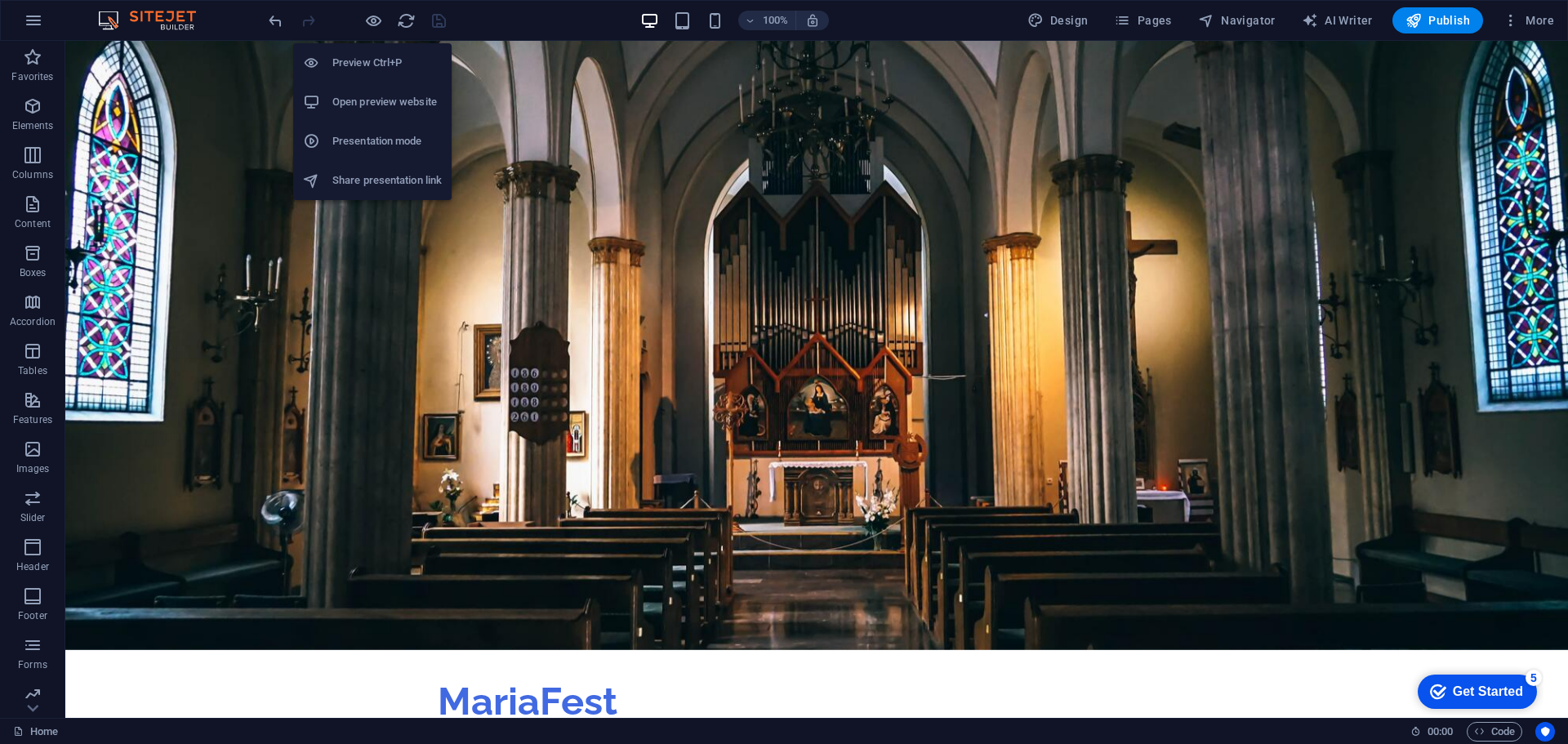
click at [353, 101] on h6 "Open preview website" at bounding box center [387, 102] width 110 height 20
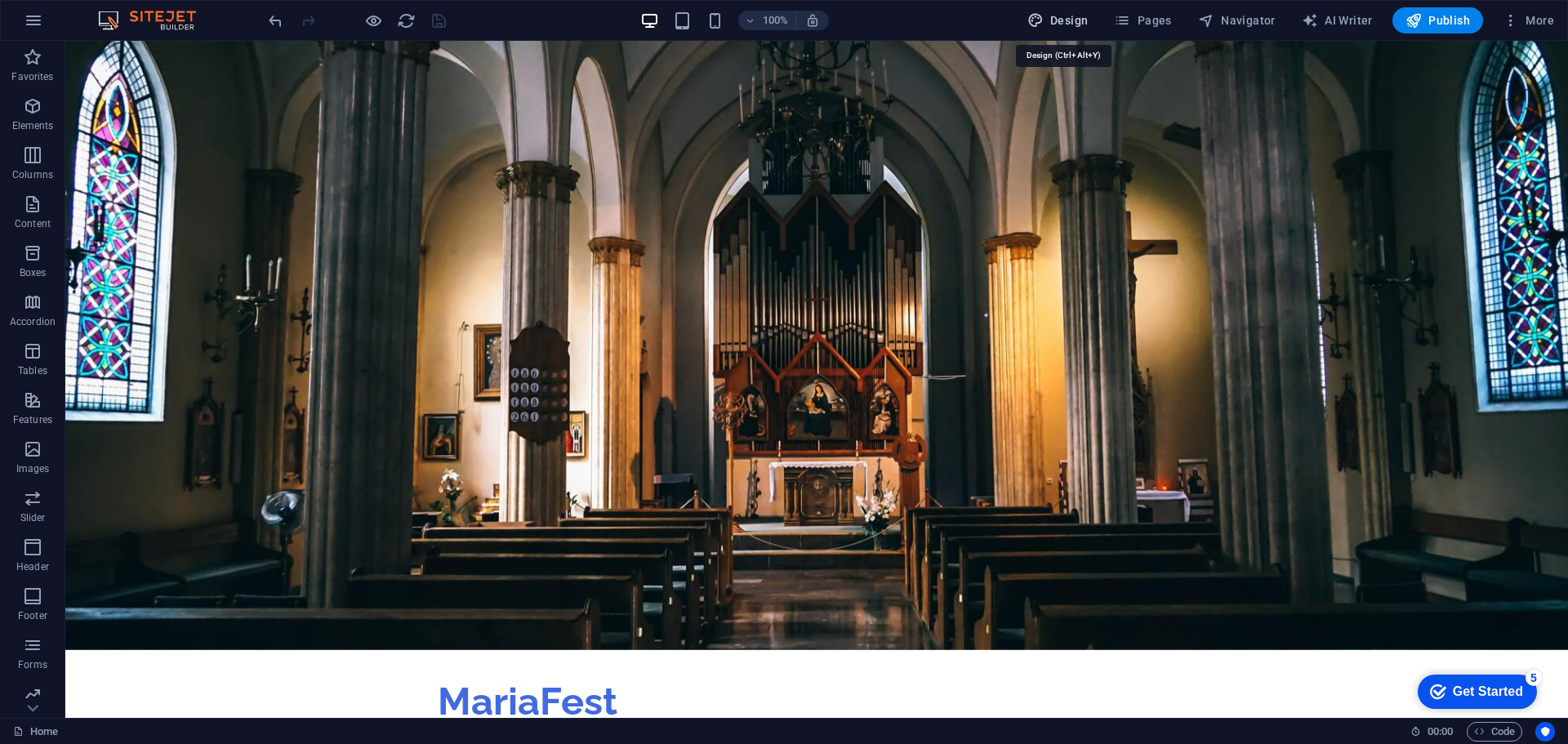
click at [1043, 21] on icon "button" at bounding box center [1035, 20] width 16 height 16
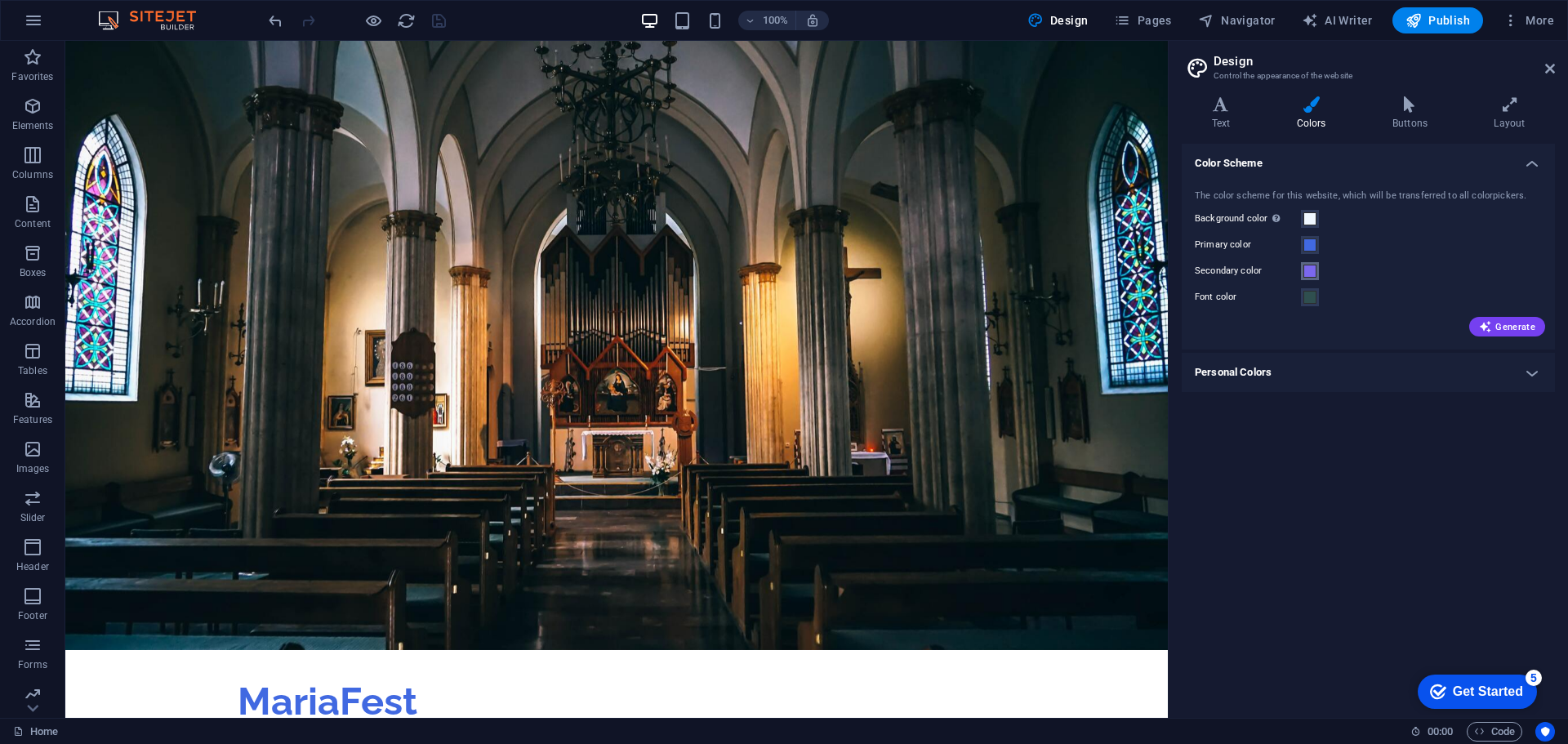
click at [1314, 273] on span at bounding box center [1310, 271] width 13 height 13
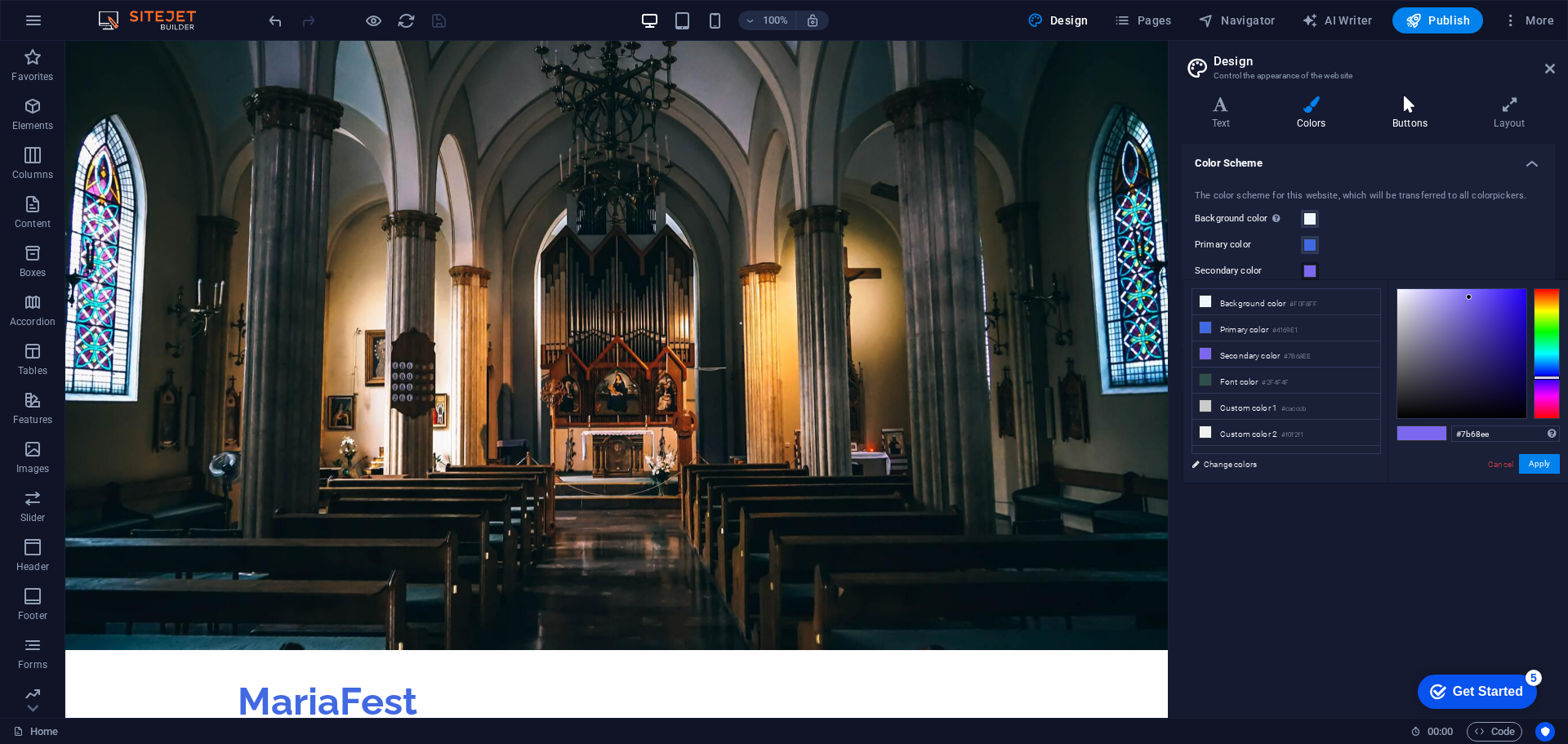
click at [1411, 105] on icon at bounding box center [1410, 104] width 95 height 16
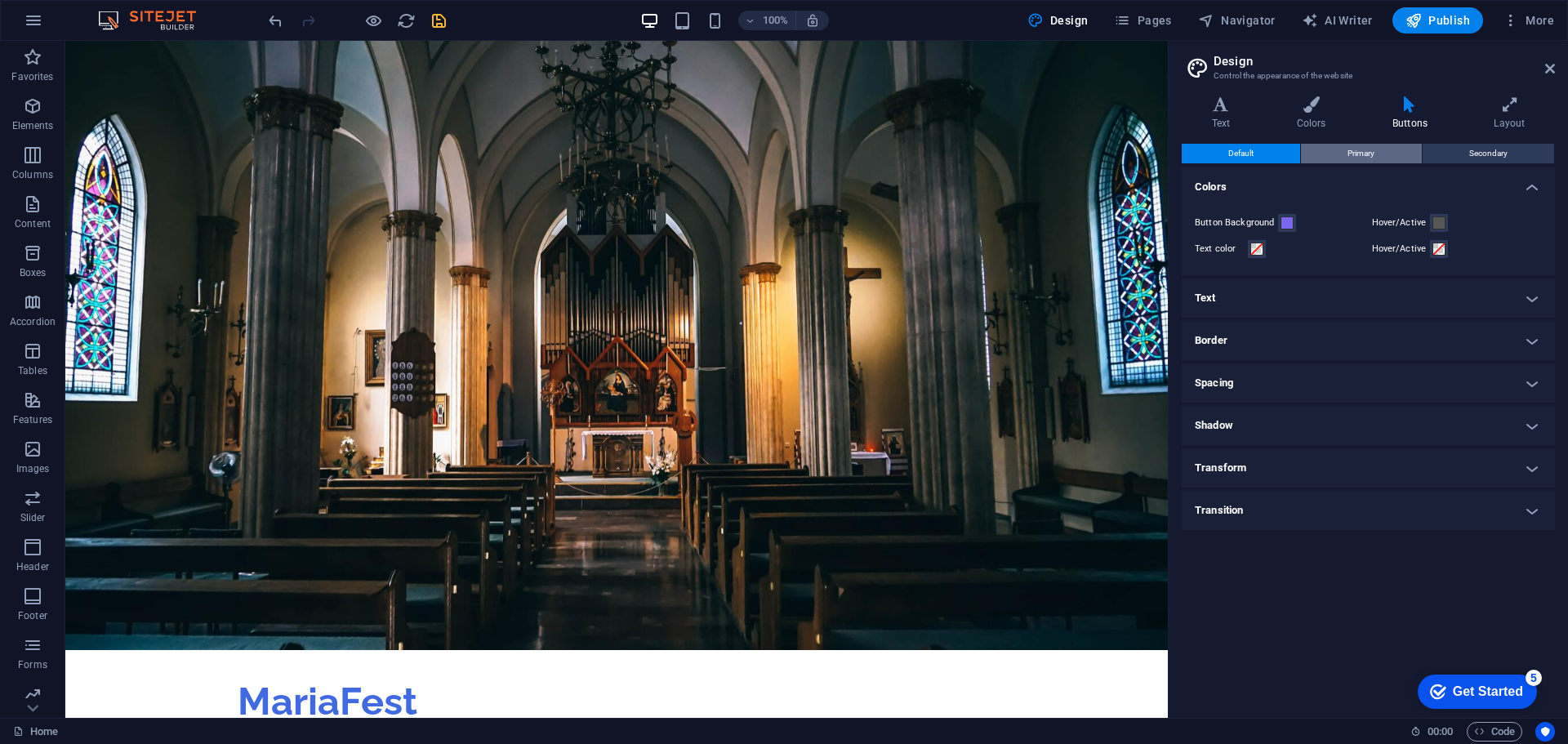
click at [1361, 146] on span "Primary" at bounding box center [1360, 153] width 27 height 20
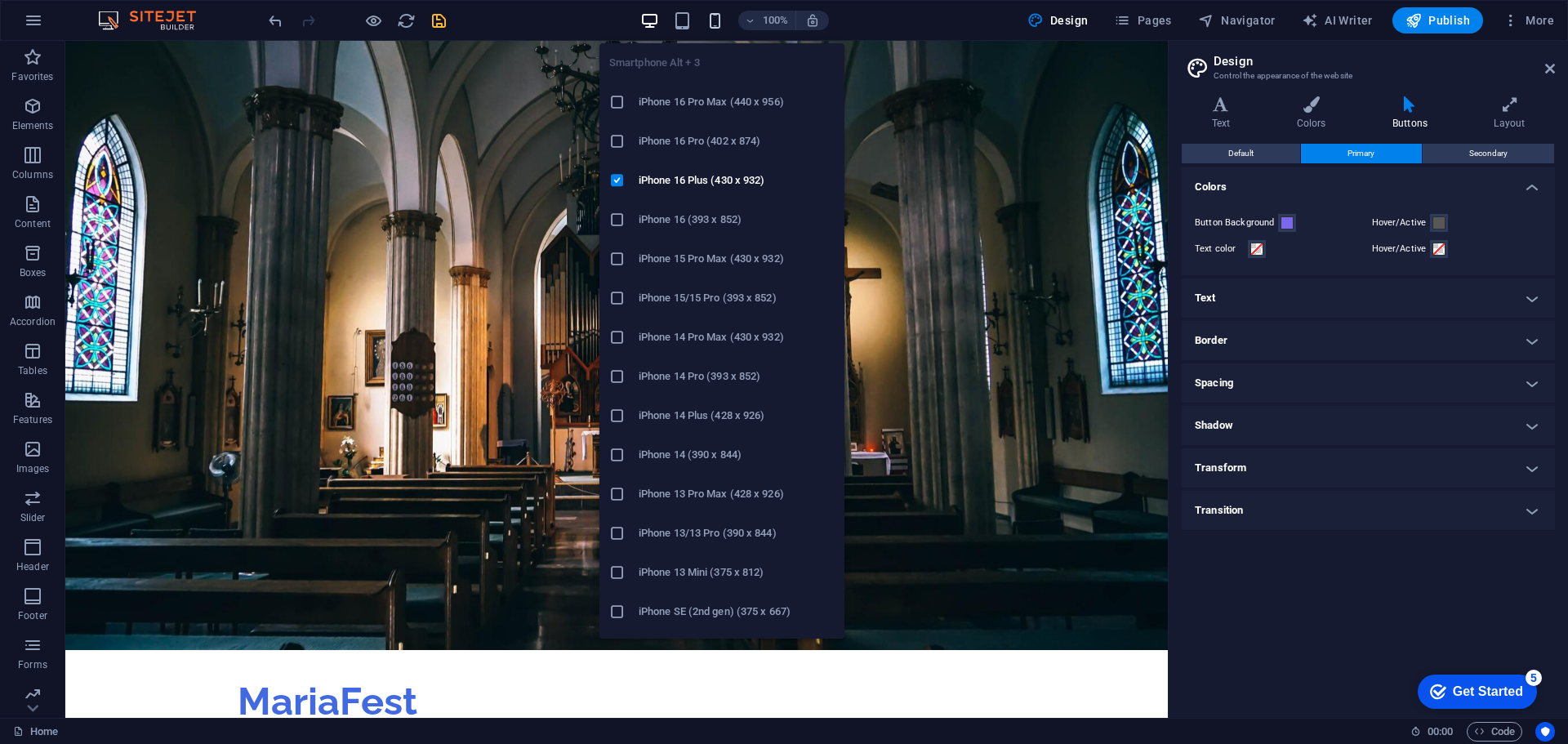
click at [711, 27] on icon "button" at bounding box center [715, 21] width 19 height 19
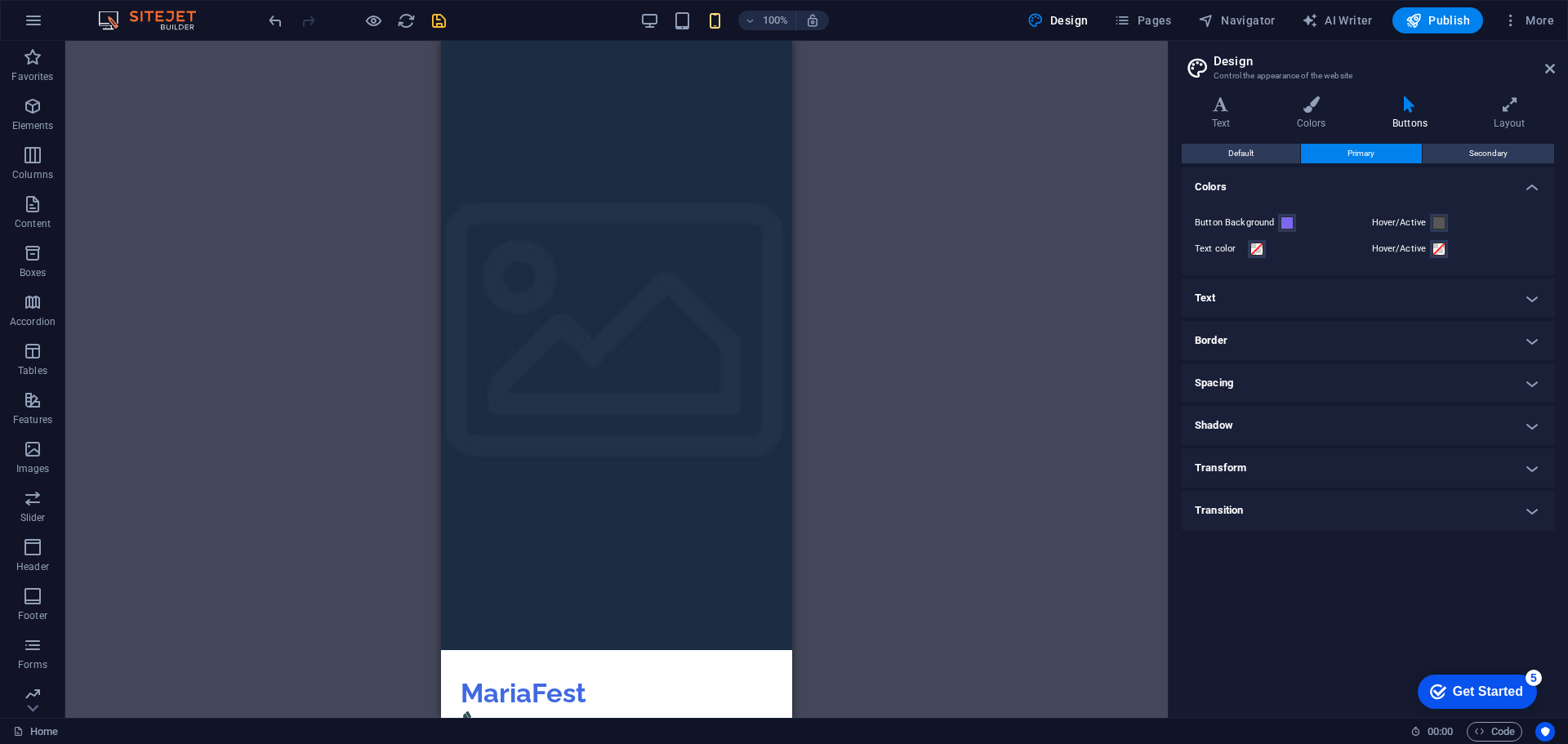
click at [356, 428] on div "H2 Banner Container Banner Menu Bar Logo Menu Spacer Spacer Button Preset Place…" at bounding box center [616, 379] width 1102 height 677
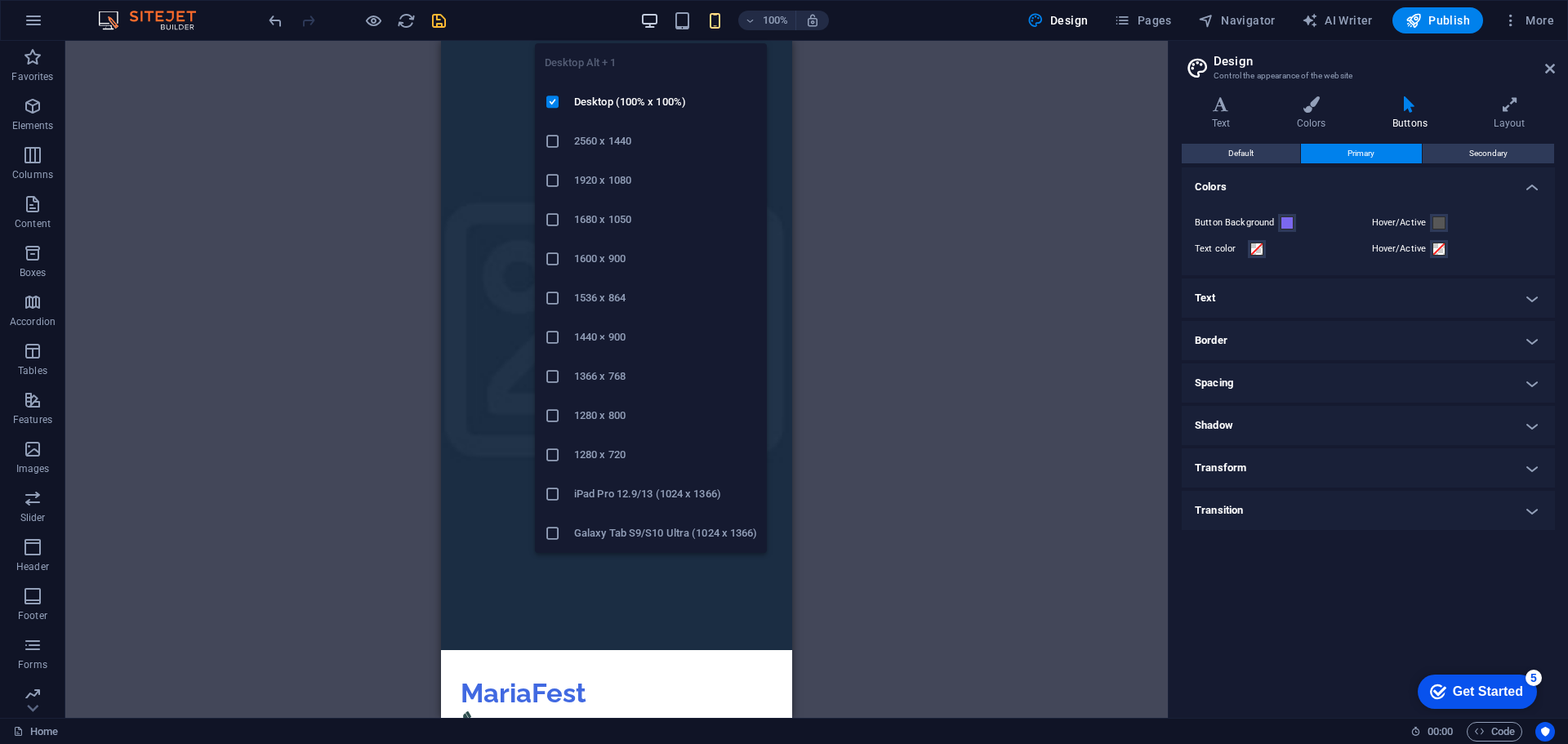
click at [655, 15] on icon "button" at bounding box center [650, 21] width 19 height 19
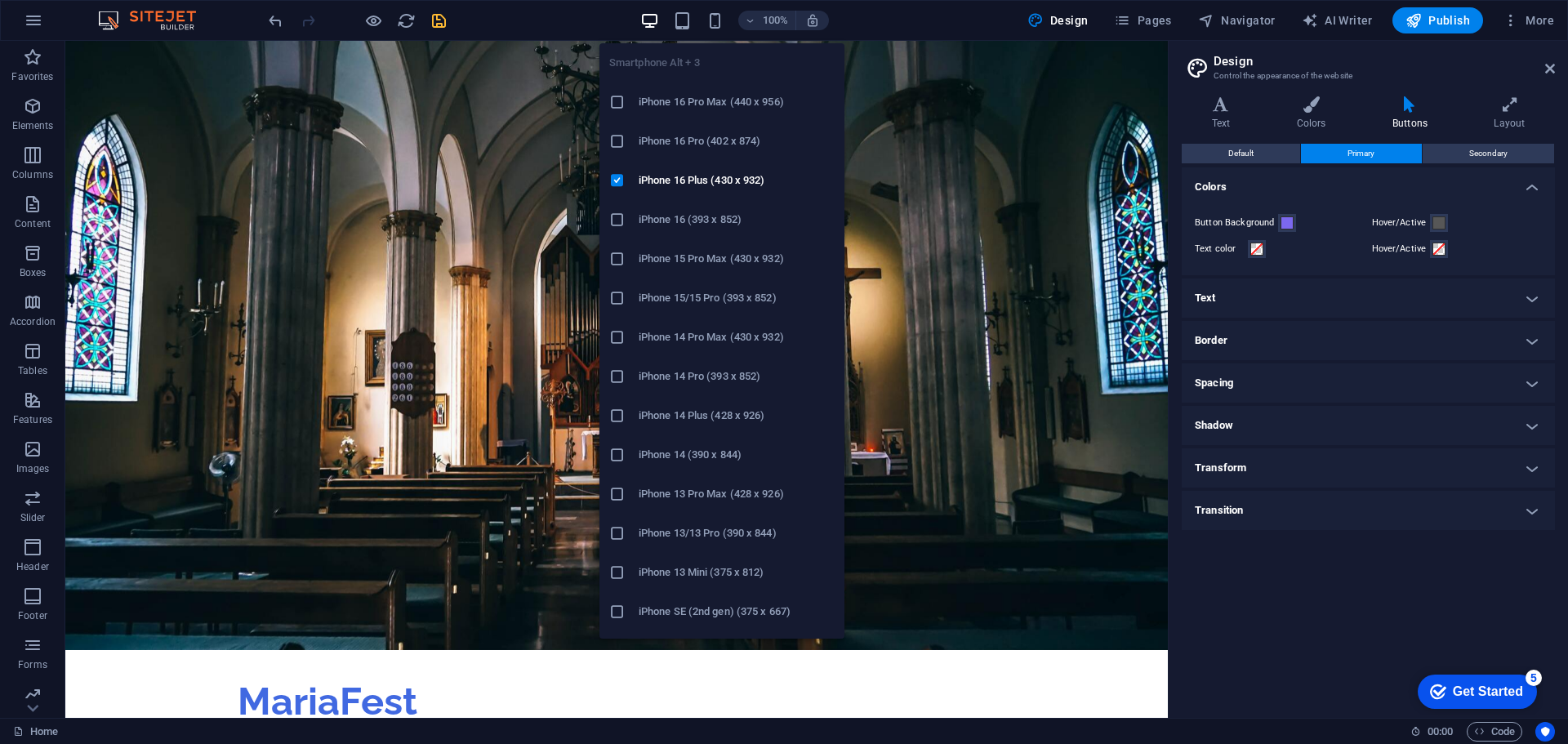
click at [680, 487] on h6 "iPhone 13 Pro Max (428 x 926)" at bounding box center [736, 494] width 196 height 20
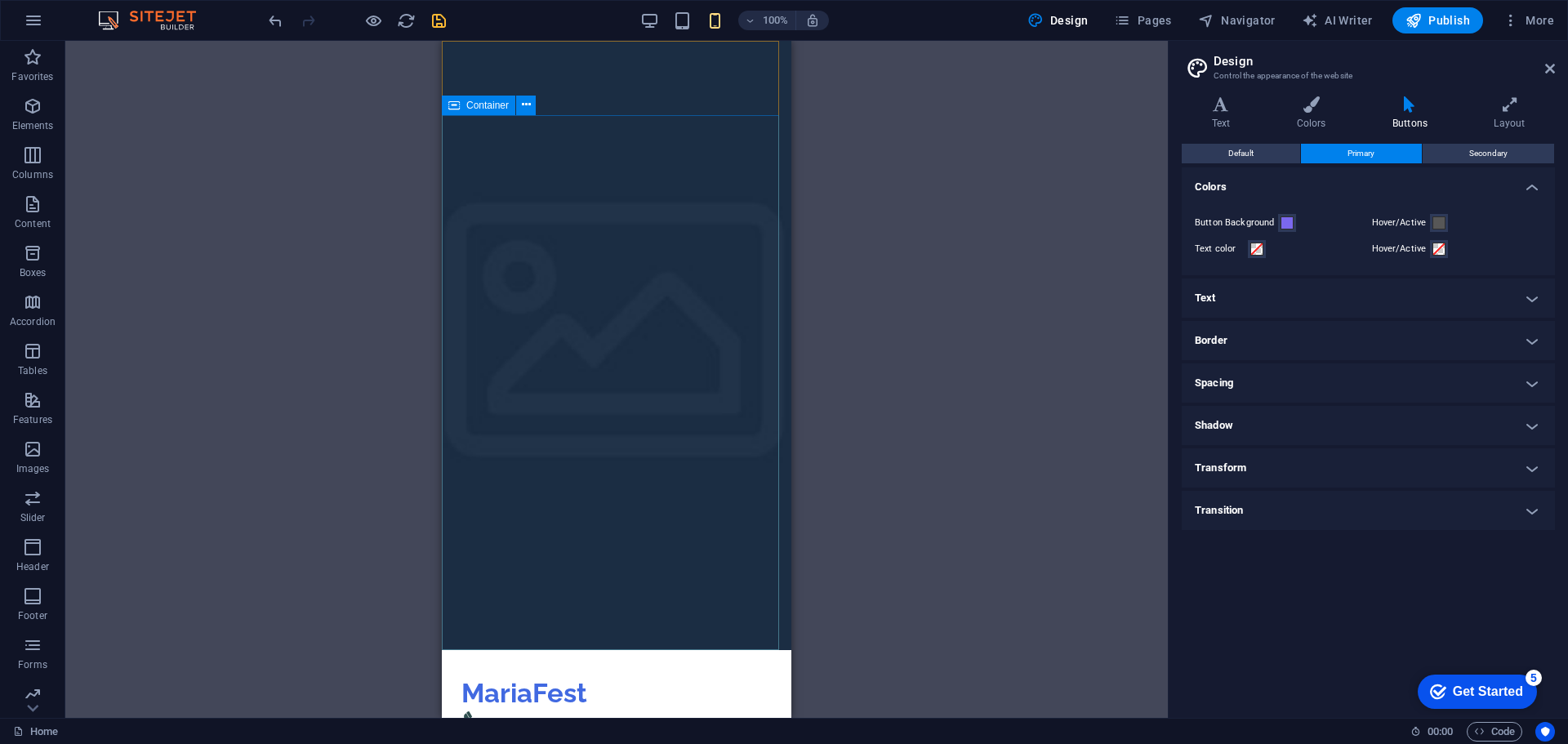
click at [459, 108] on icon at bounding box center [454, 105] width 11 height 20
click at [526, 110] on icon at bounding box center [526, 105] width 9 height 17
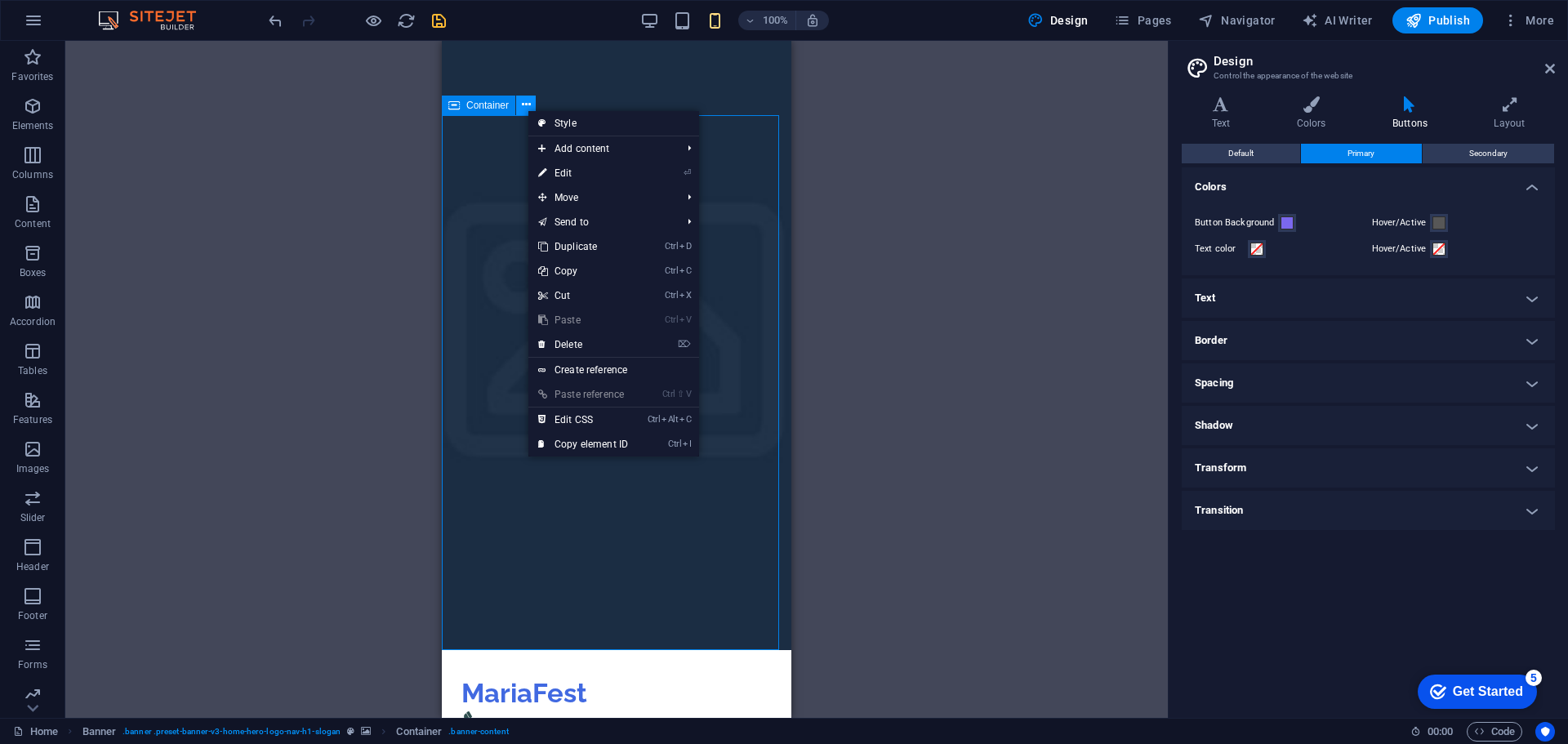
drag, startPoint x: 526, startPoint y: 110, endPoint x: 131, endPoint y: 56, distance: 398.7
click at [526, 110] on icon at bounding box center [526, 105] width 9 height 17
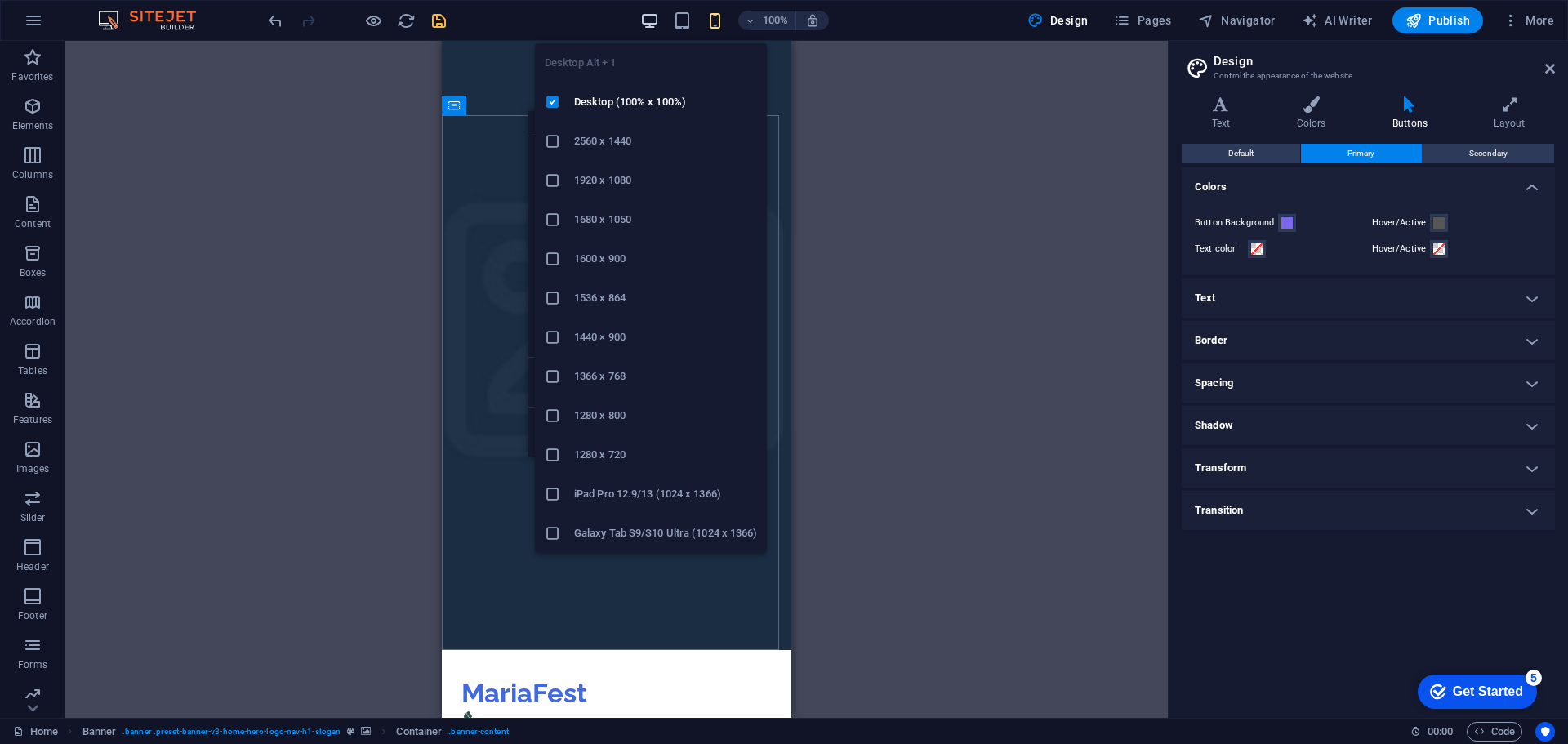
click at [648, 29] on icon "button" at bounding box center [650, 21] width 19 height 19
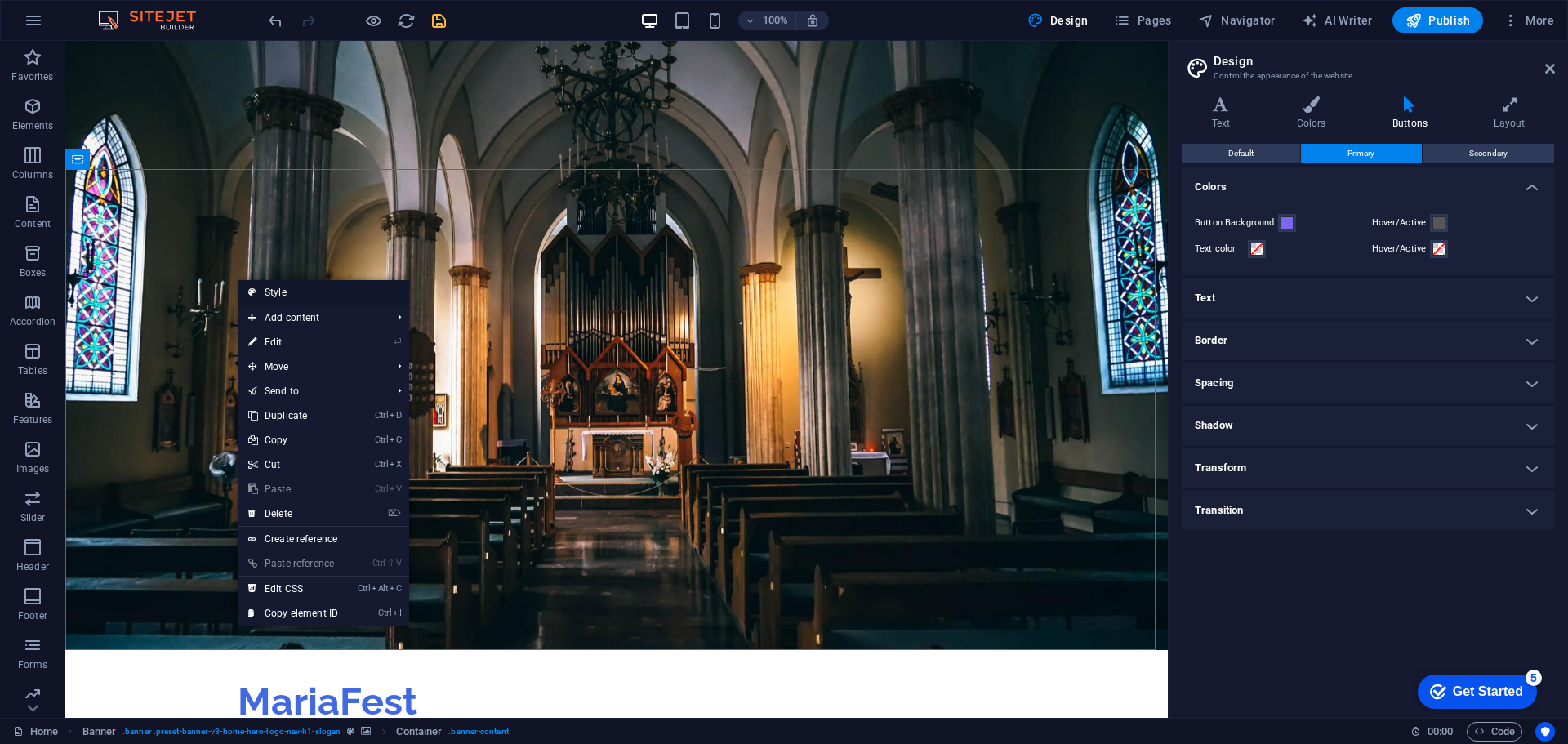
click at [280, 293] on link "Style" at bounding box center [324, 292] width 170 height 25
select select "preset-banner-v3-home-hero-logo-nav-h1-slogan"
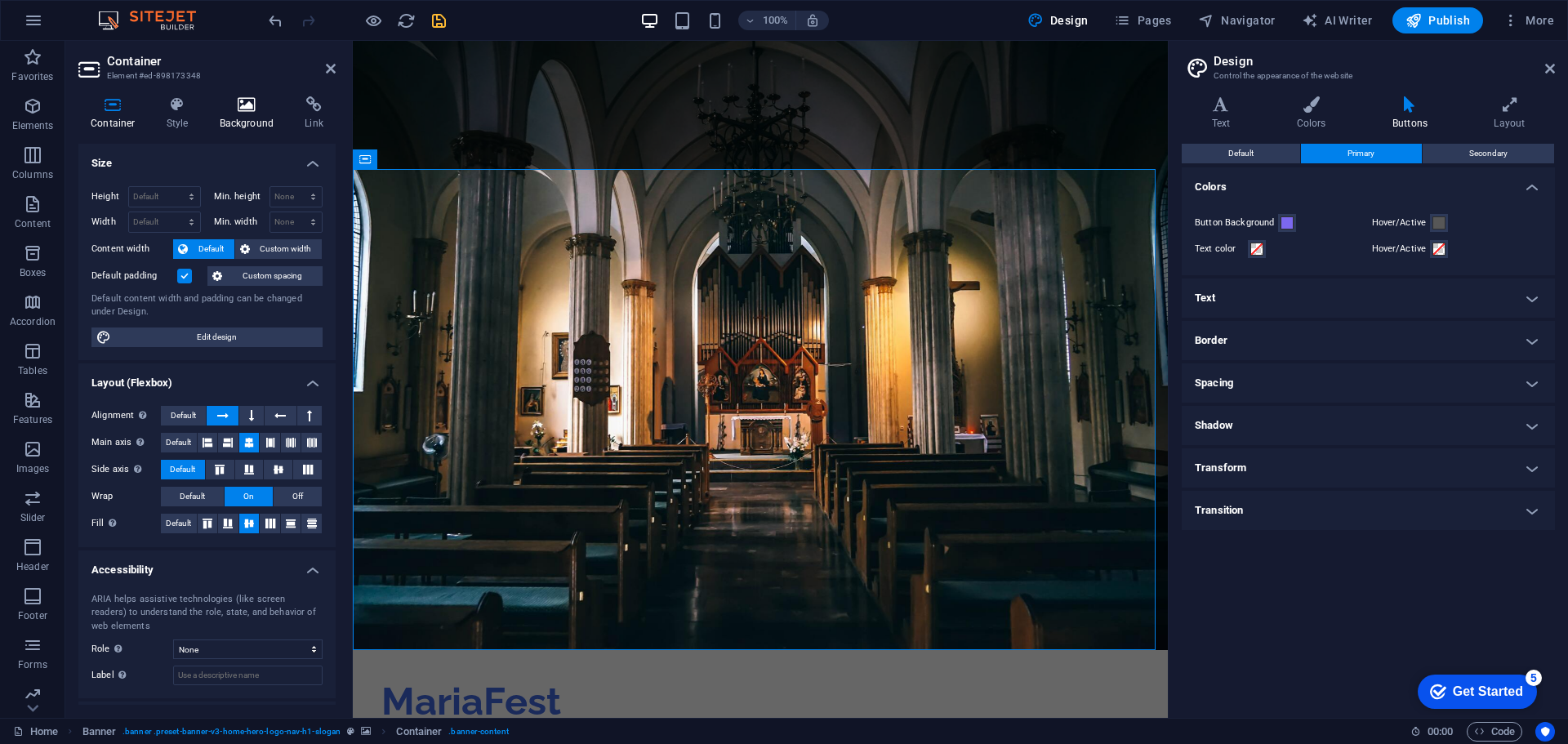
click at [239, 107] on icon at bounding box center [246, 104] width 80 height 16
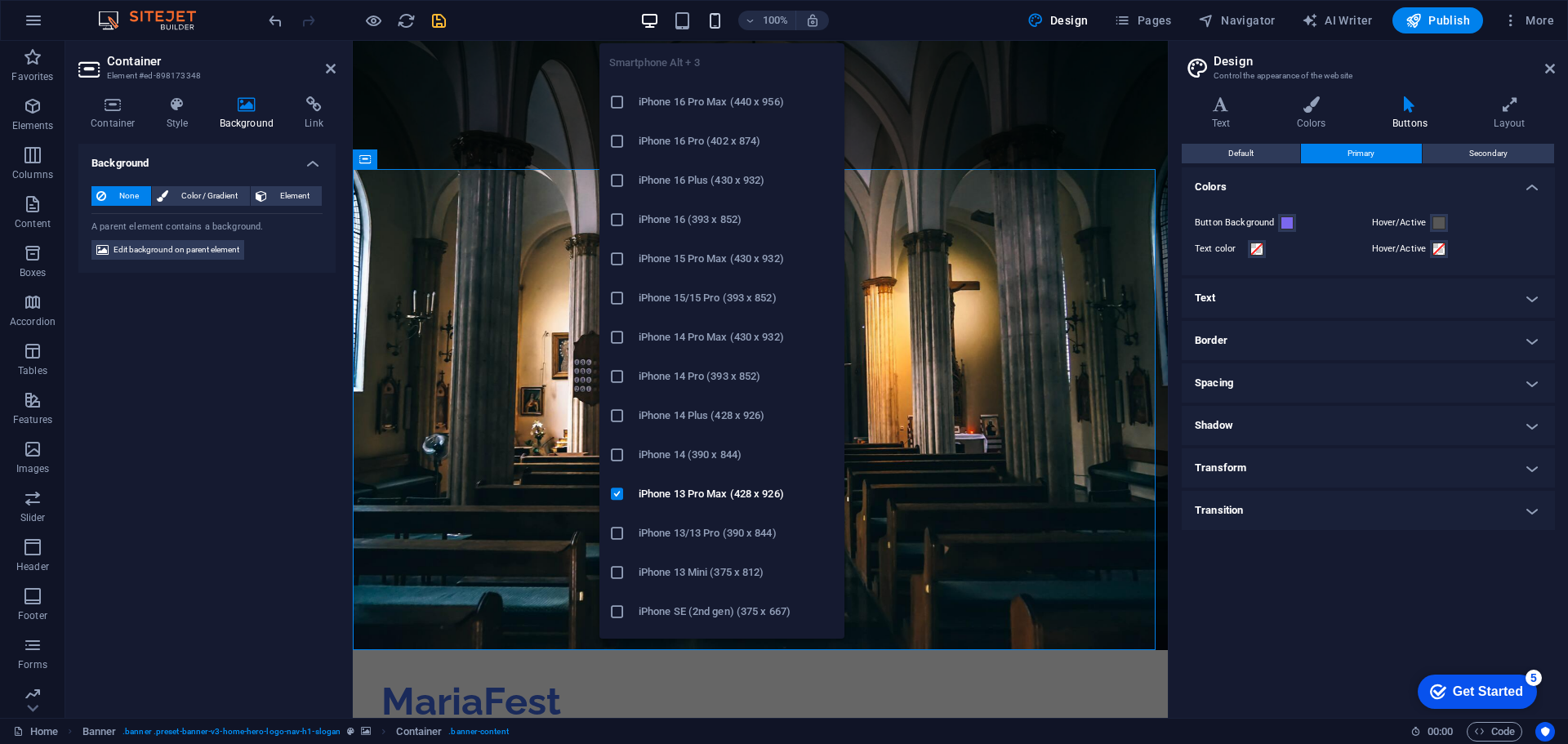
click at [716, 27] on icon "button" at bounding box center [715, 21] width 19 height 19
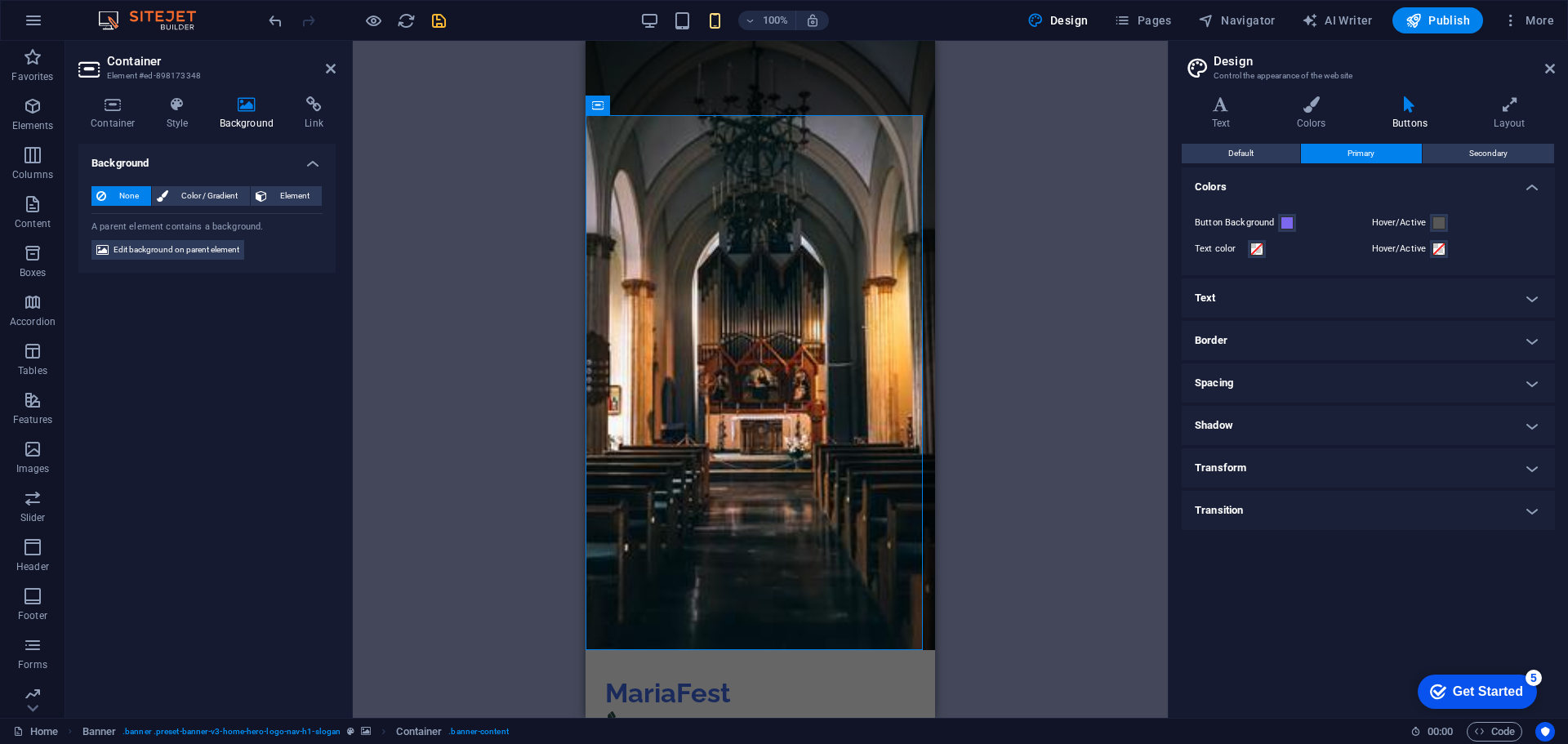
click at [501, 177] on div "Drag here to replace the existing content. Press “Ctrl” if you want to create a…" at bounding box center [760, 379] width 815 height 677
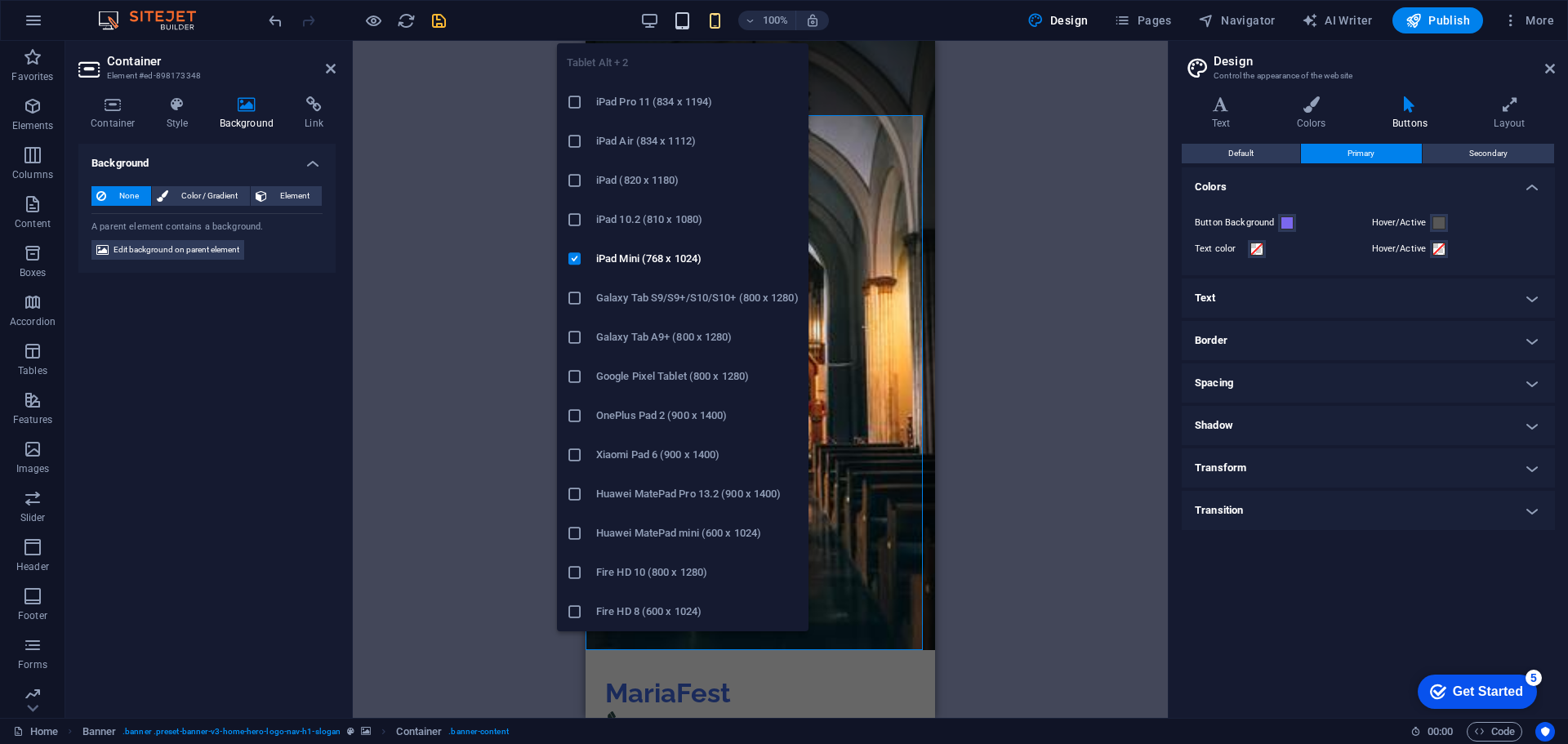
click at [684, 21] on icon "button" at bounding box center [682, 21] width 19 height 19
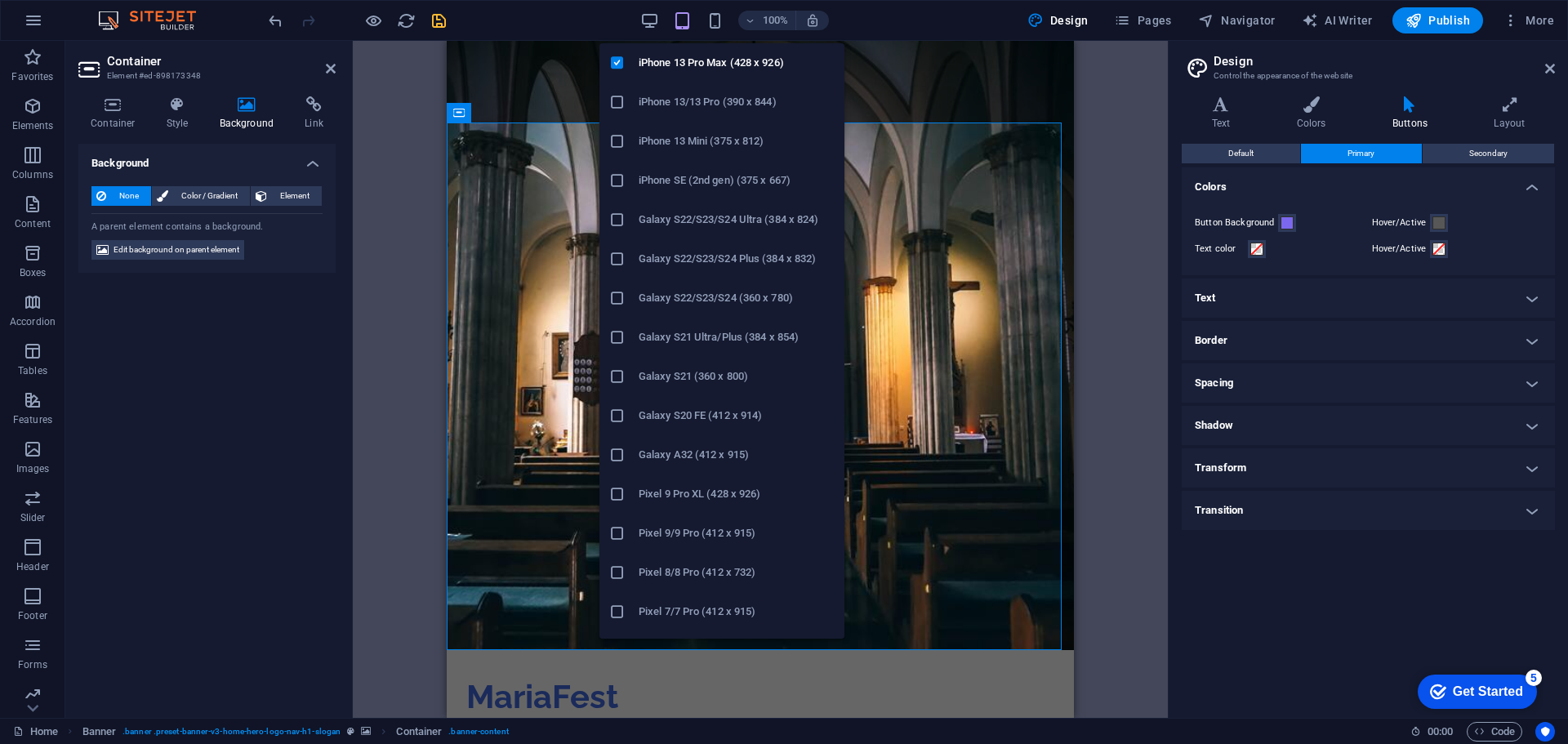
scroll to position [408, 0]
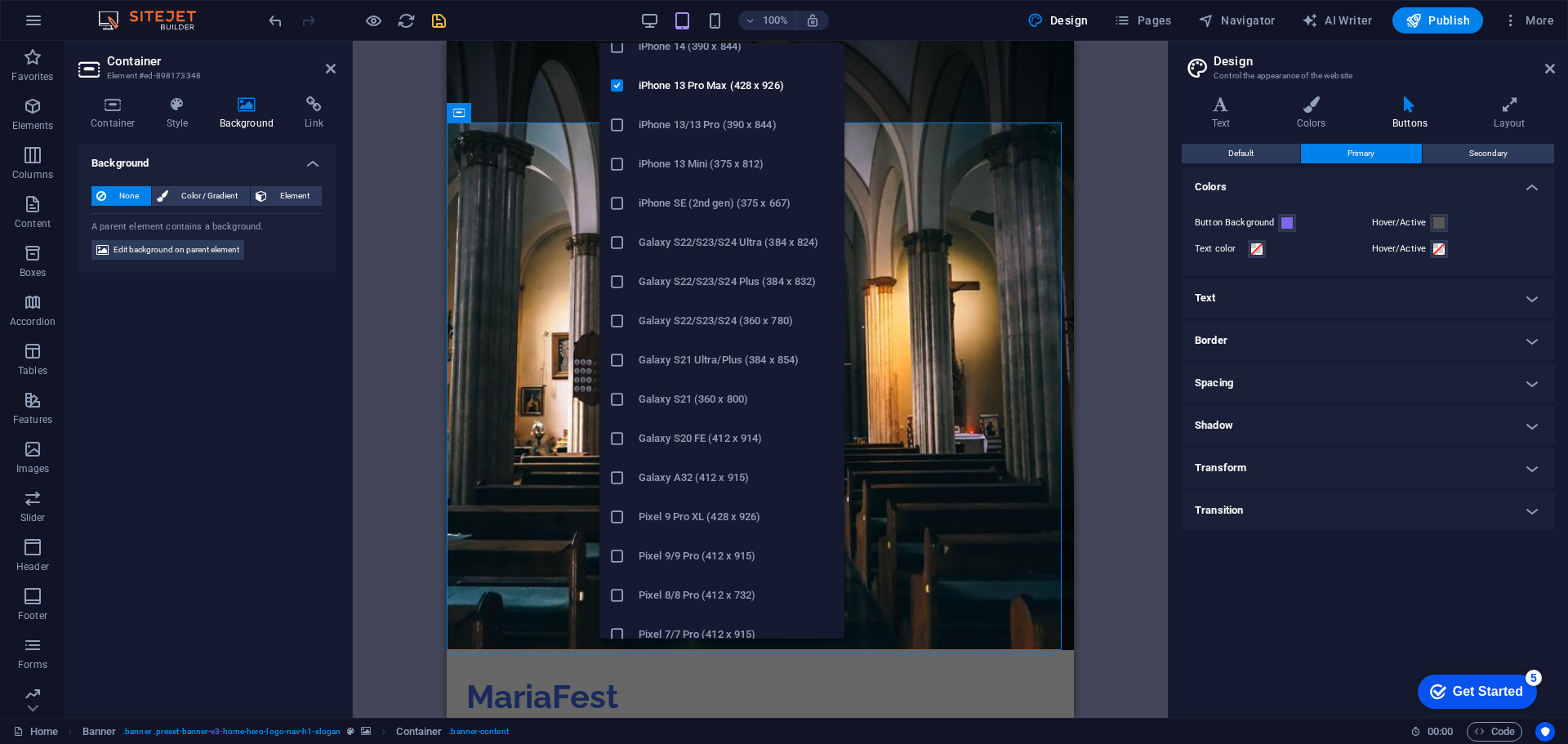
click at [691, 239] on h6 "Galaxy S22/S23/S24 Ultra (384 x 824)" at bounding box center [736, 242] width 196 height 20
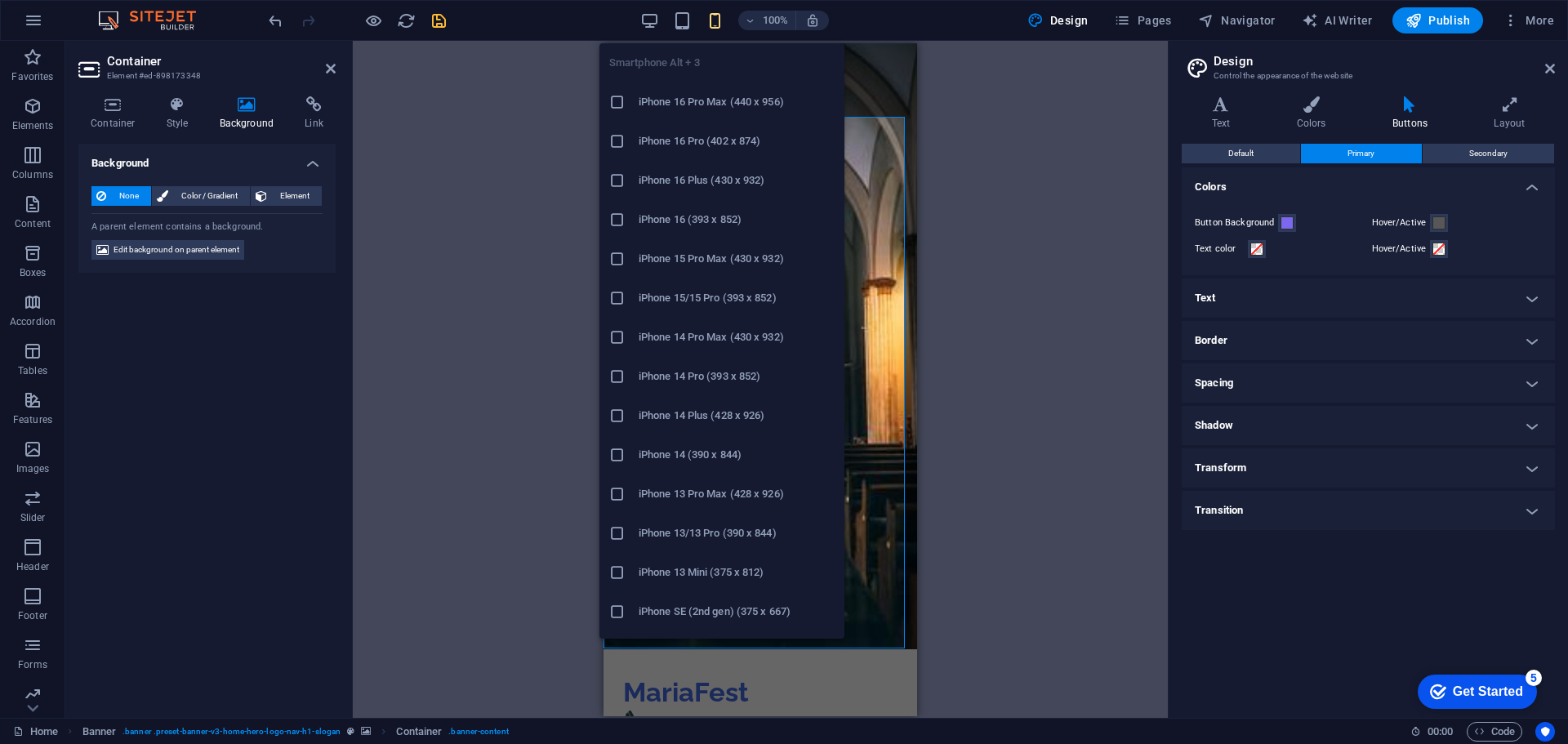
click at [686, 110] on h6 "iPhone 16 Pro Max (440 x 956)" at bounding box center [736, 102] width 196 height 20
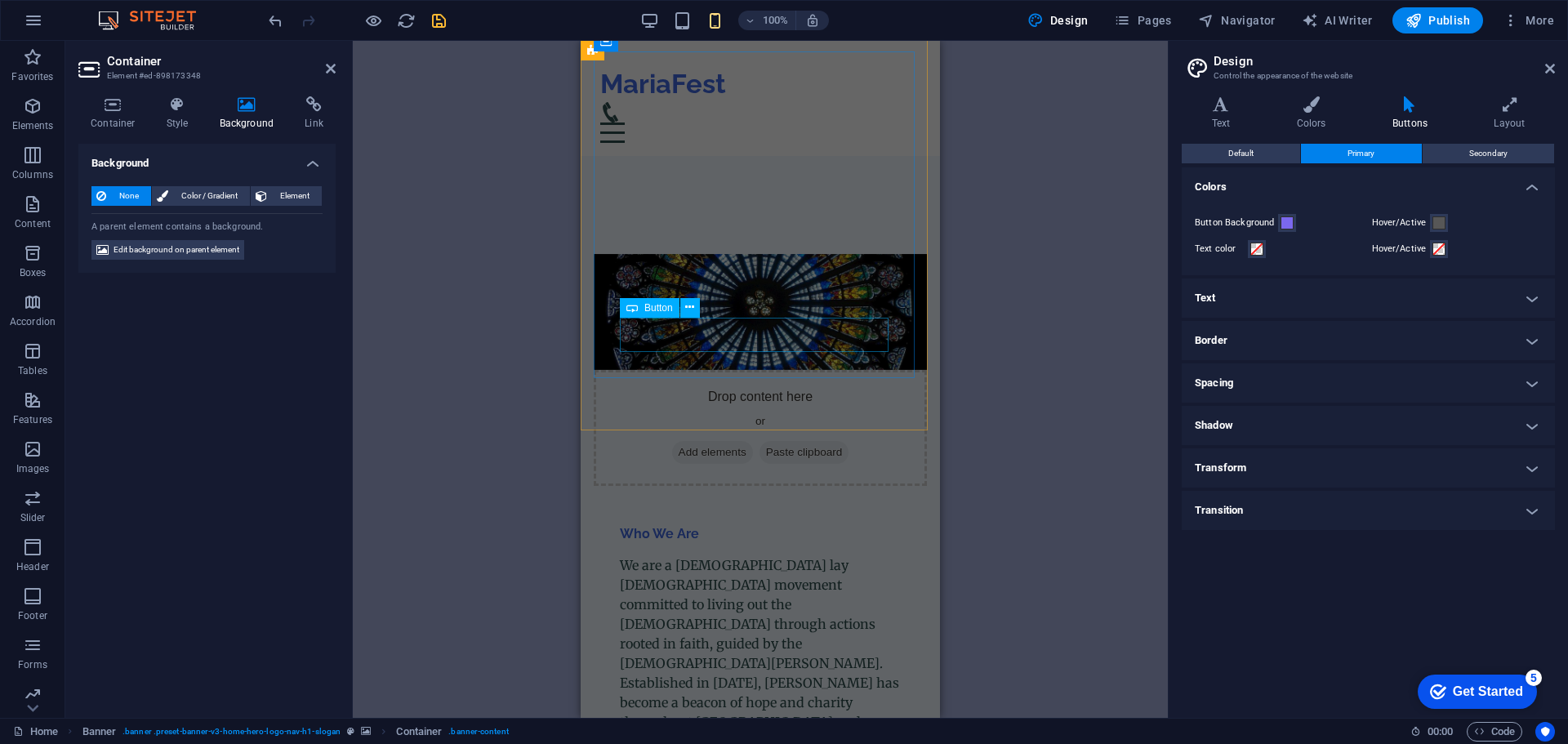
scroll to position [817, 0]
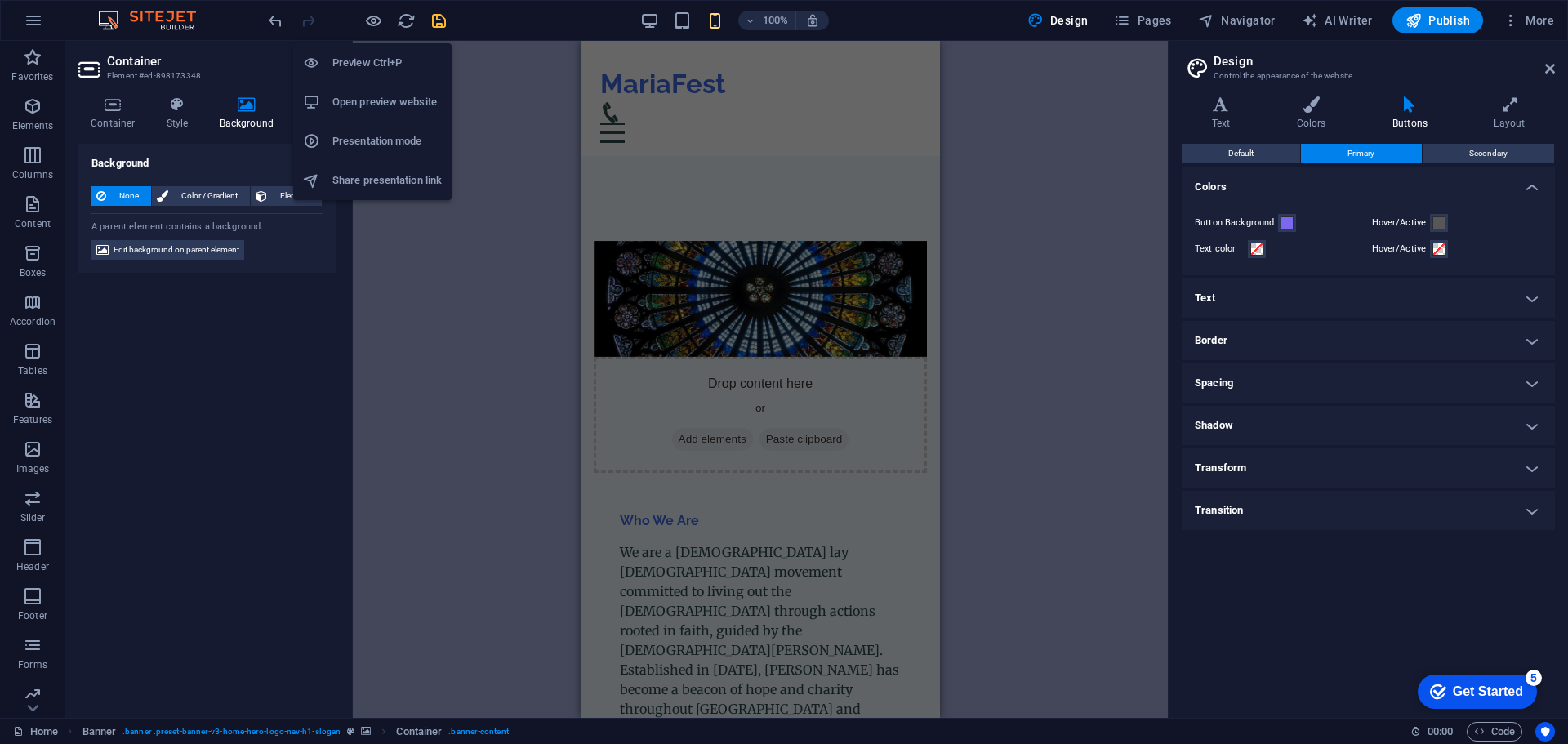
click at [386, 171] on h6 "Share presentation link" at bounding box center [387, 180] width 110 height 20
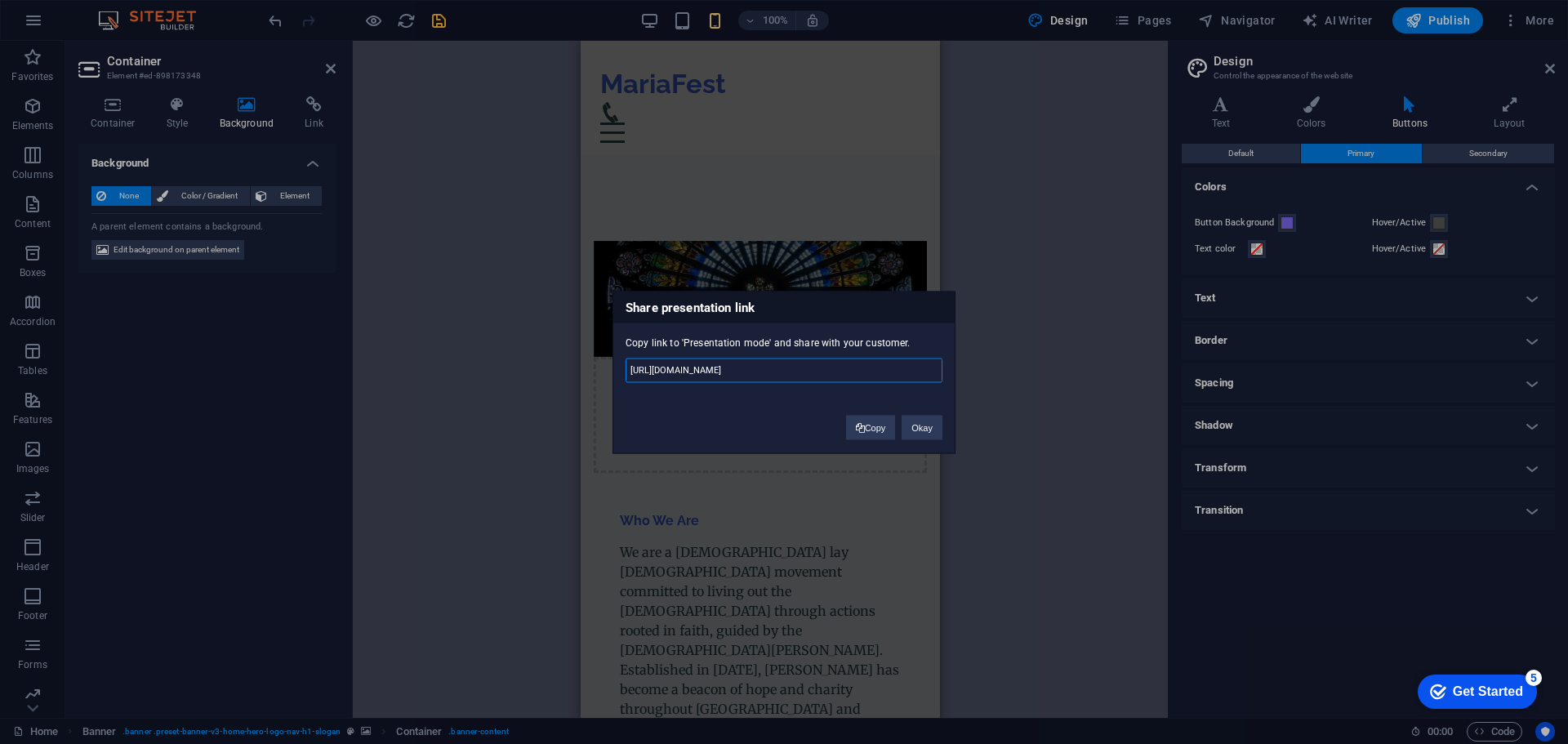
click at [668, 375] on input "[URL][DOMAIN_NAME]" at bounding box center [784, 370] width 317 height 25
click at [856, 426] on span at bounding box center [860, 427] width 9 height 9
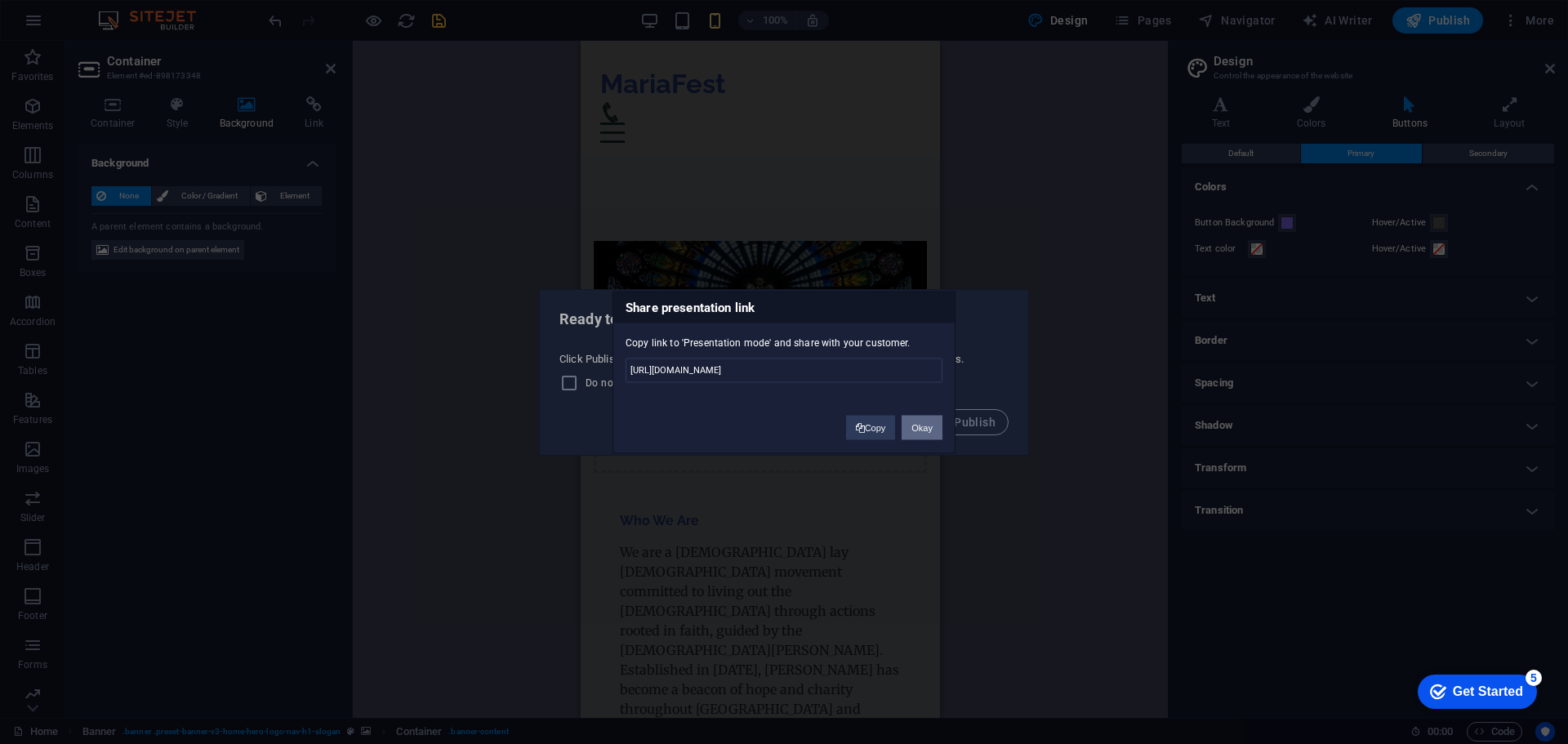
click at [918, 426] on button "Okay" at bounding box center [922, 427] width 41 height 25
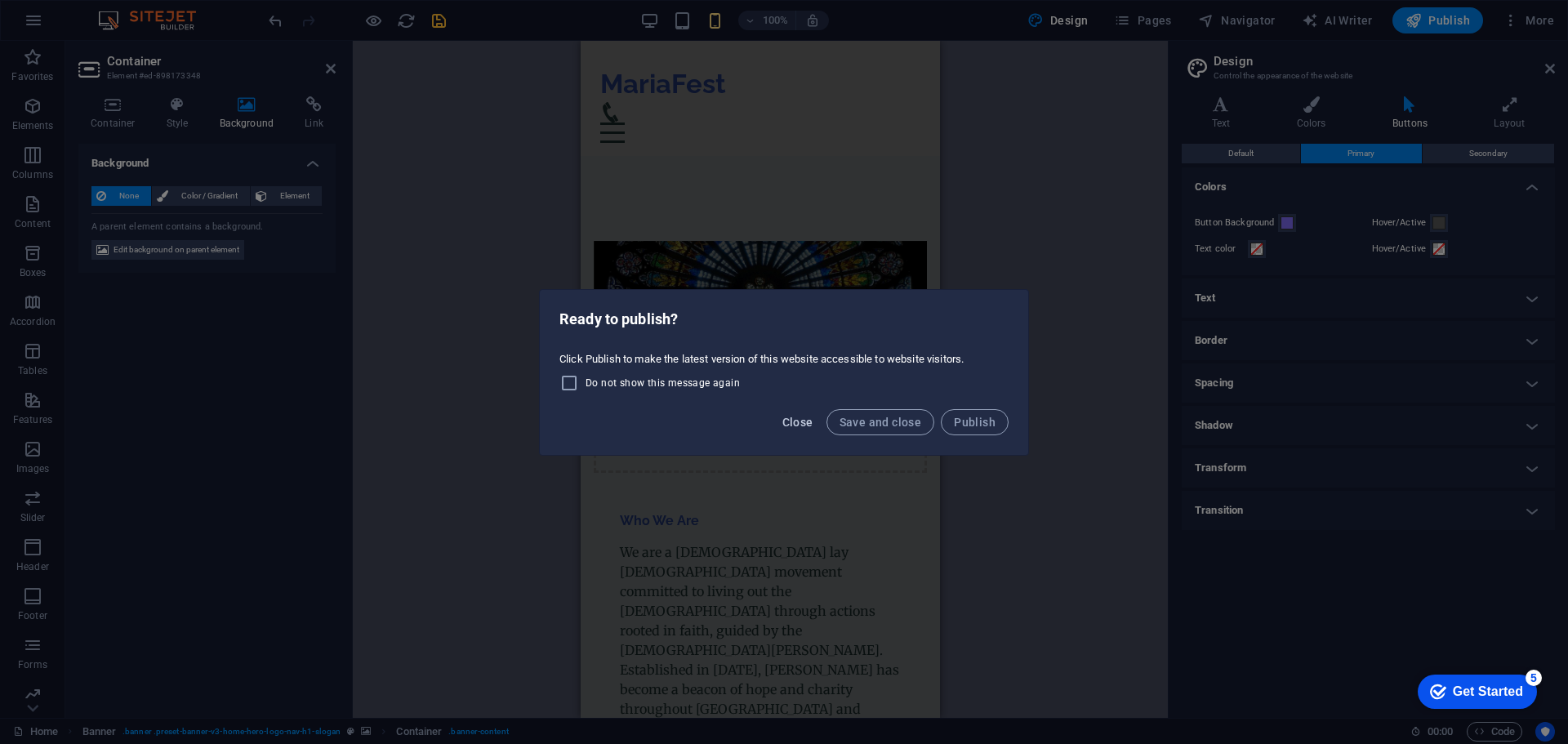
click at [807, 419] on span "Close" at bounding box center [798, 422] width 31 height 13
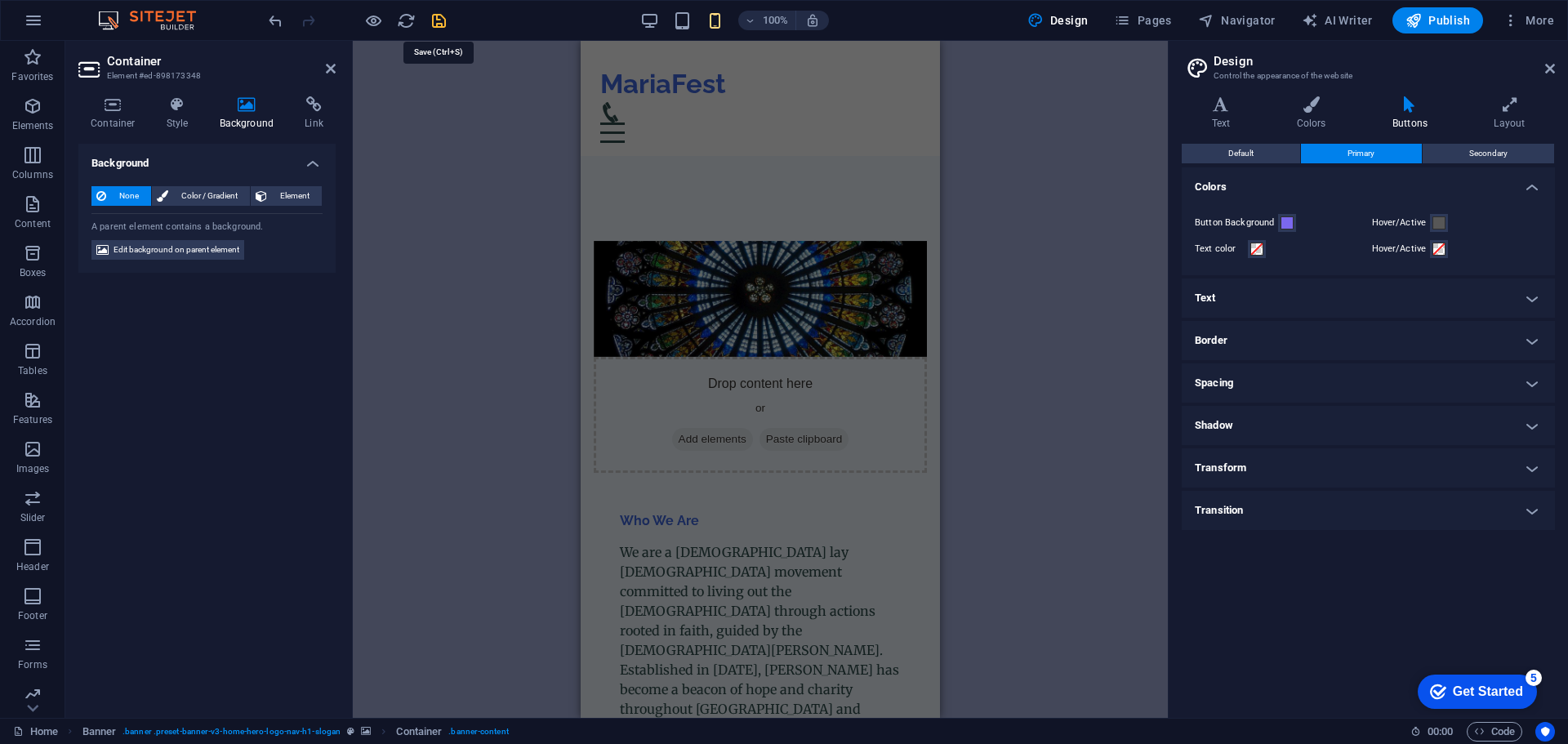
click at [448, 24] on icon "save" at bounding box center [439, 21] width 19 height 19
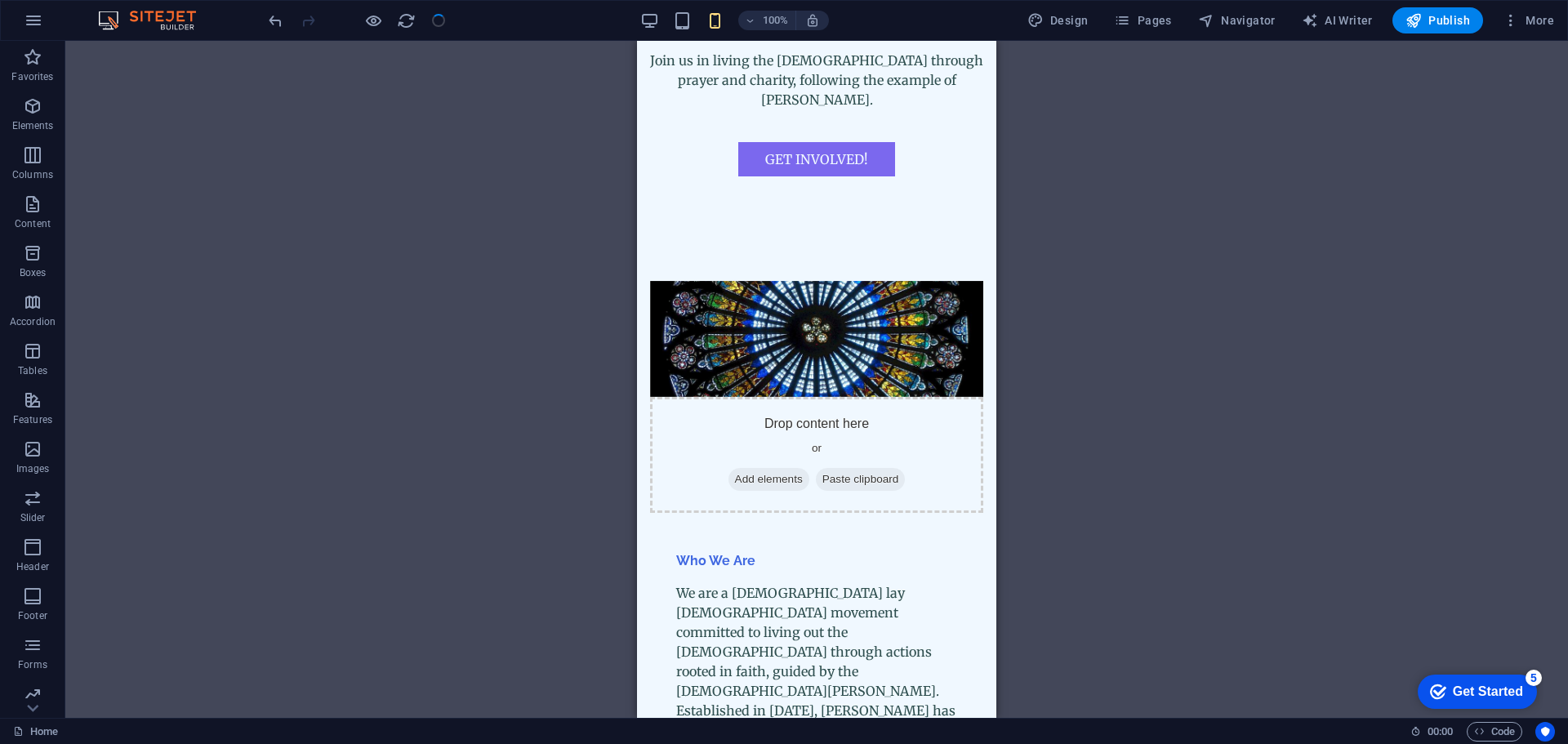
scroll to position [3, 0]
